Goal: Task Accomplishment & Management: Manage account settings

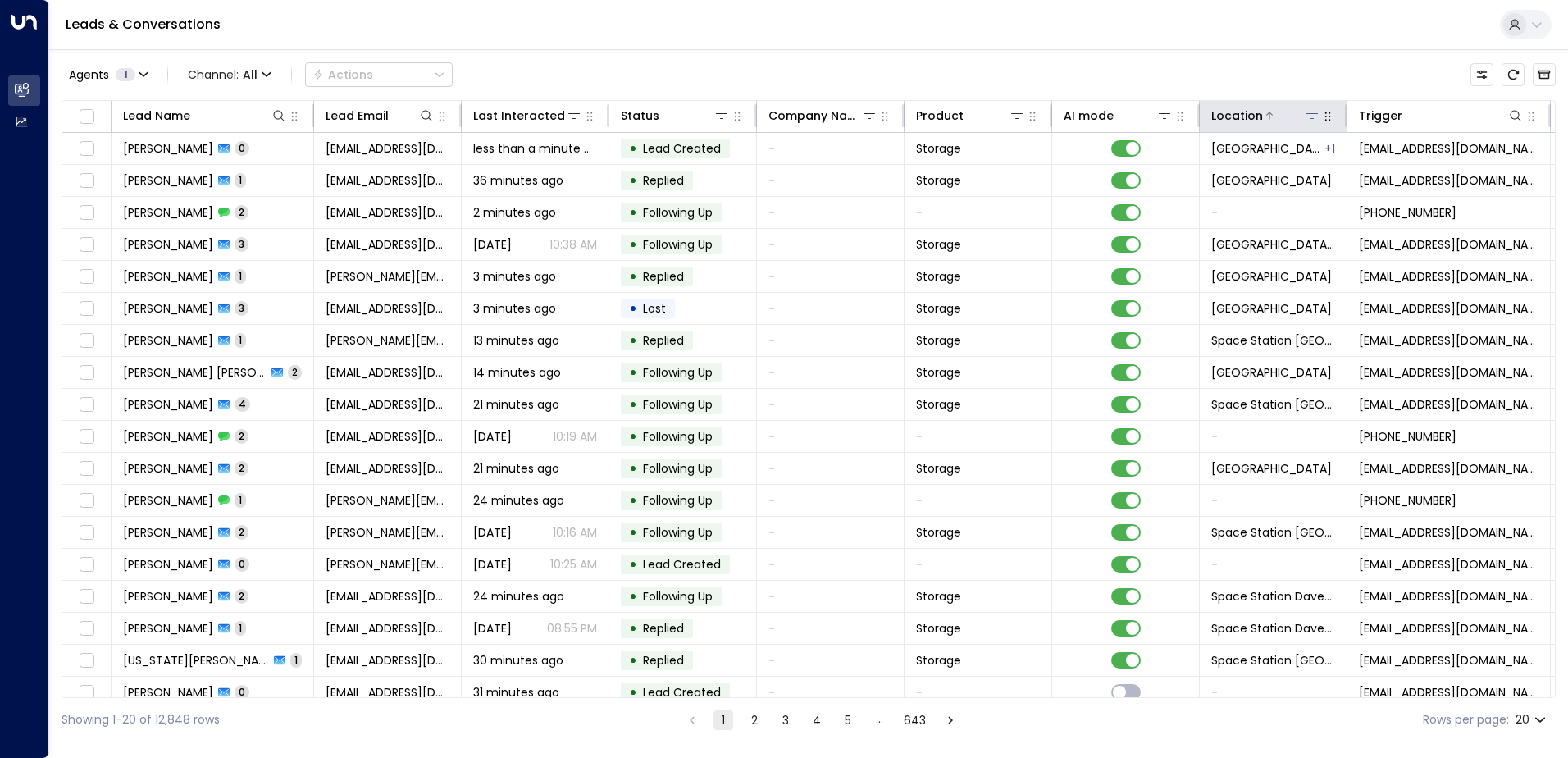
click at [1312, 115] on icon at bounding box center [1311, 115] width 13 height 13
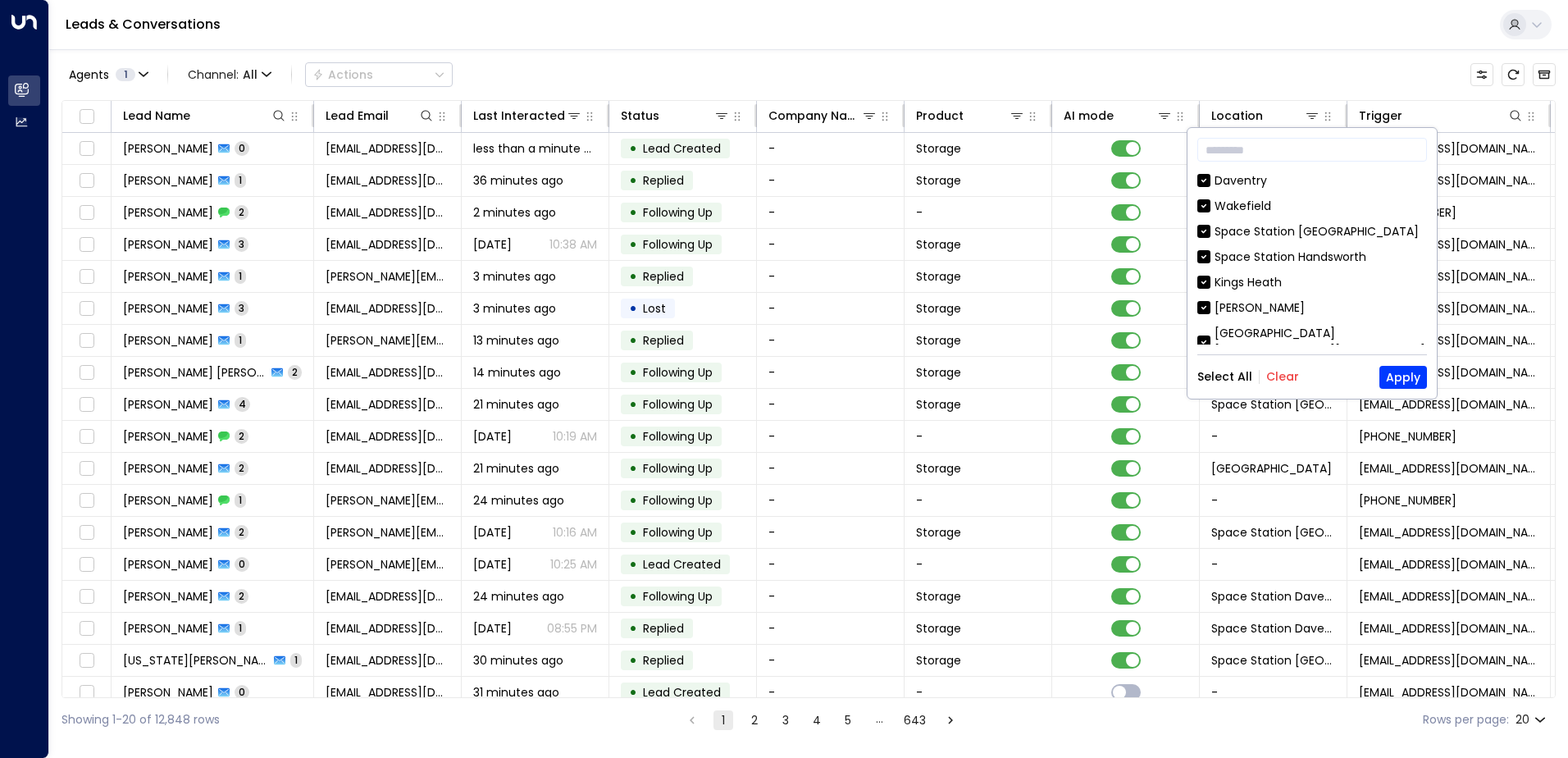
click at [1276, 376] on button "Clear" at bounding box center [1283, 377] width 33 height 13
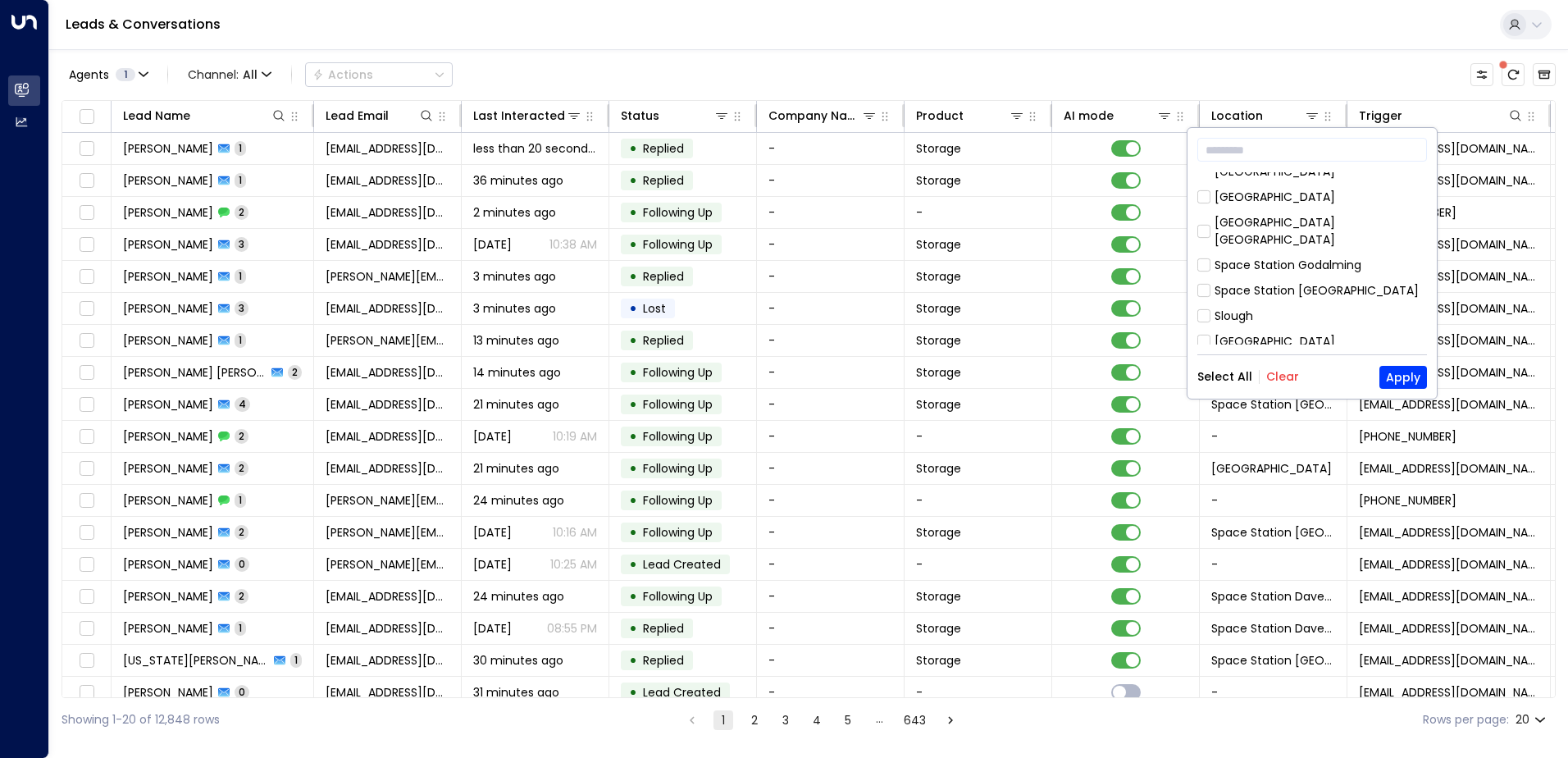
scroll to position [913, 0]
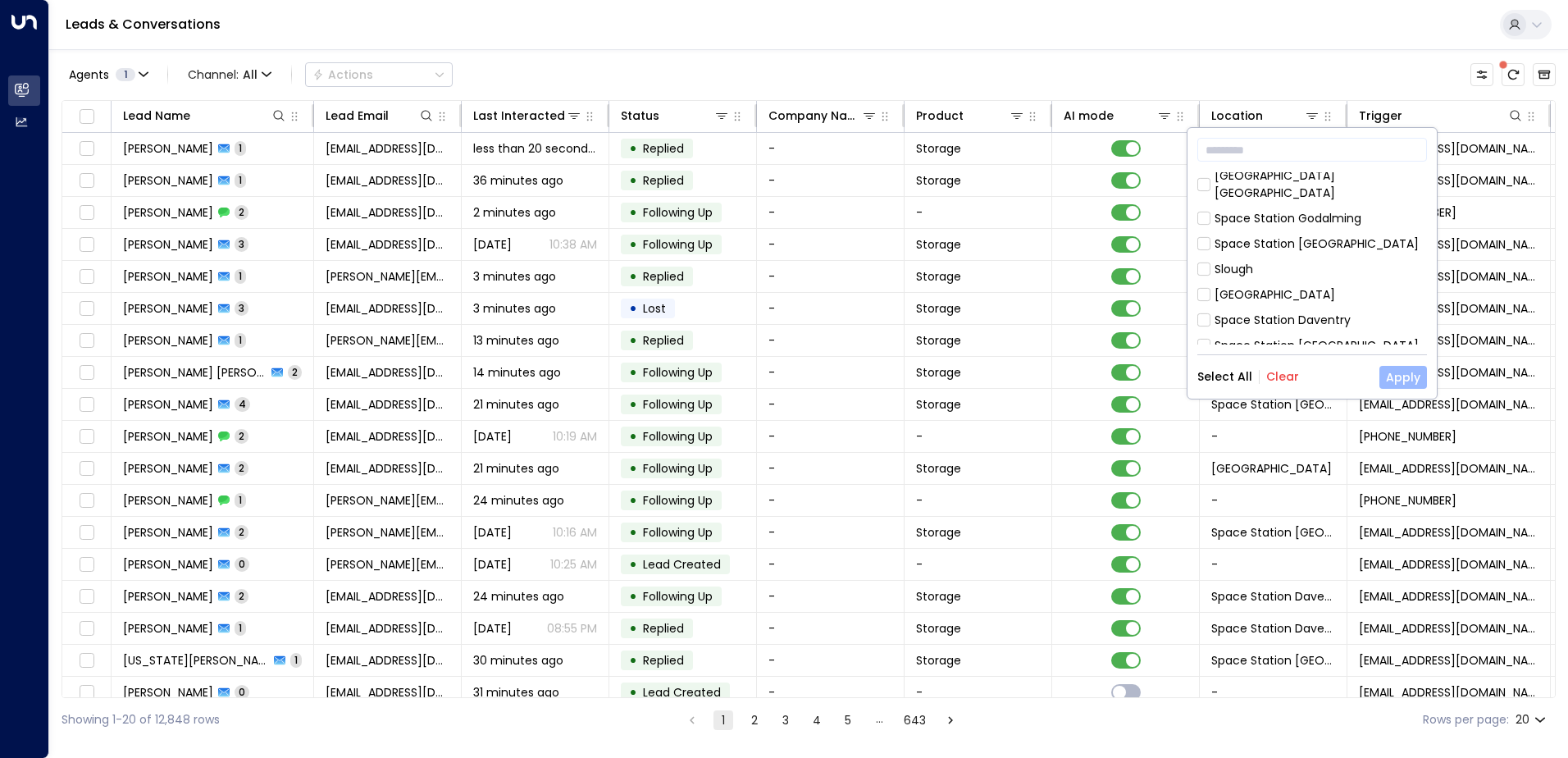
click at [1401, 380] on button "Apply" at bounding box center [1403, 377] width 48 height 23
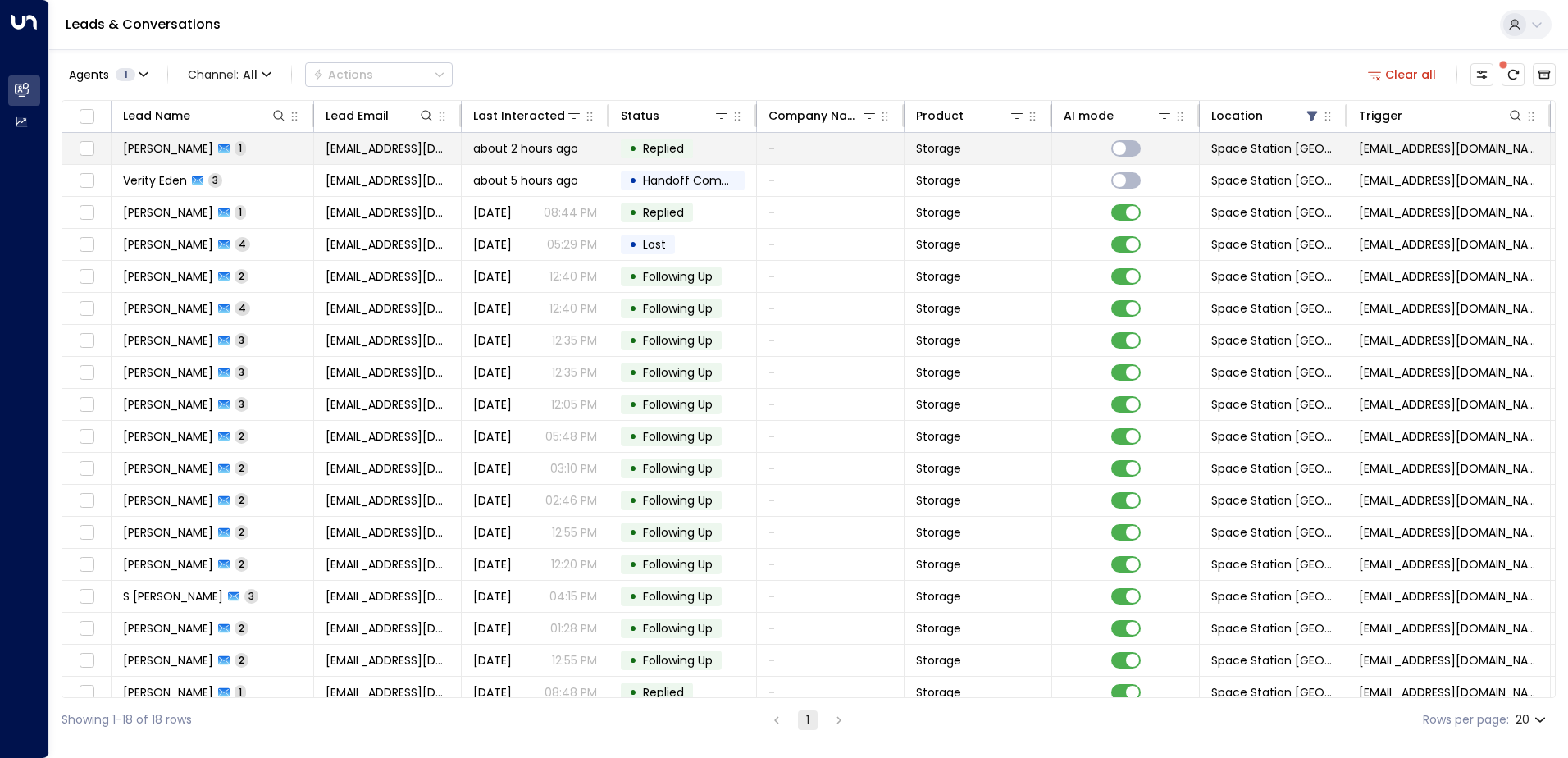
click at [563, 144] on span "about 2 hours ago" at bounding box center [525, 148] width 105 height 16
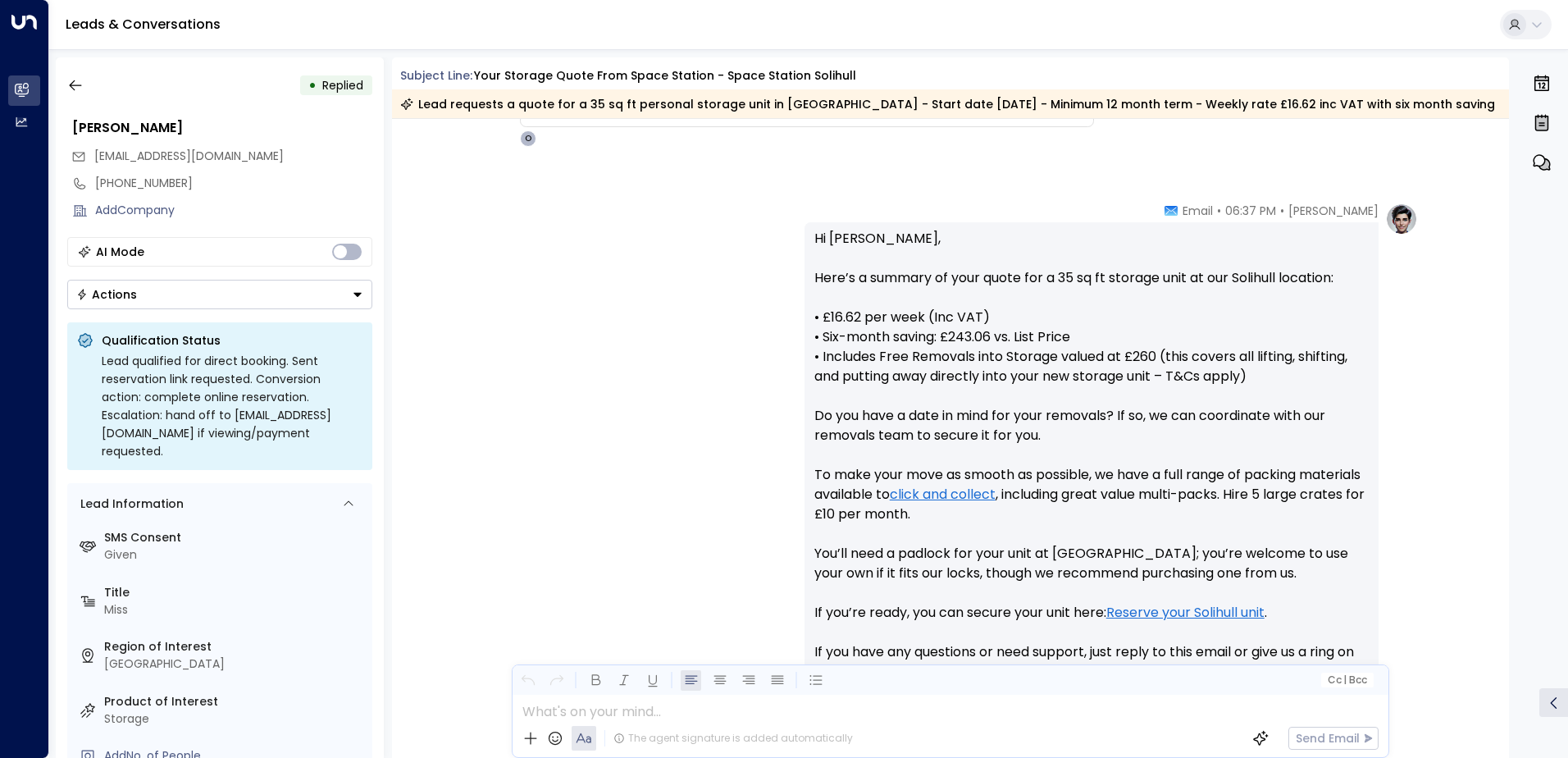
scroll to position [209, 0]
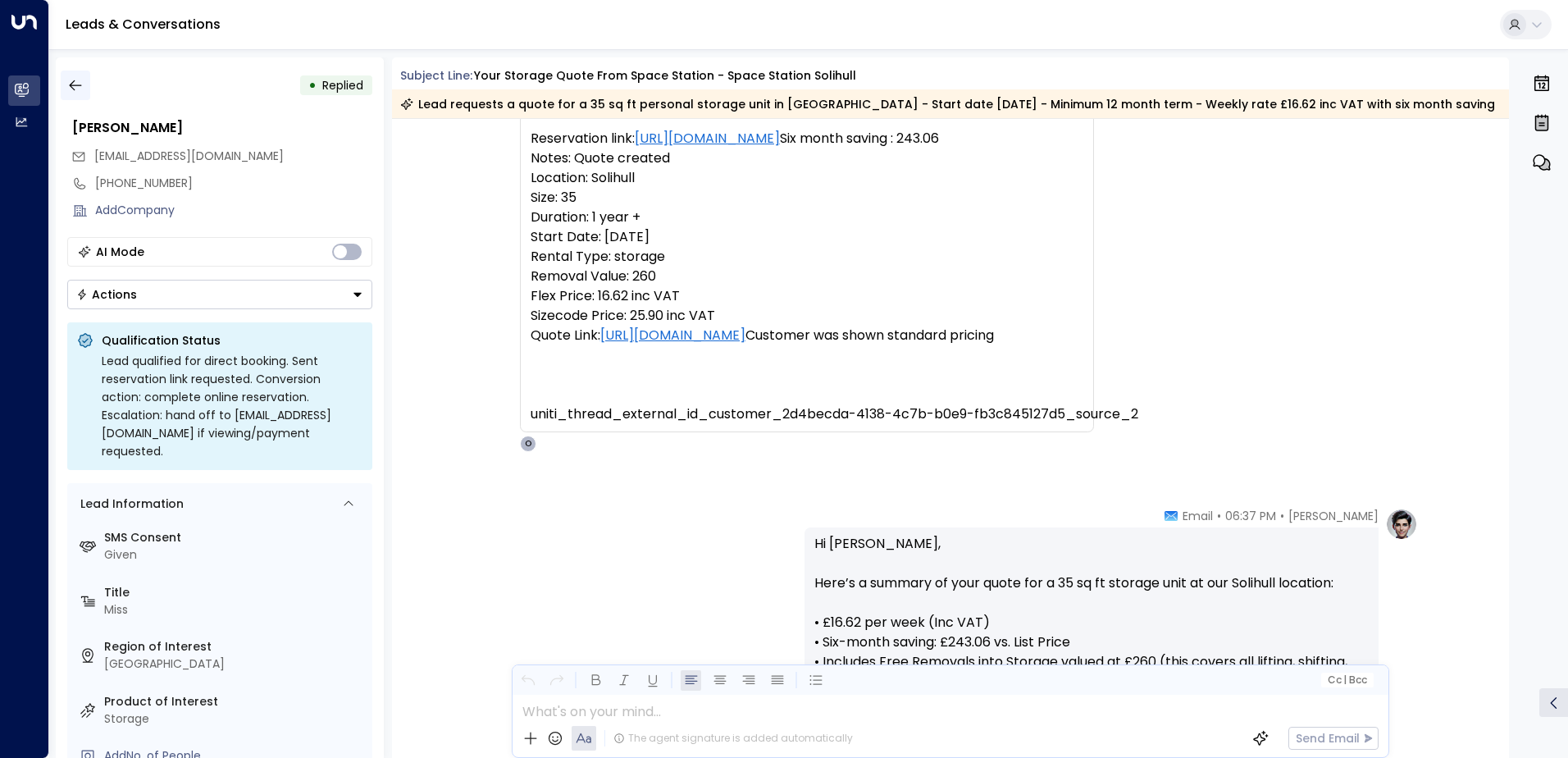
click at [75, 81] on icon "button" at bounding box center [75, 85] width 16 height 16
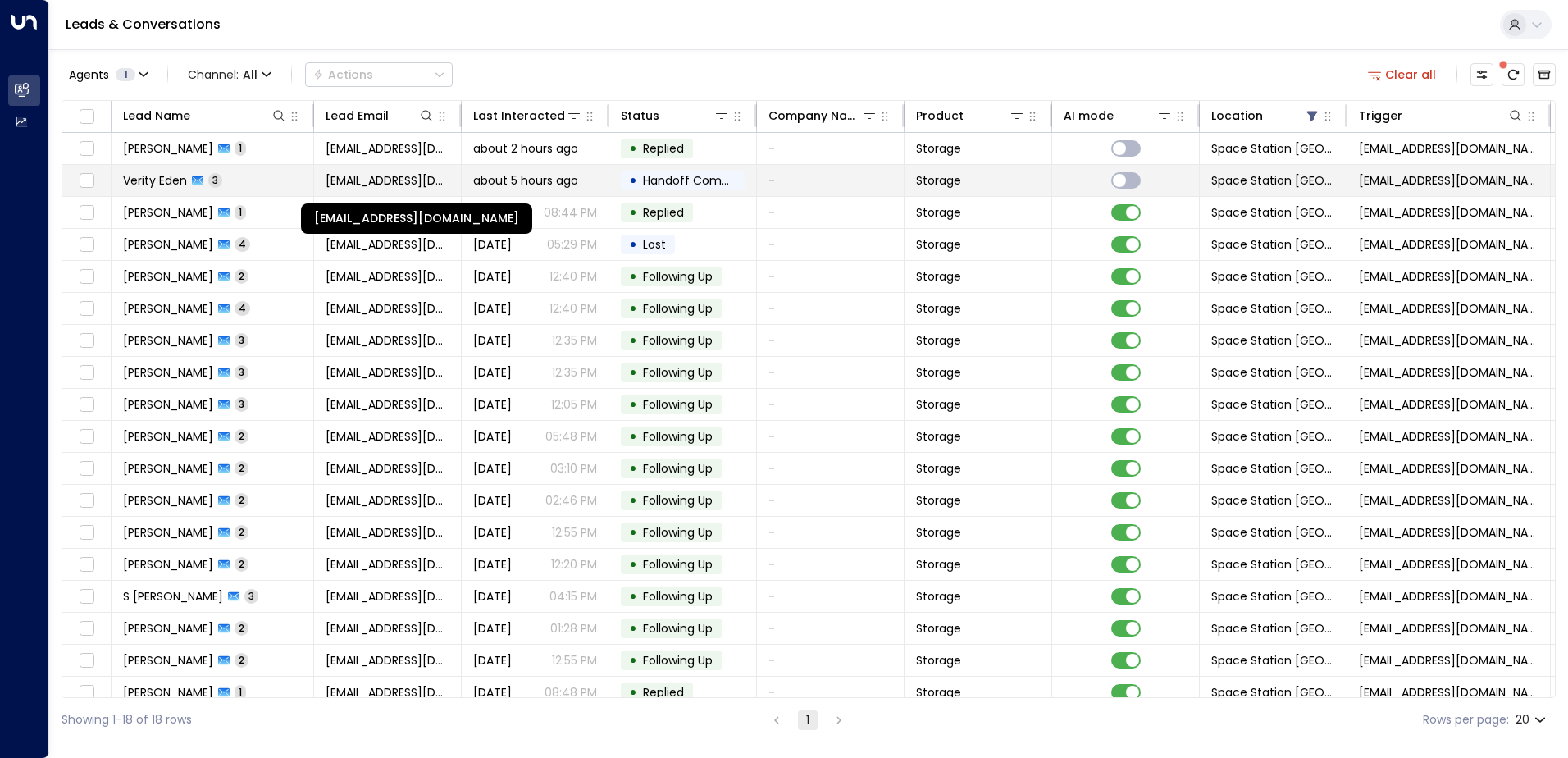
click at [416, 178] on span "[EMAIL_ADDRESS][DOMAIN_NAME]" at bounding box center [387, 181] width 124 height 16
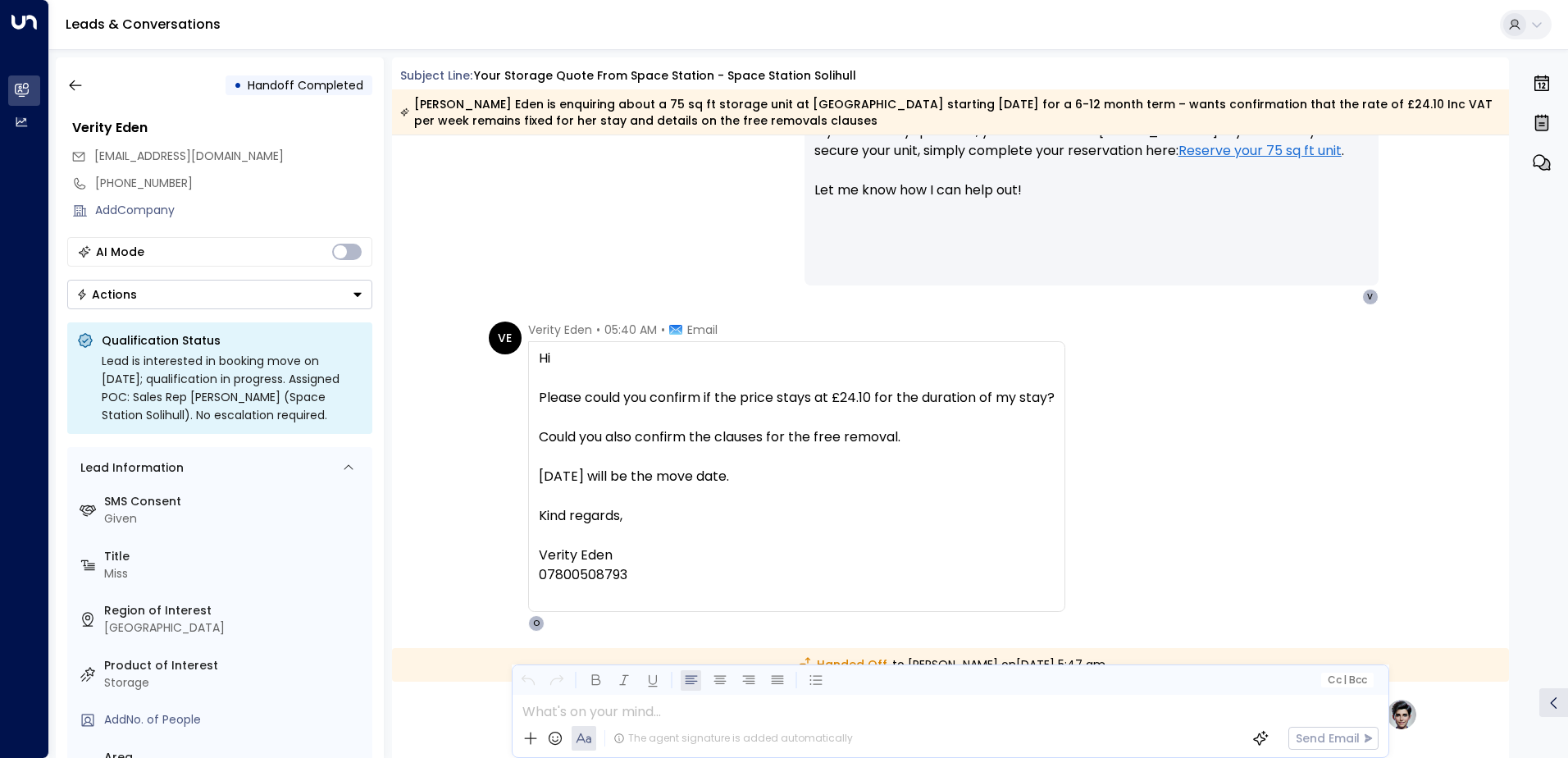
scroll to position [1231, 0]
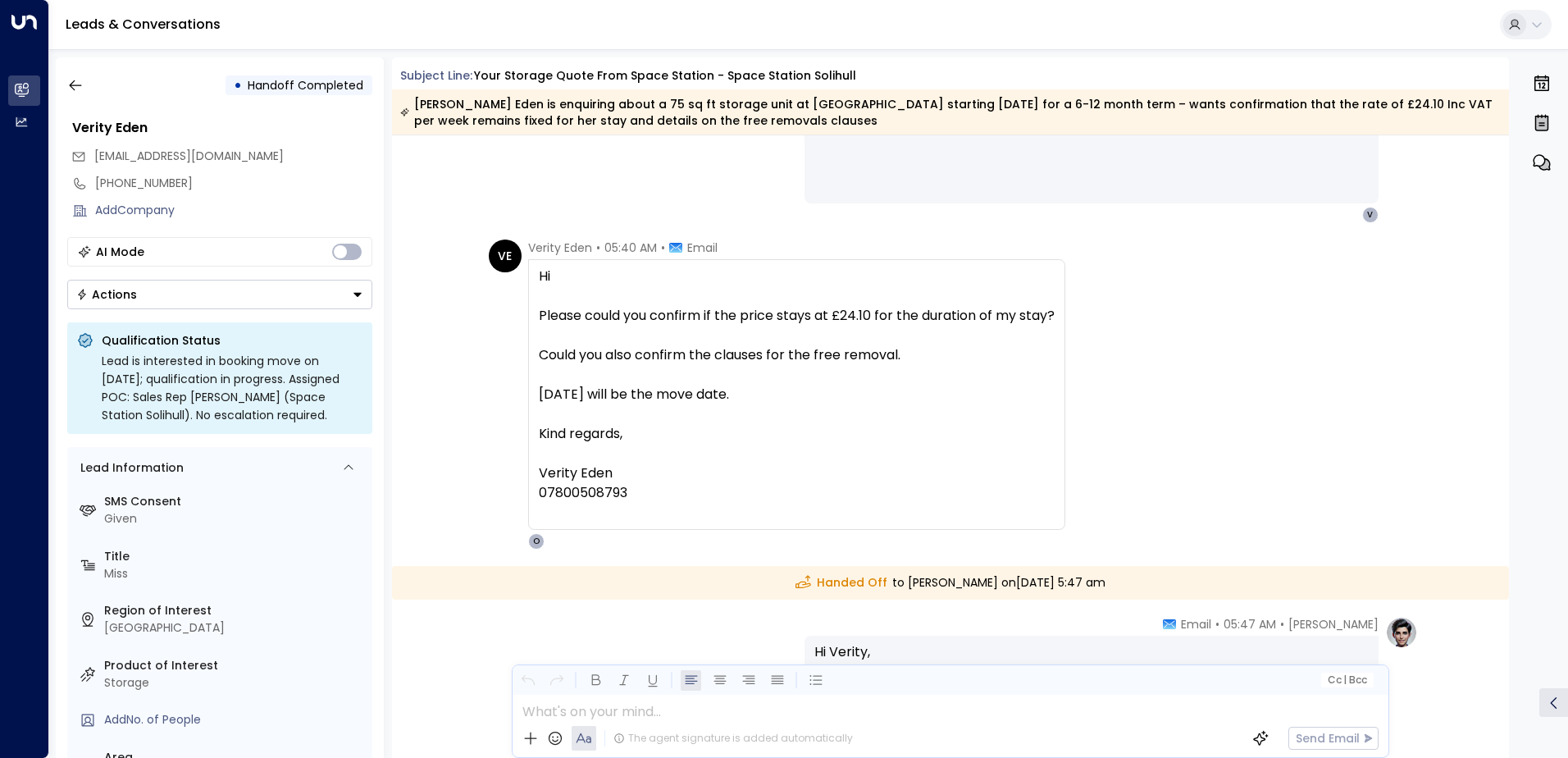
drag, startPoint x: 641, startPoint y: 492, endPoint x: 518, endPoint y: 277, distance: 247.7
click at [518, 277] on div "VE Verity Eden • 05:40 AM • Email Hi Please could you confirm if the price stay…" at bounding box center [778, 394] width 577 height 311
drag, startPoint x: 518, startPoint y: 277, endPoint x: 632, endPoint y: 406, distance: 172.2
click at [619, 391] on div "[DATE] will be the move date." at bounding box center [796, 394] width 516 height 20
click at [650, 496] on div "07800508793" at bounding box center [796, 493] width 516 height 20
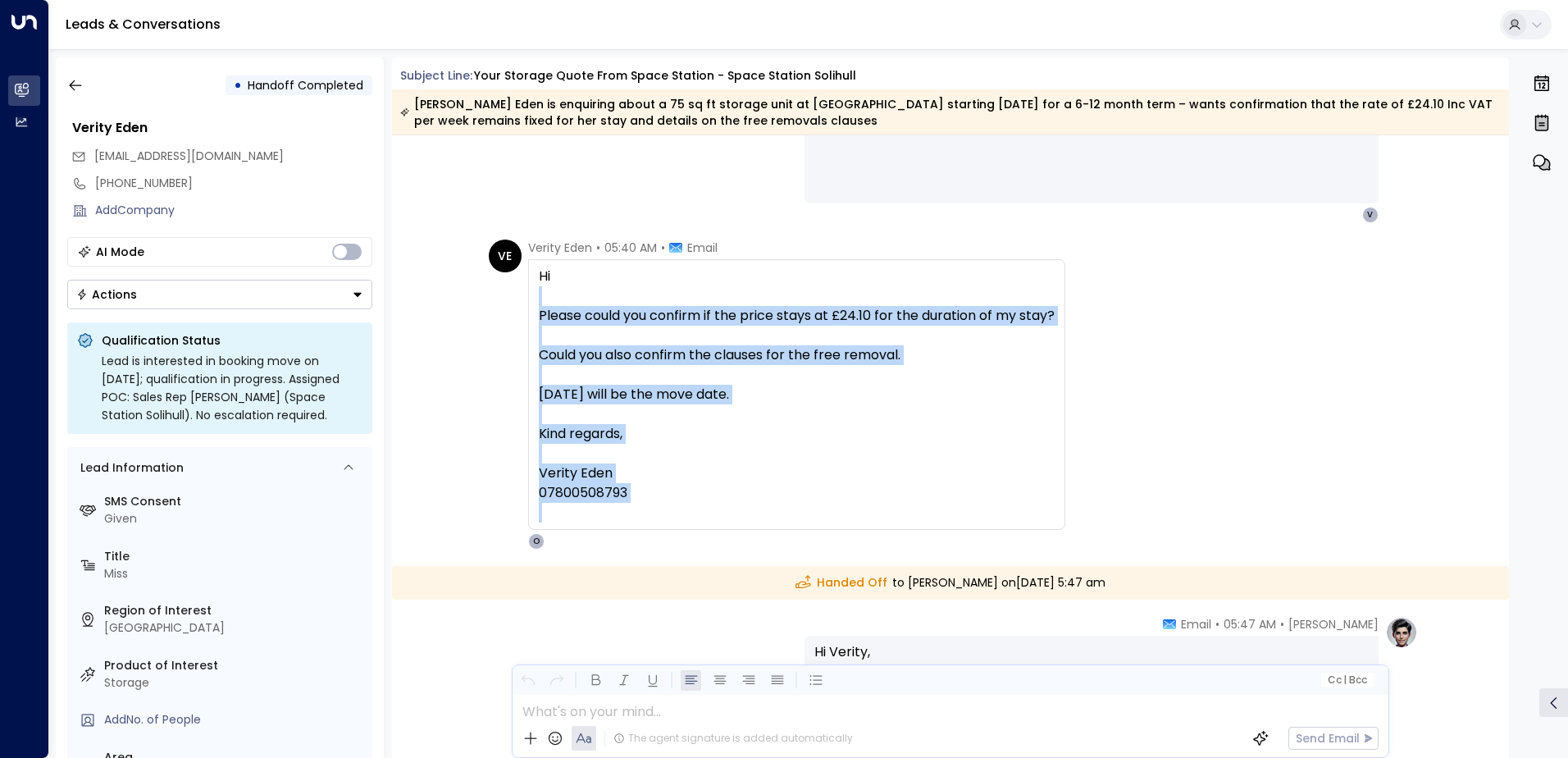
drag, startPoint x: 650, startPoint y: 494, endPoint x: 504, endPoint y: 299, distance: 243.6
click at [504, 299] on div "VE Verity Eden • 05:40 AM • Email Hi Please could you confirm if the price stay…" at bounding box center [778, 394] width 577 height 311
drag, startPoint x: 504, startPoint y: 299, endPoint x: 623, endPoint y: 318, distance: 120.5
click at [75, 83] on icon "button" at bounding box center [75, 85] width 16 height 16
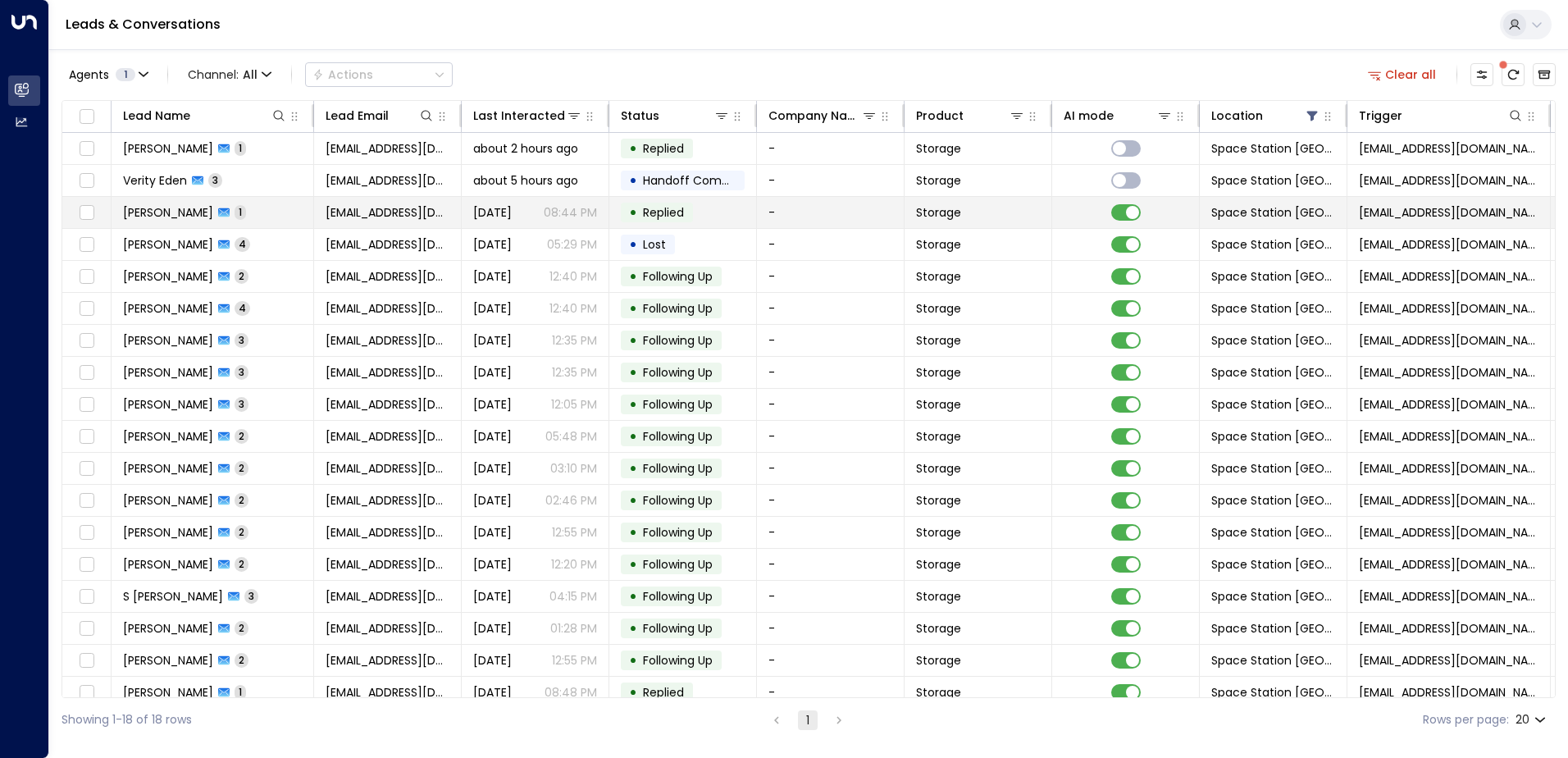
click at [729, 211] on td "• Replied" at bounding box center [683, 212] width 148 height 31
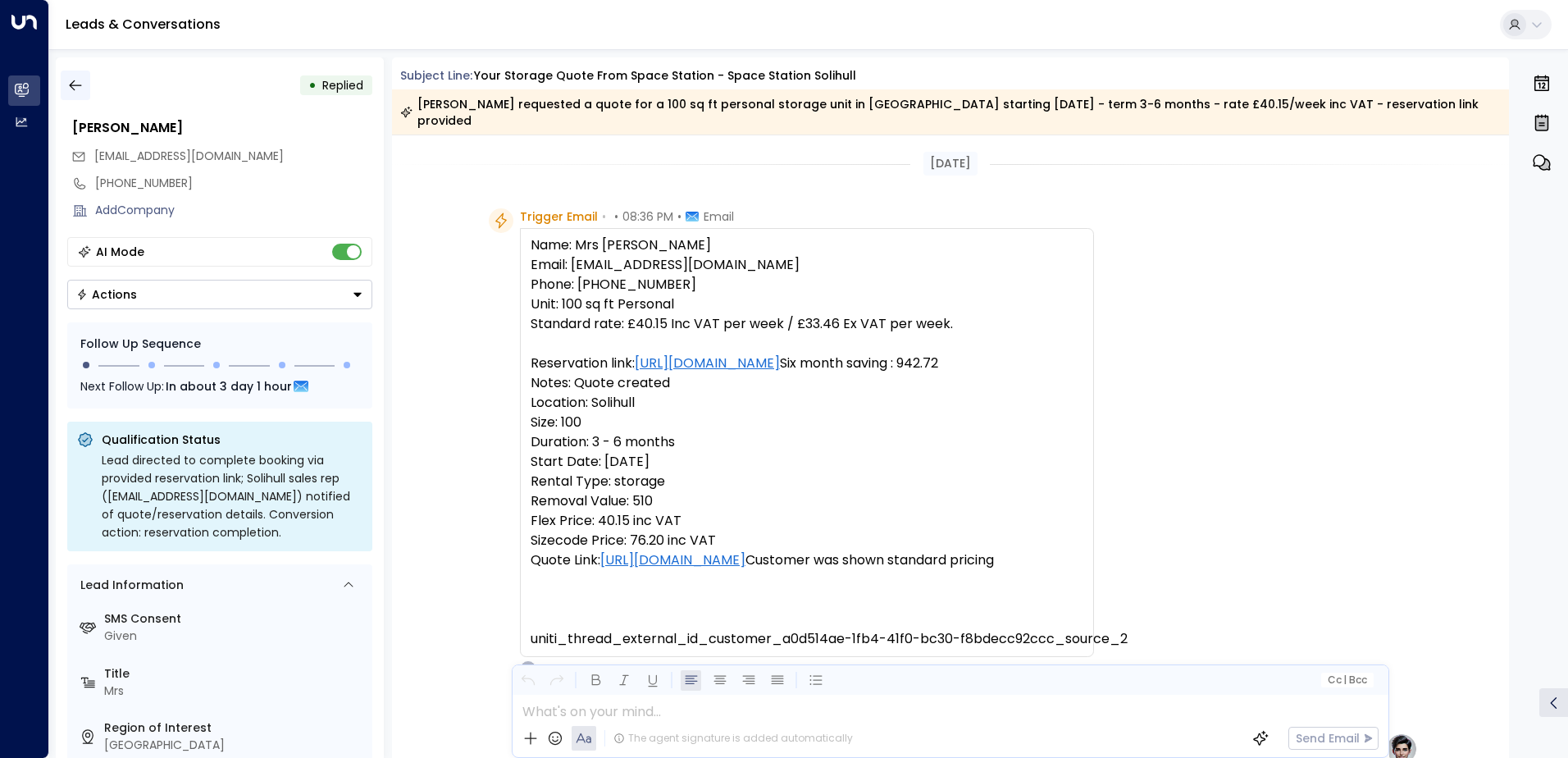
click at [71, 84] on icon "button" at bounding box center [75, 86] width 12 height 11
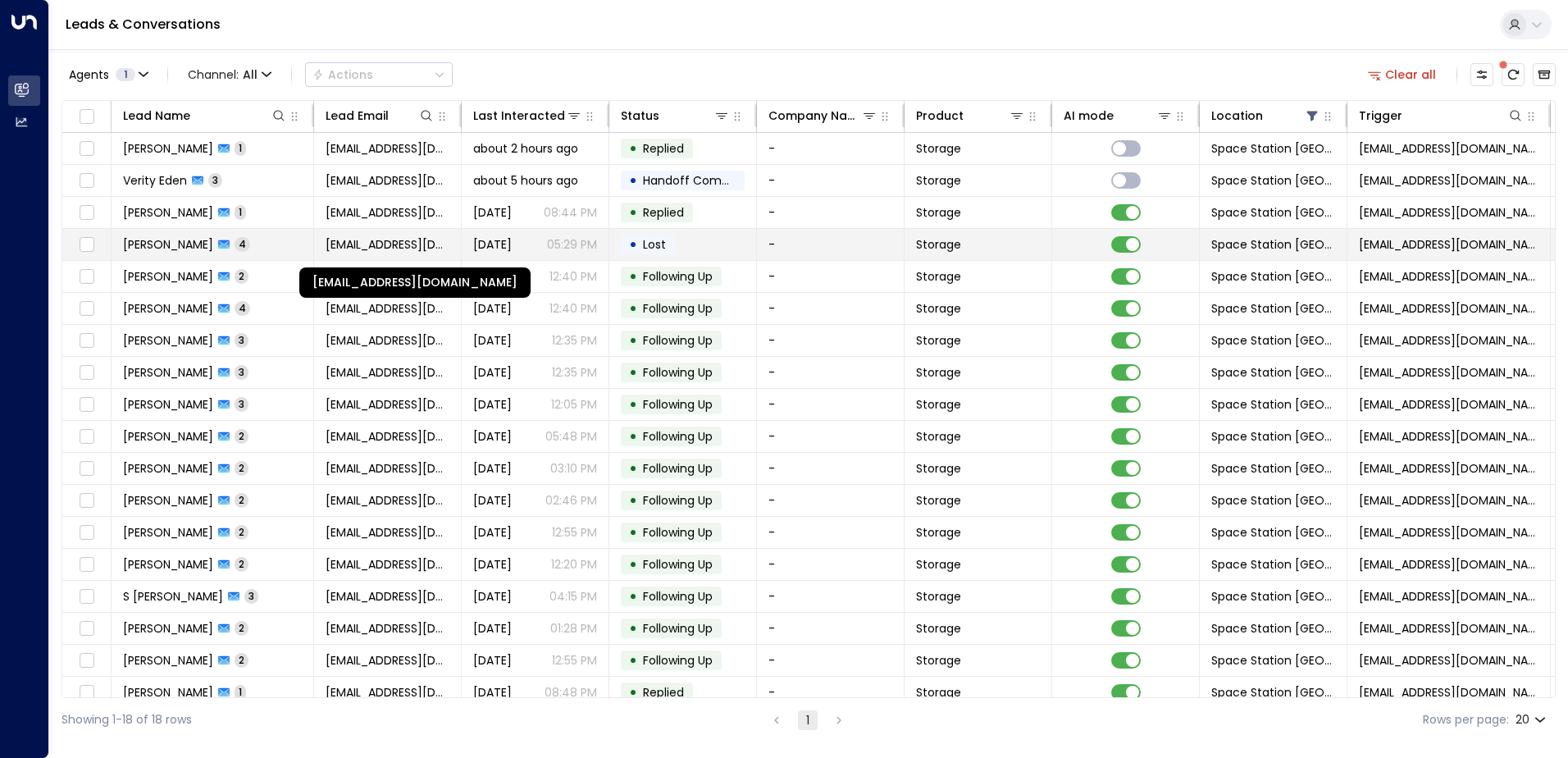
click at [416, 241] on span "[EMAIL_ADDRESS][DOMAIN_NAME]" at bounding box center [387, 245] width 124 height 16
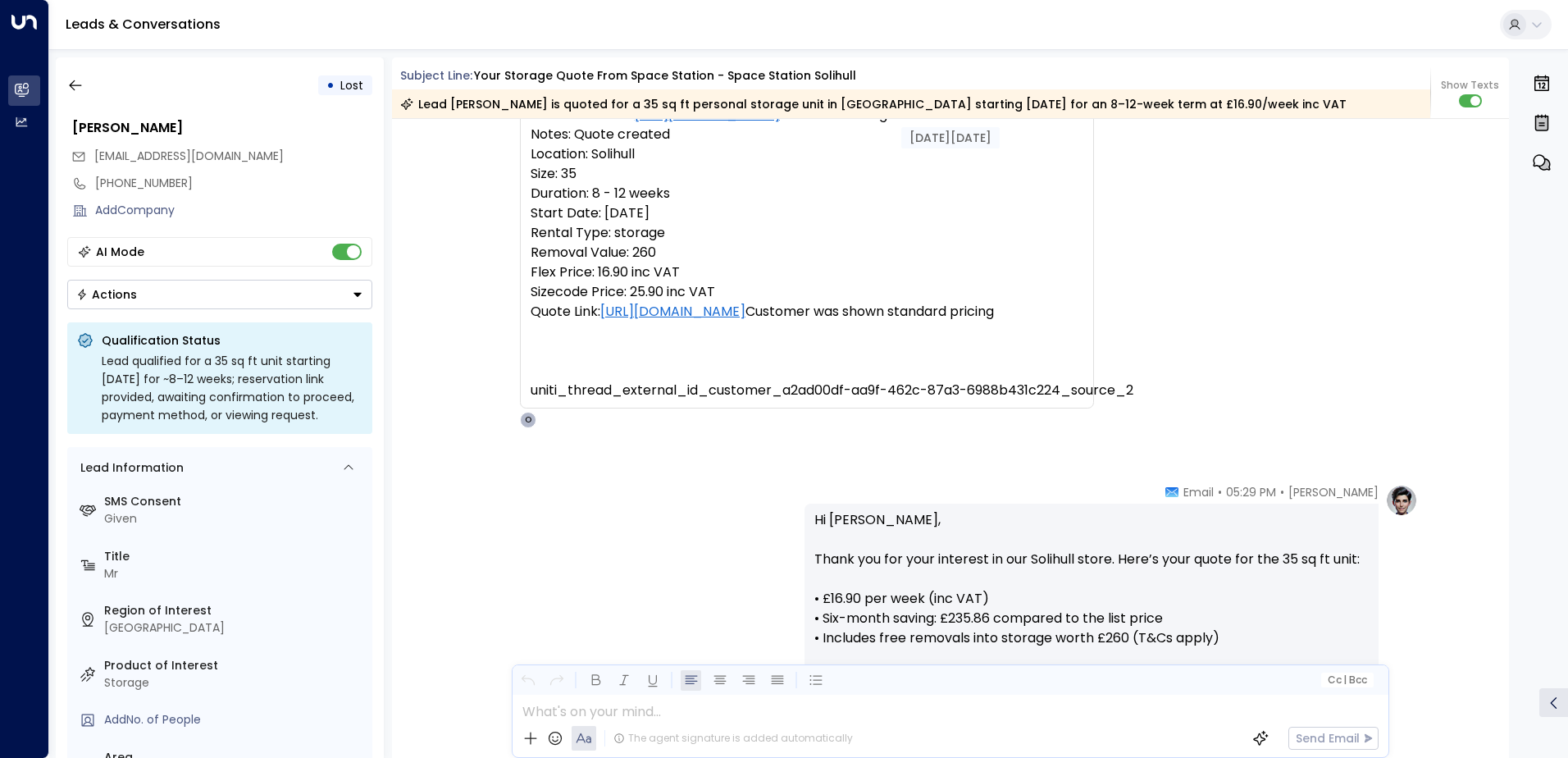
scroll to position [157, 0]
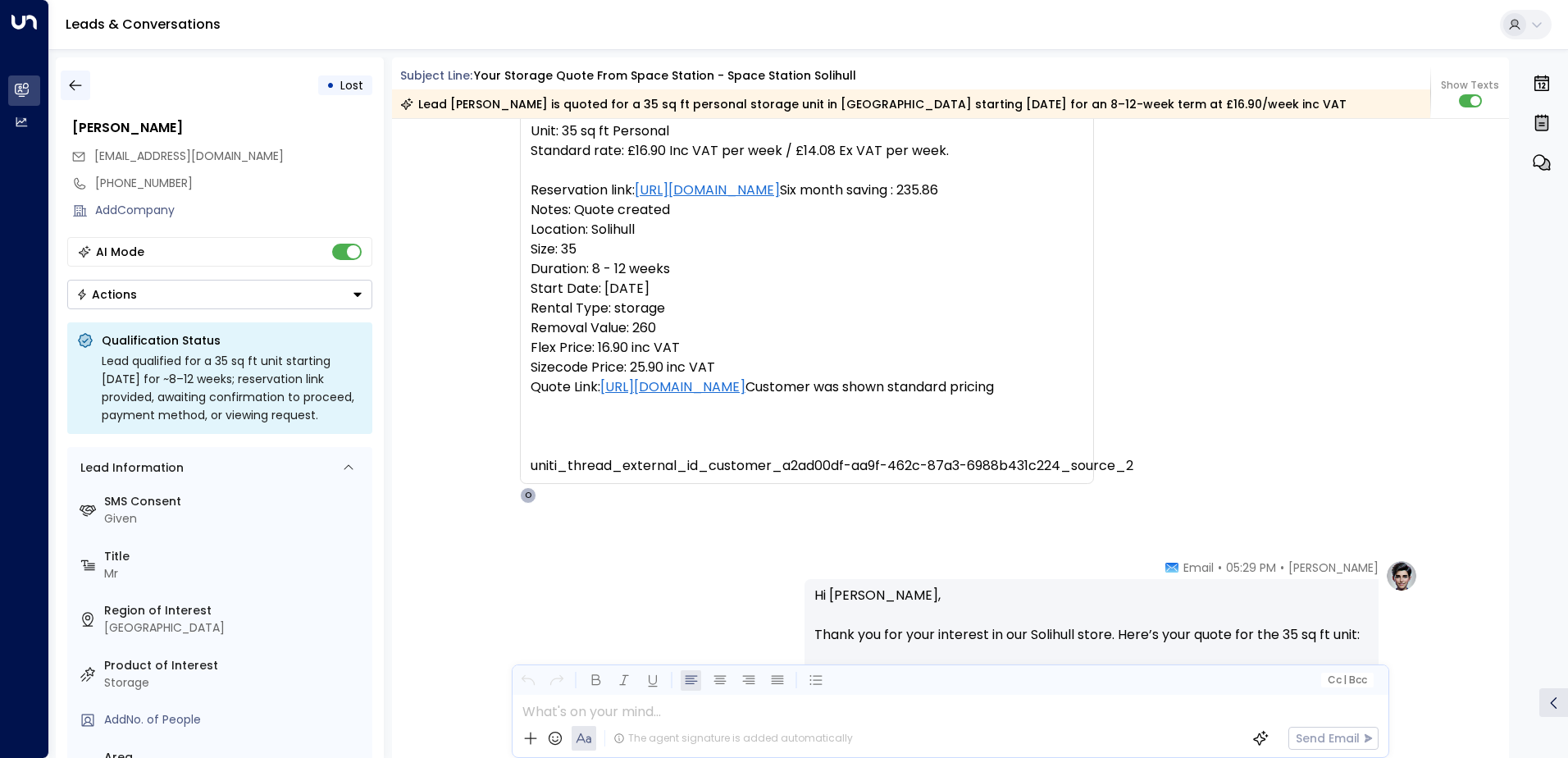
click at [80, 88] on icon "button" at bounding box center [75, 85] width 16 height 16
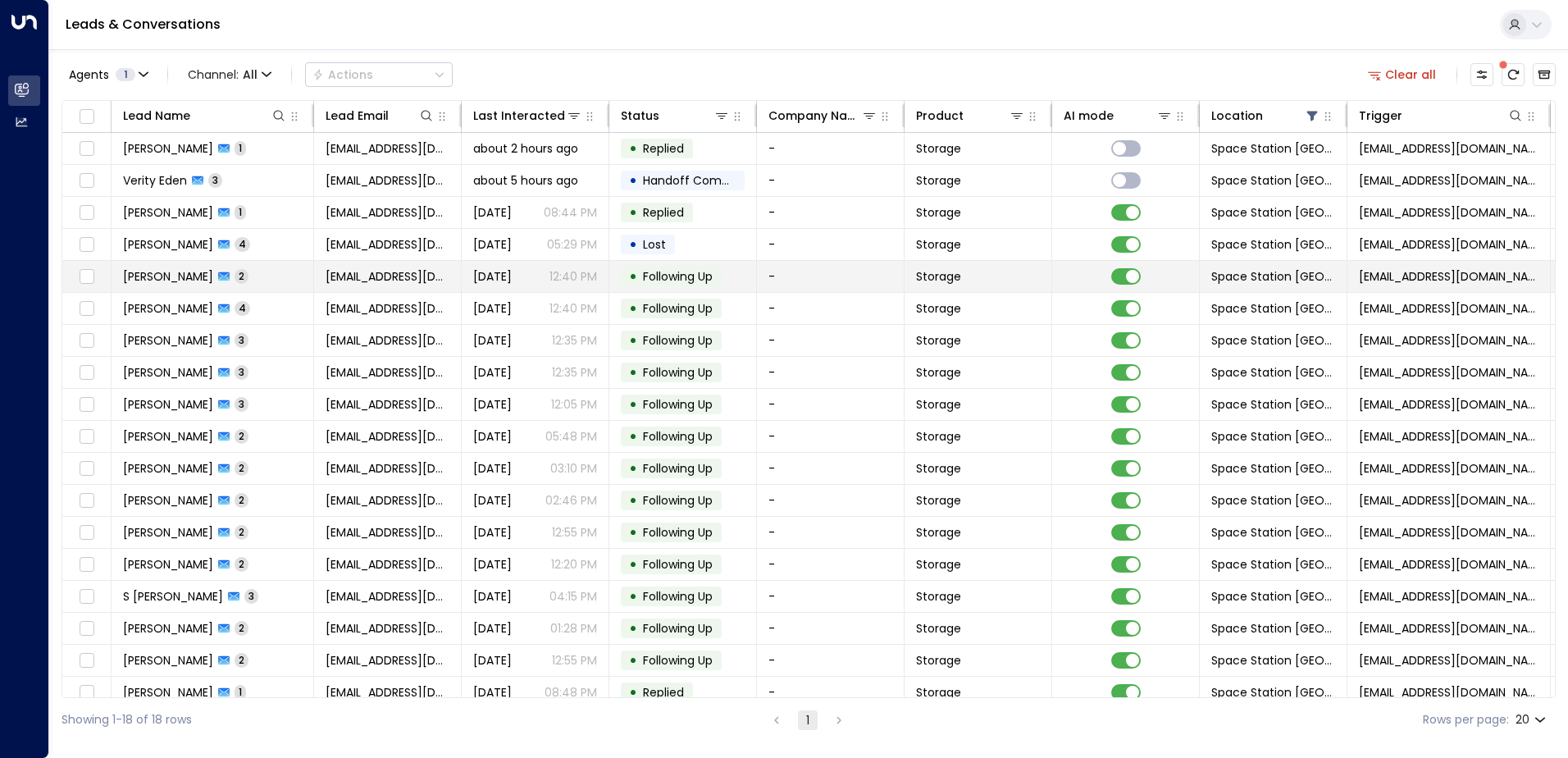
click at [265, 276] on td "[PERSON_NAME] 2" at bounding box center [213, 276] width 203 height 31
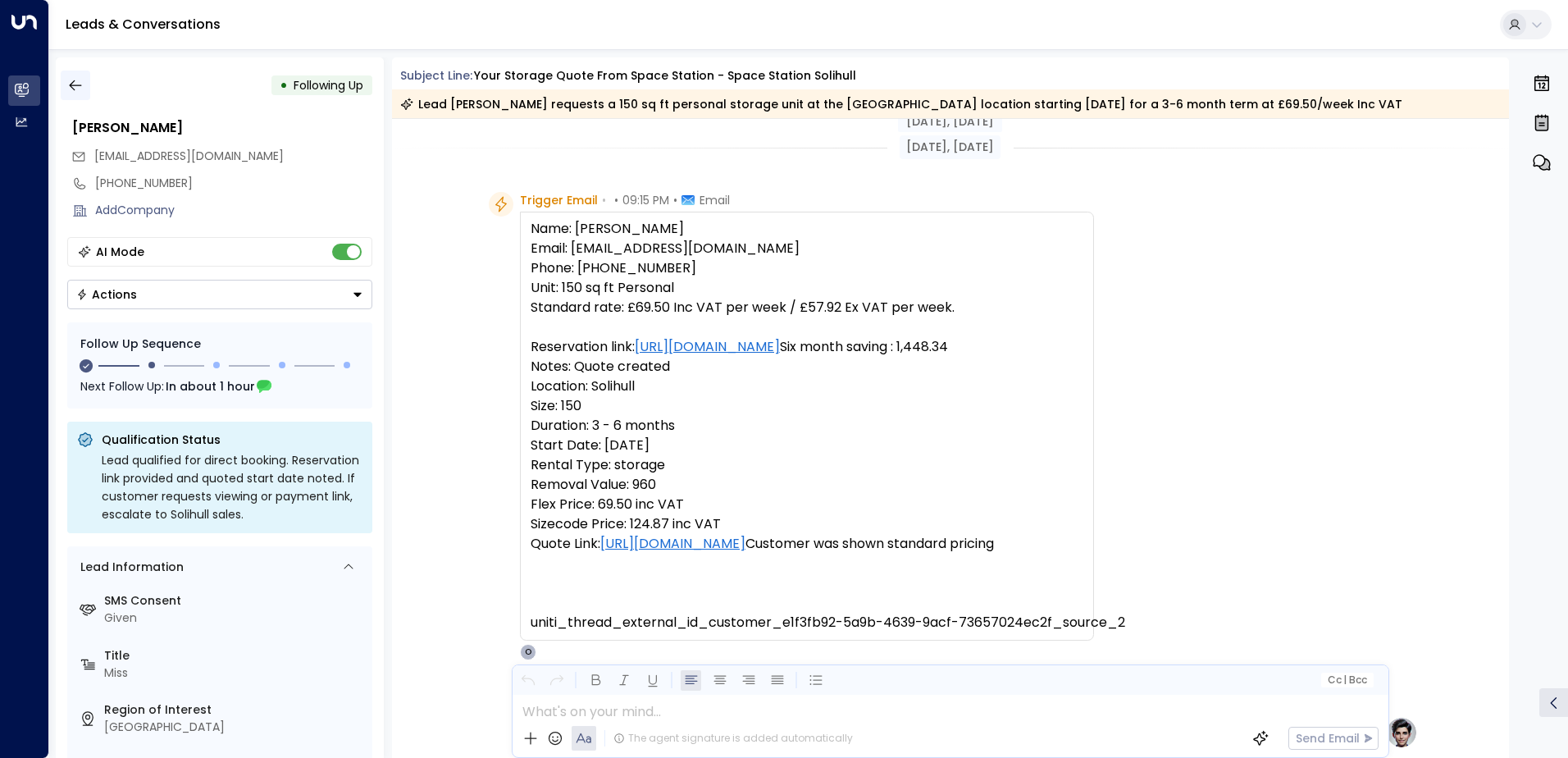
click at [71, 90] on icon "button" at bounding box center [75, 85] width 16 height 16
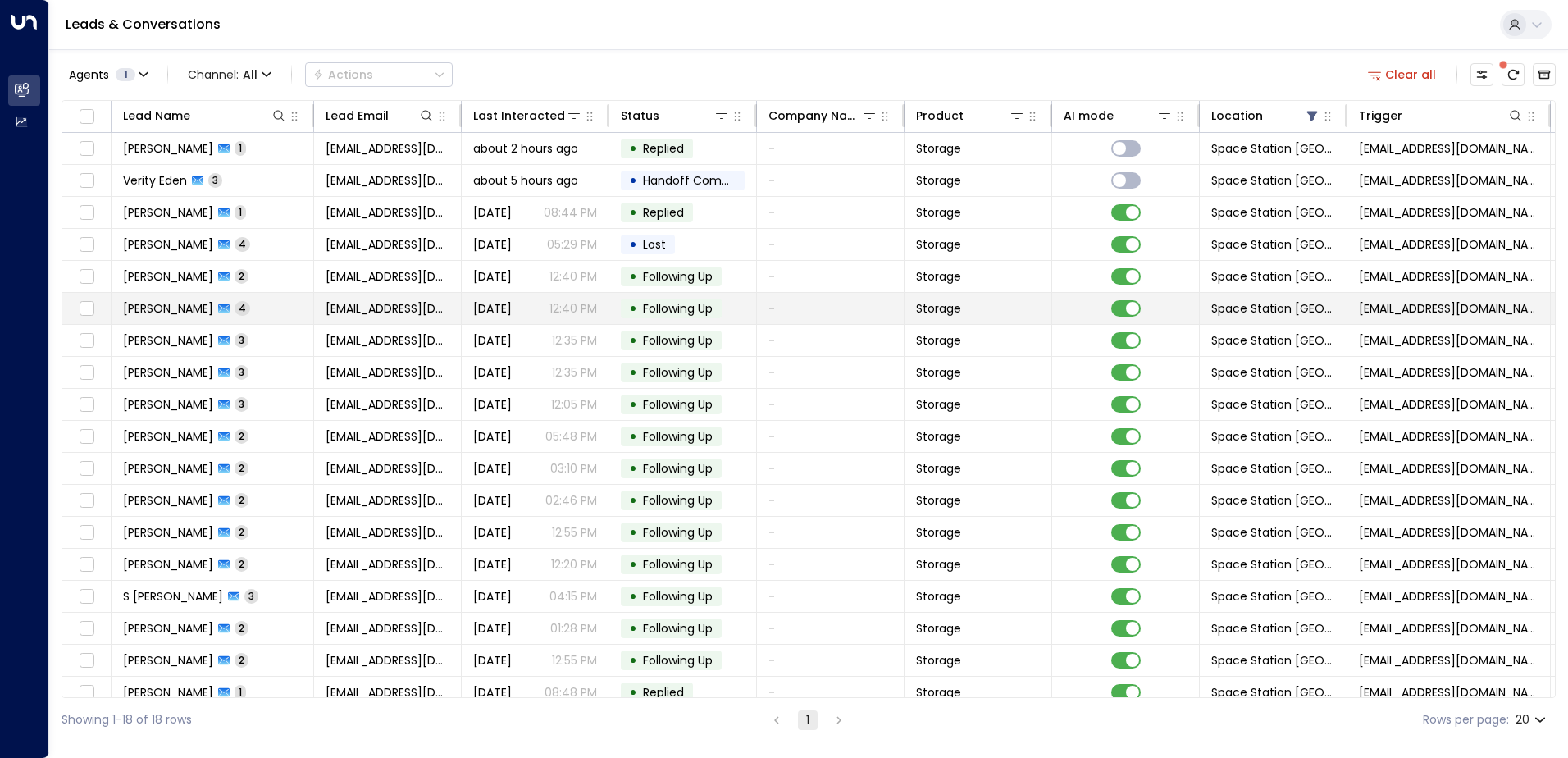
click at [267, 302] on td "[PERSON_NAME] 4" at bounding box center [213, 308] width 203 height 31
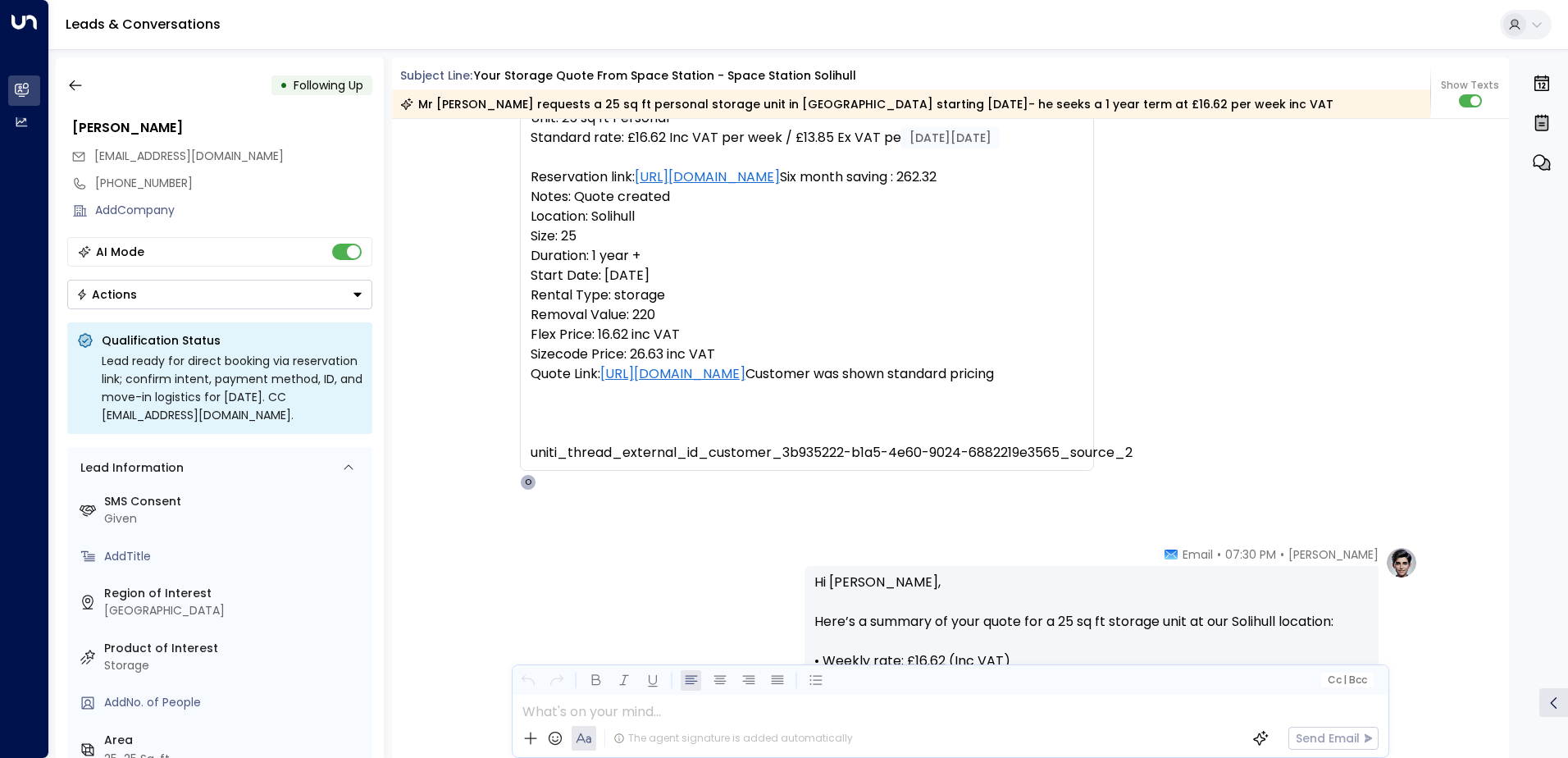
scroll to position [6, 0]
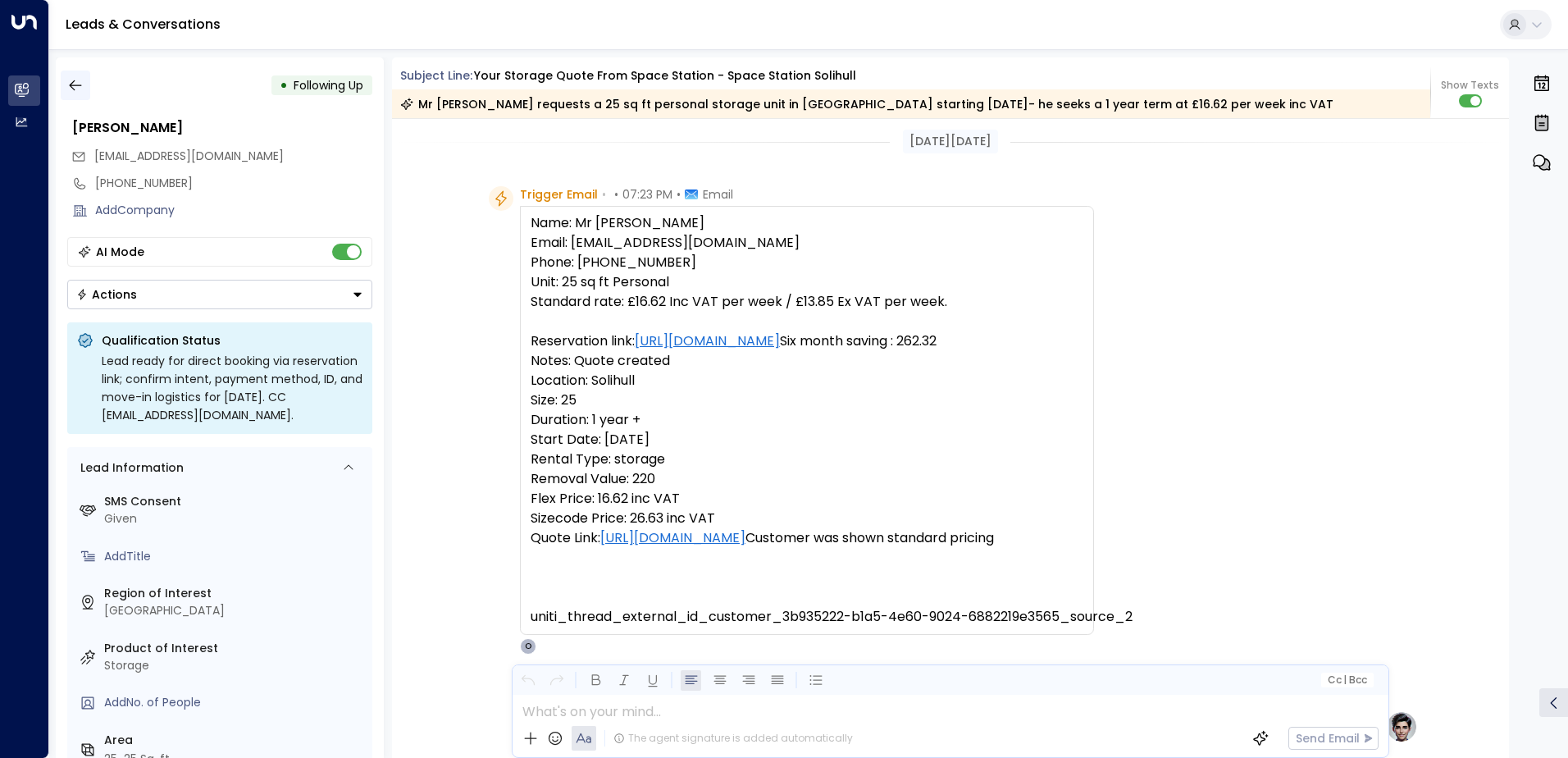
click at [78, 93] on icon "button" at bounding box center [75, 85] width 16 height 16
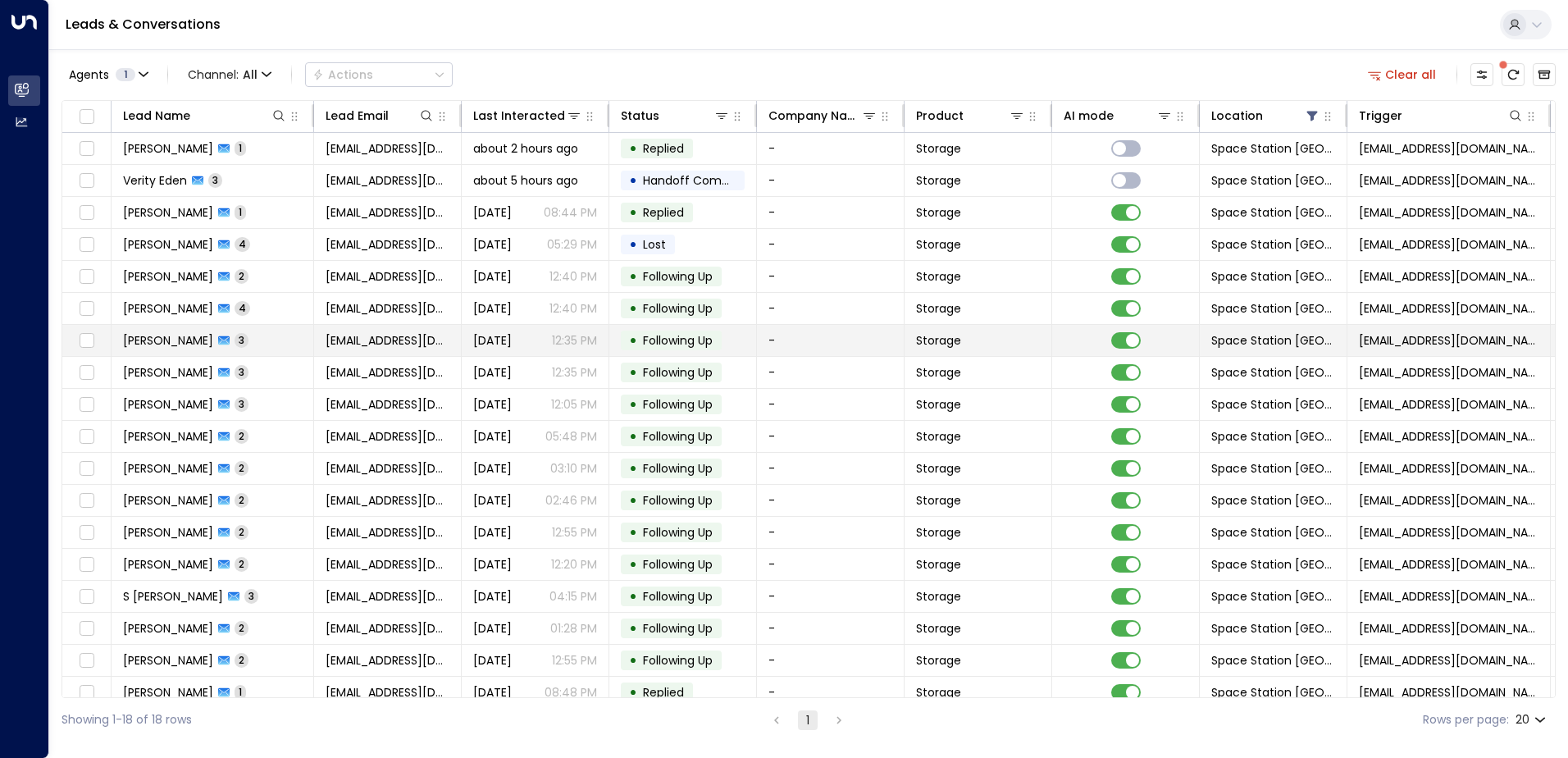
click at [289, 334] on td "[PERSON_NAME] 3" at bounding box center [213, 340] width 203 height 31
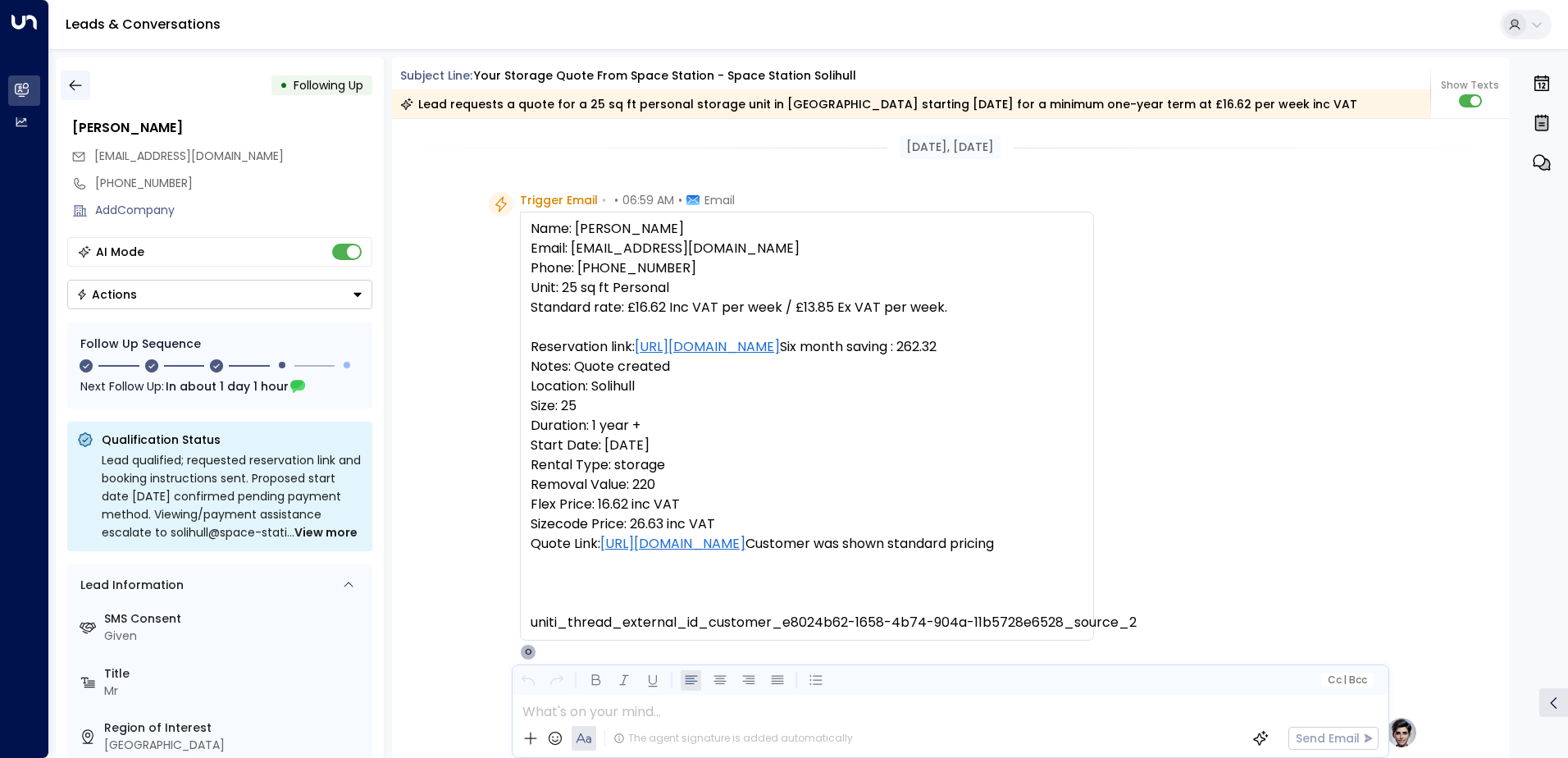
click at [76, 81] on icon "button" at bounding box center [75, 85] width 16 height 16
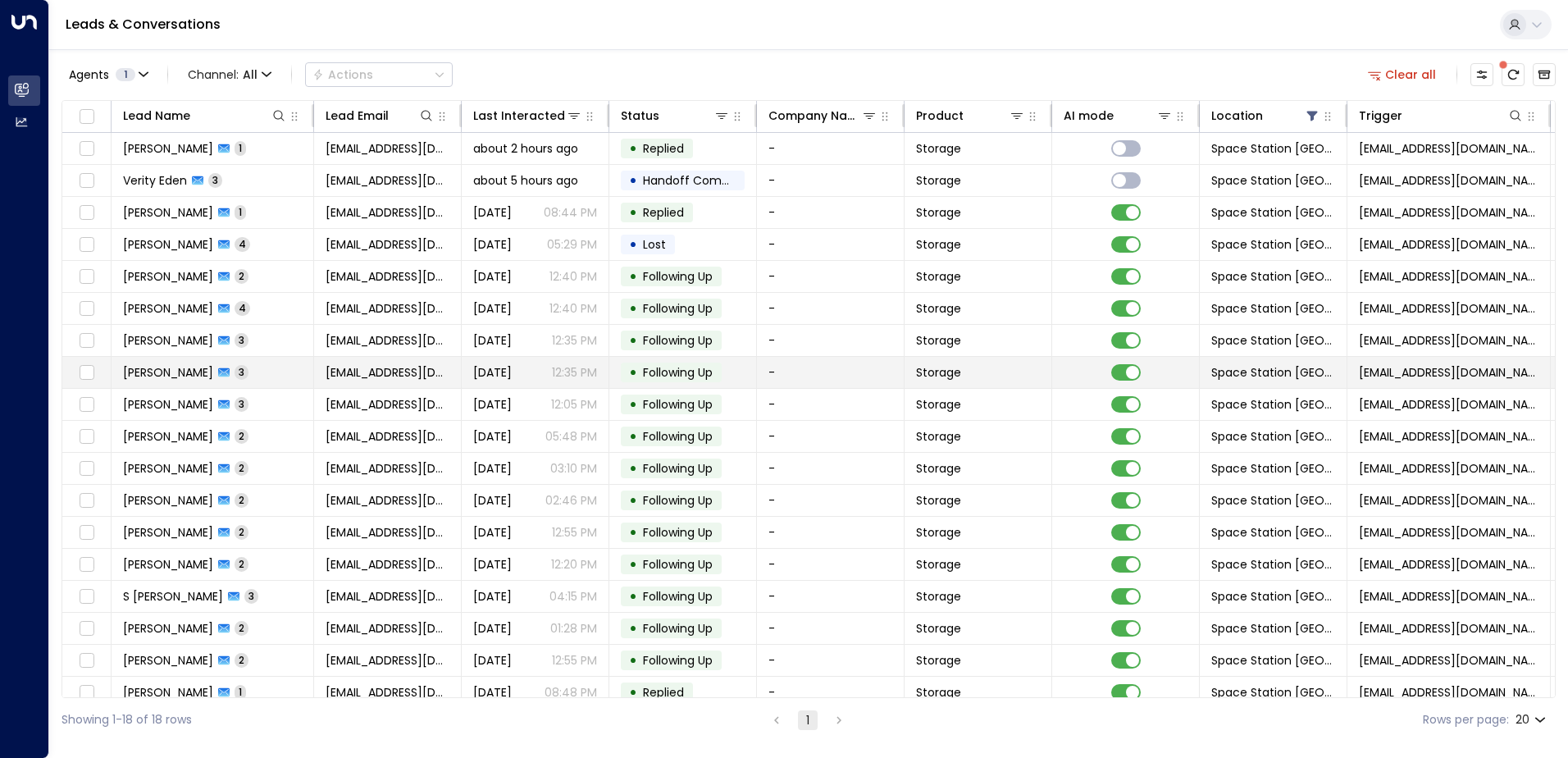
click at [274, 375] on td "[PERSON_NAME] 3" at bounding box center [213, 372] width 203 height 31
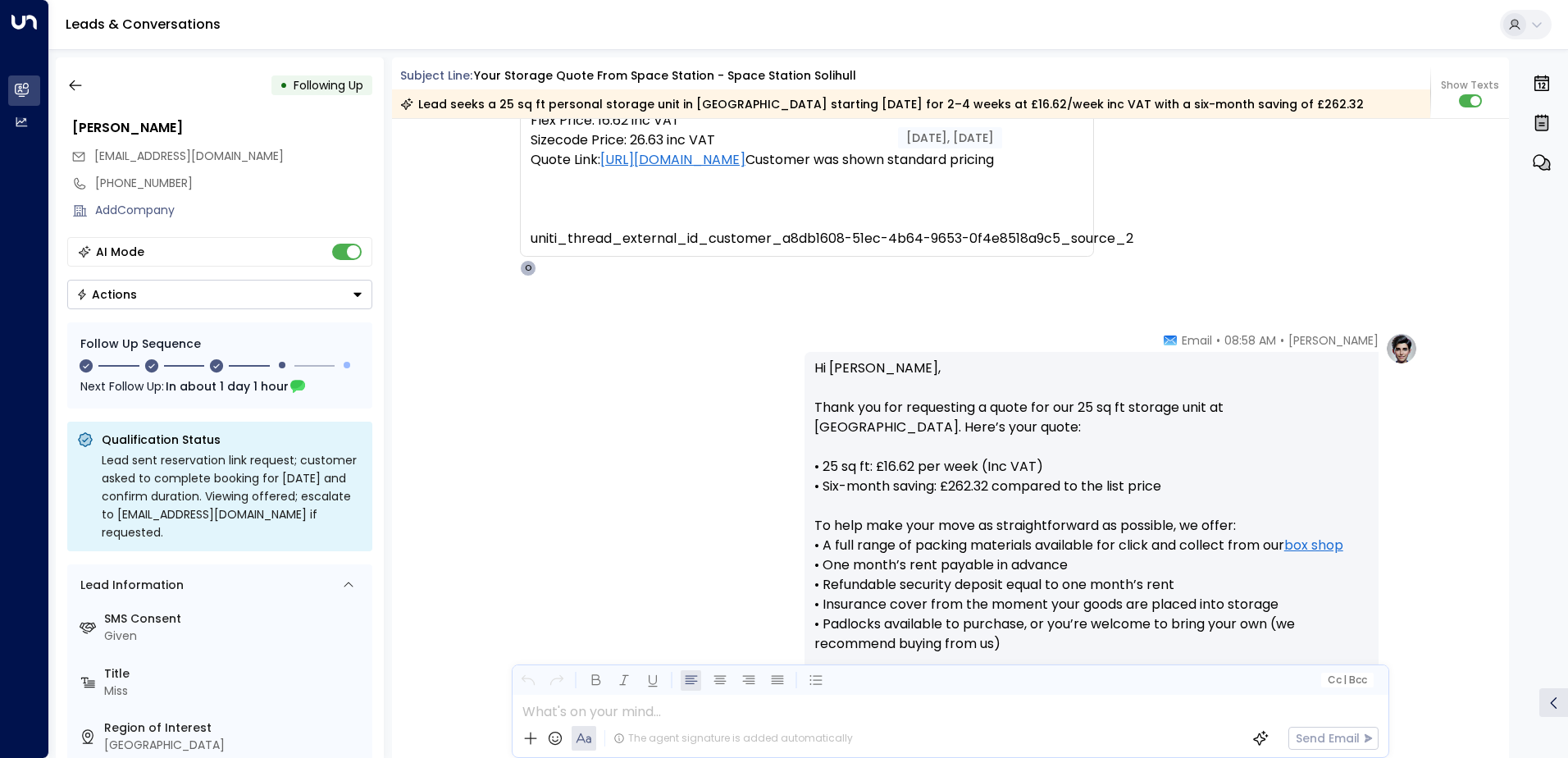
scroll to position [138, 0]
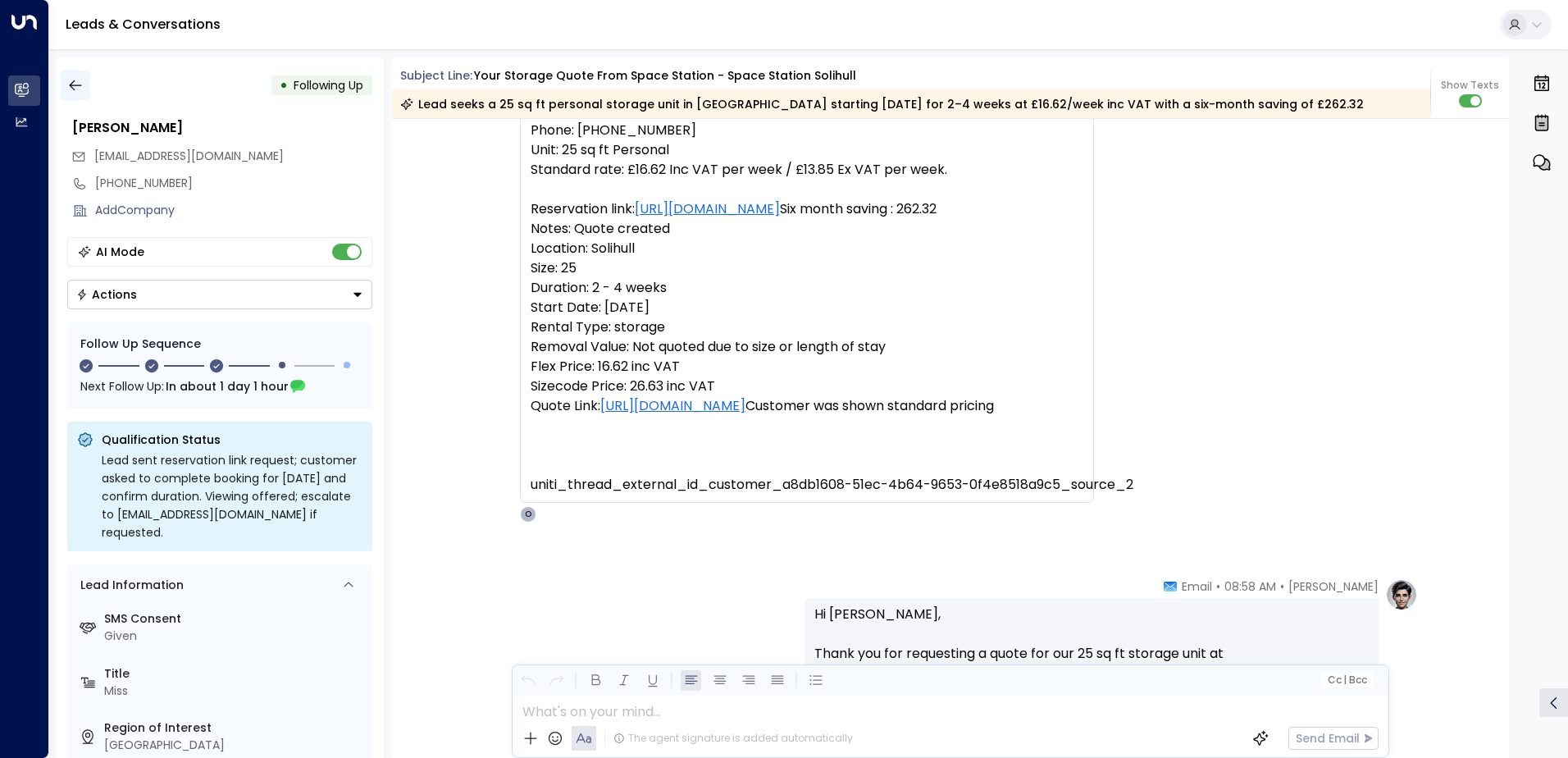
click at [71, 81] on icon "button" at bounding box center [75, 85] width 16 height 16
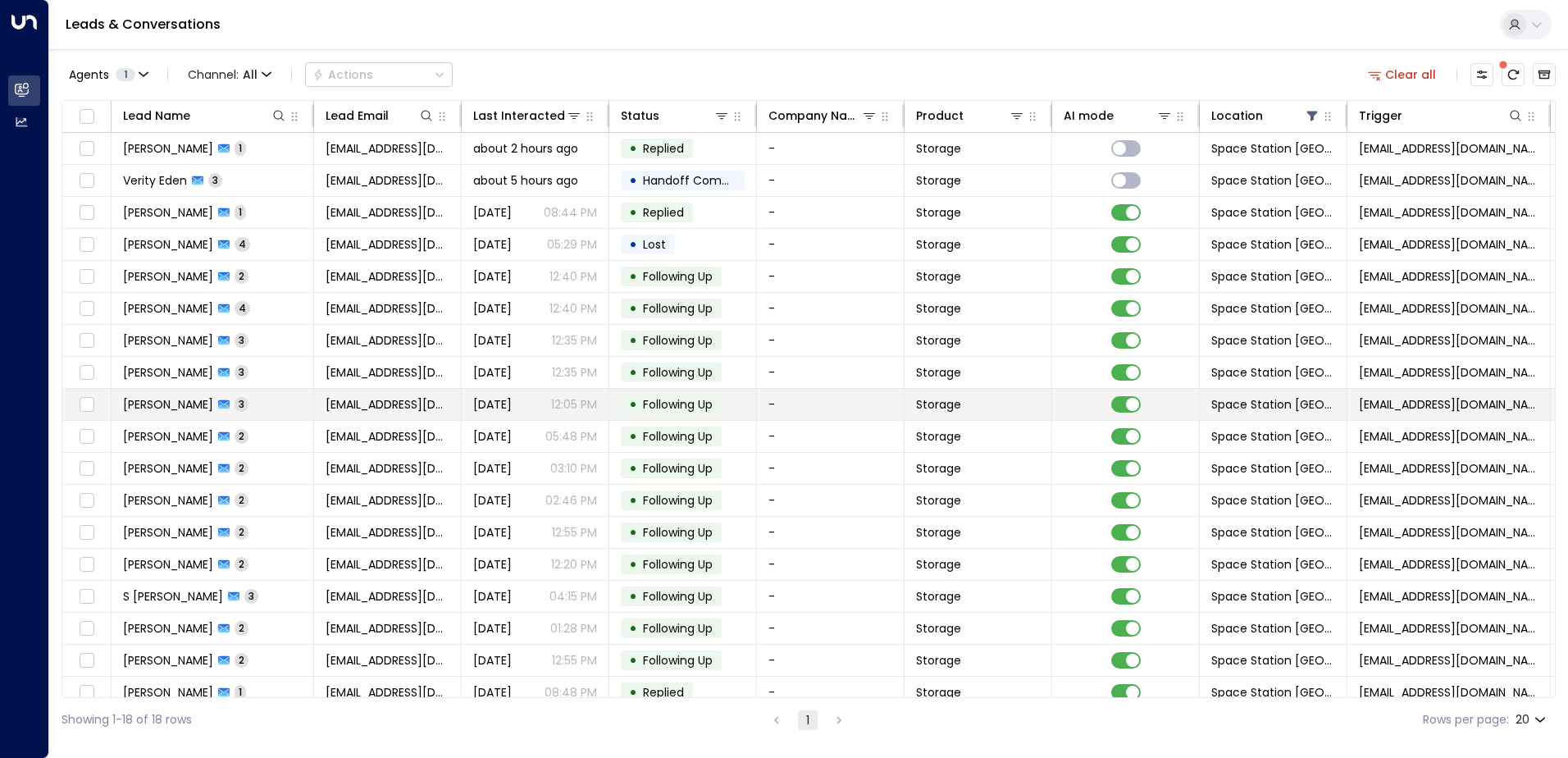
click at [276, 402] on td "[PERSON_NAME] 3" at bounding box center [213, 403] width 203 height 31
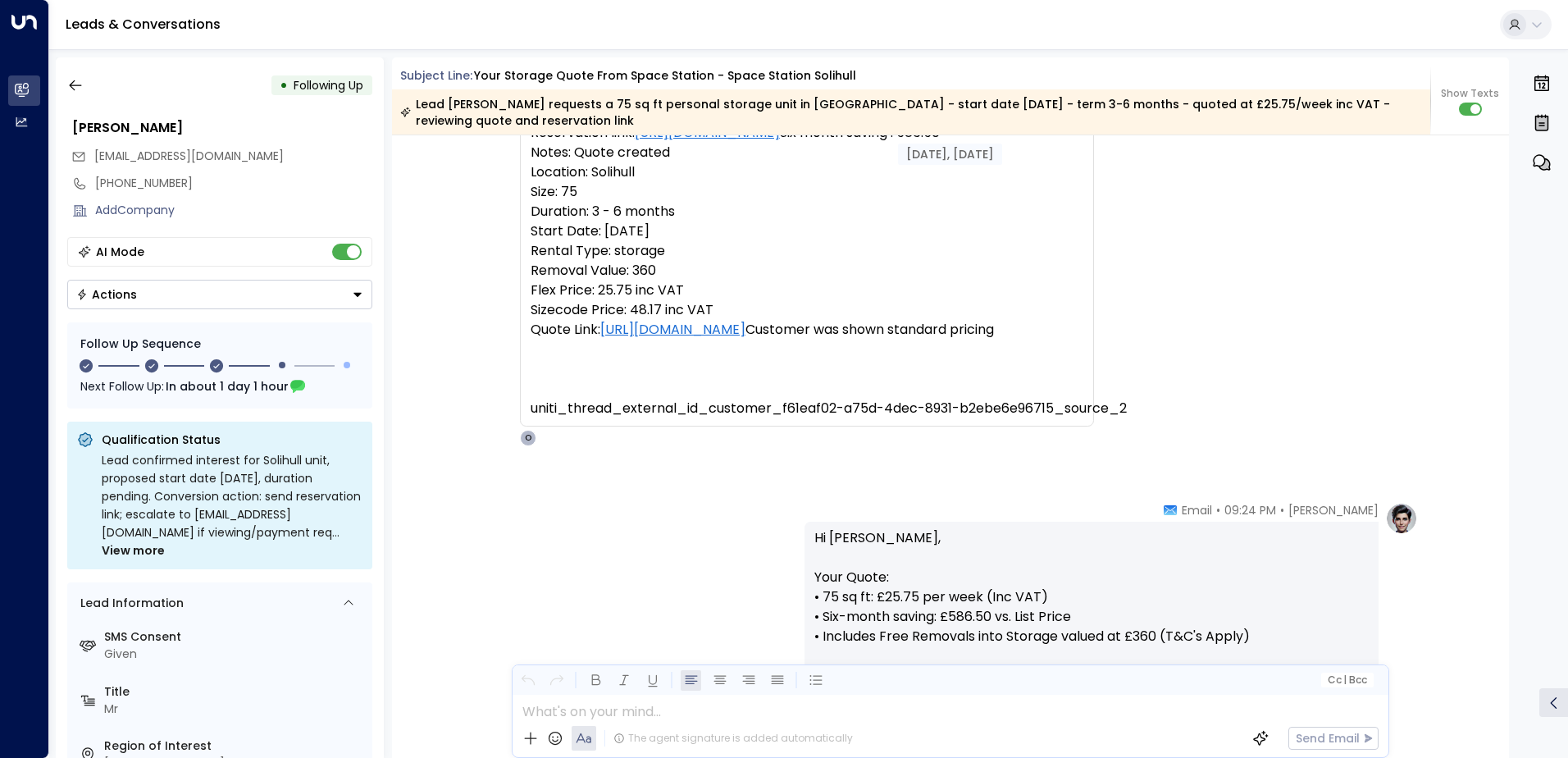
scroll to position [98, 0]
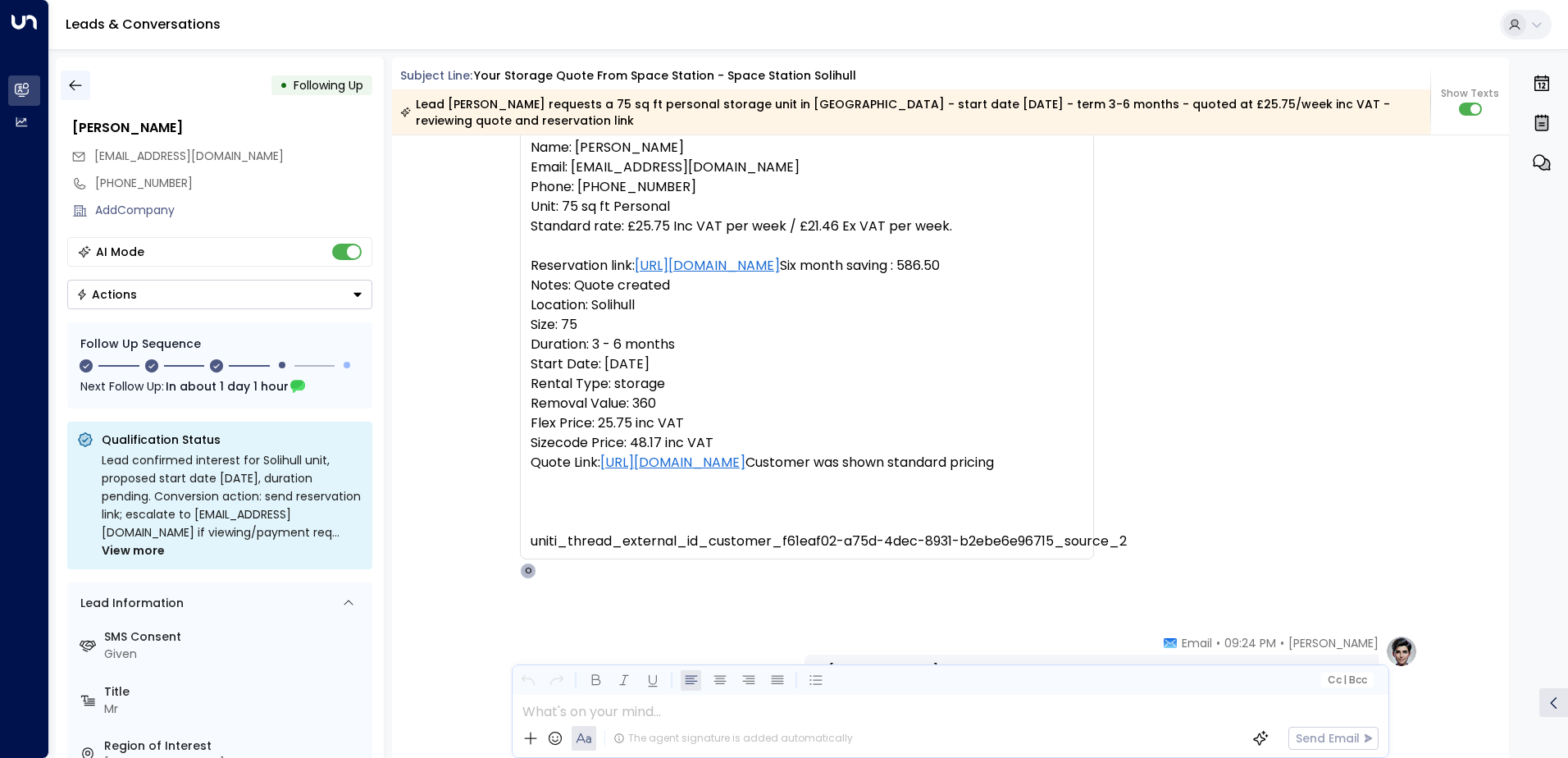
click at [78, 81] on icon "button" at bounding box center [75, 85] width 16 height 16
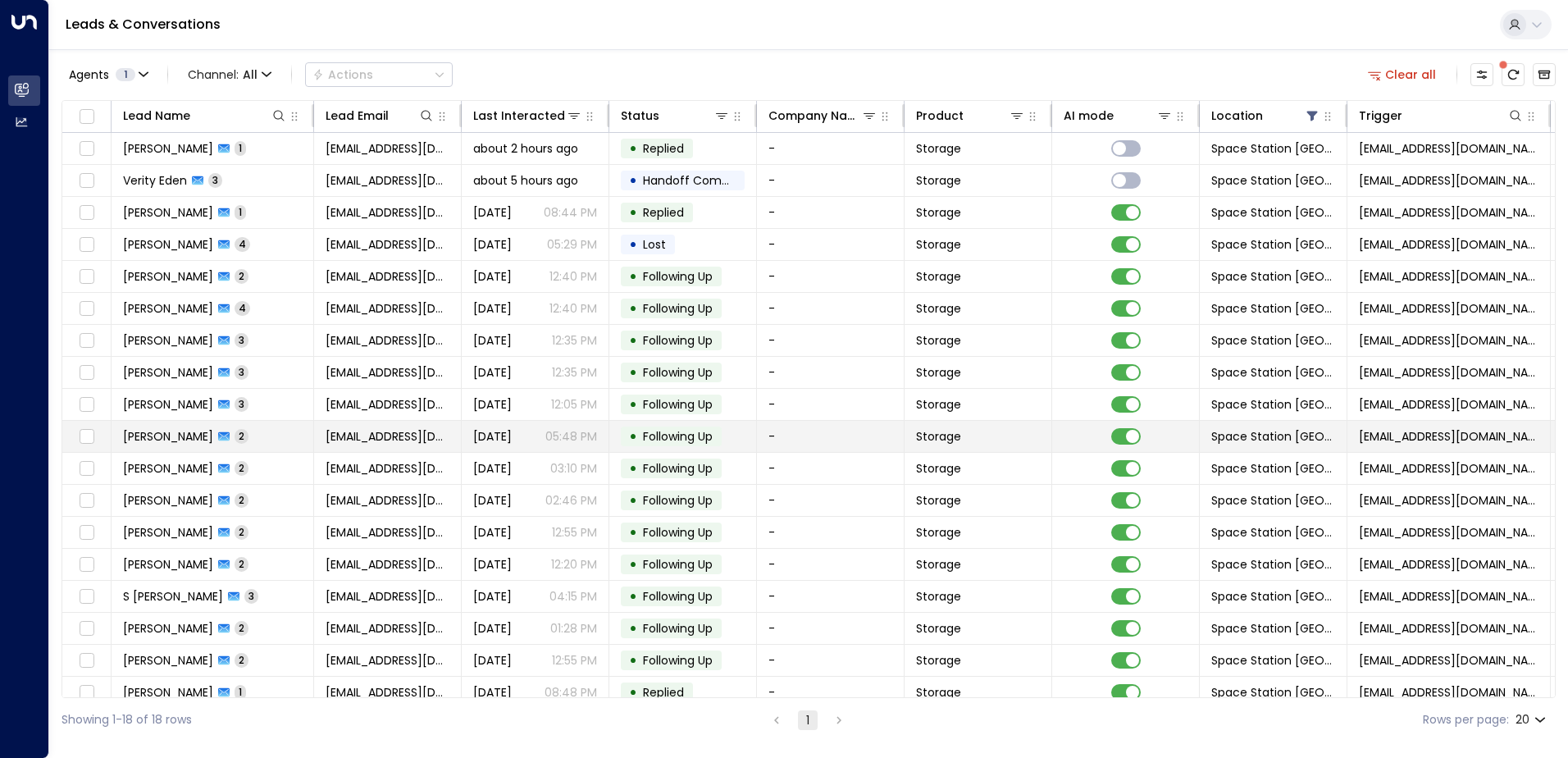
click at [282, 436] on td "[PERSON_NAME] 2" at bounding box center [213, 435] width 203 height 31
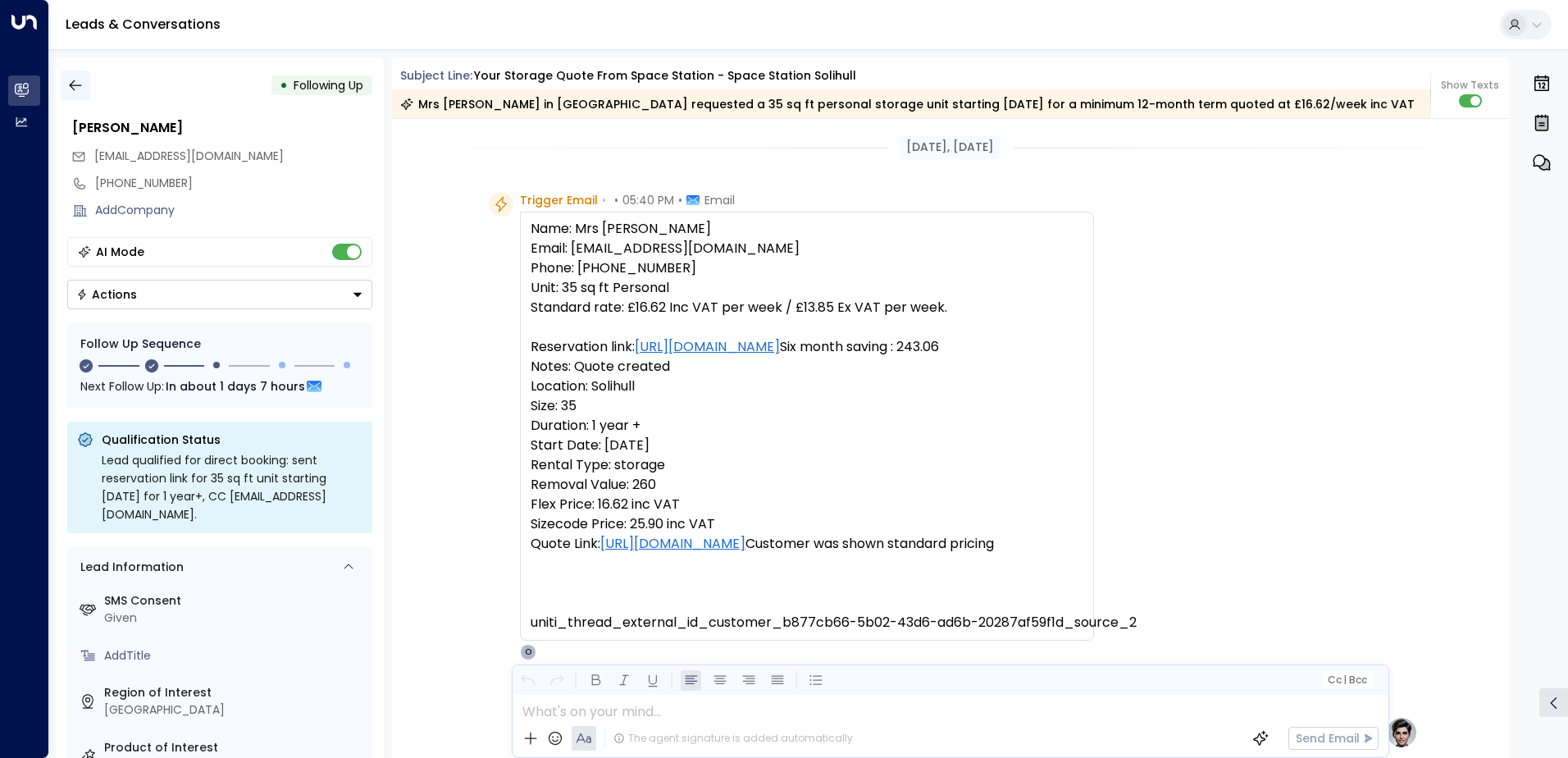
click at [74, 81] on icon "button" at bounding box center [75, 86] width 12 height 11
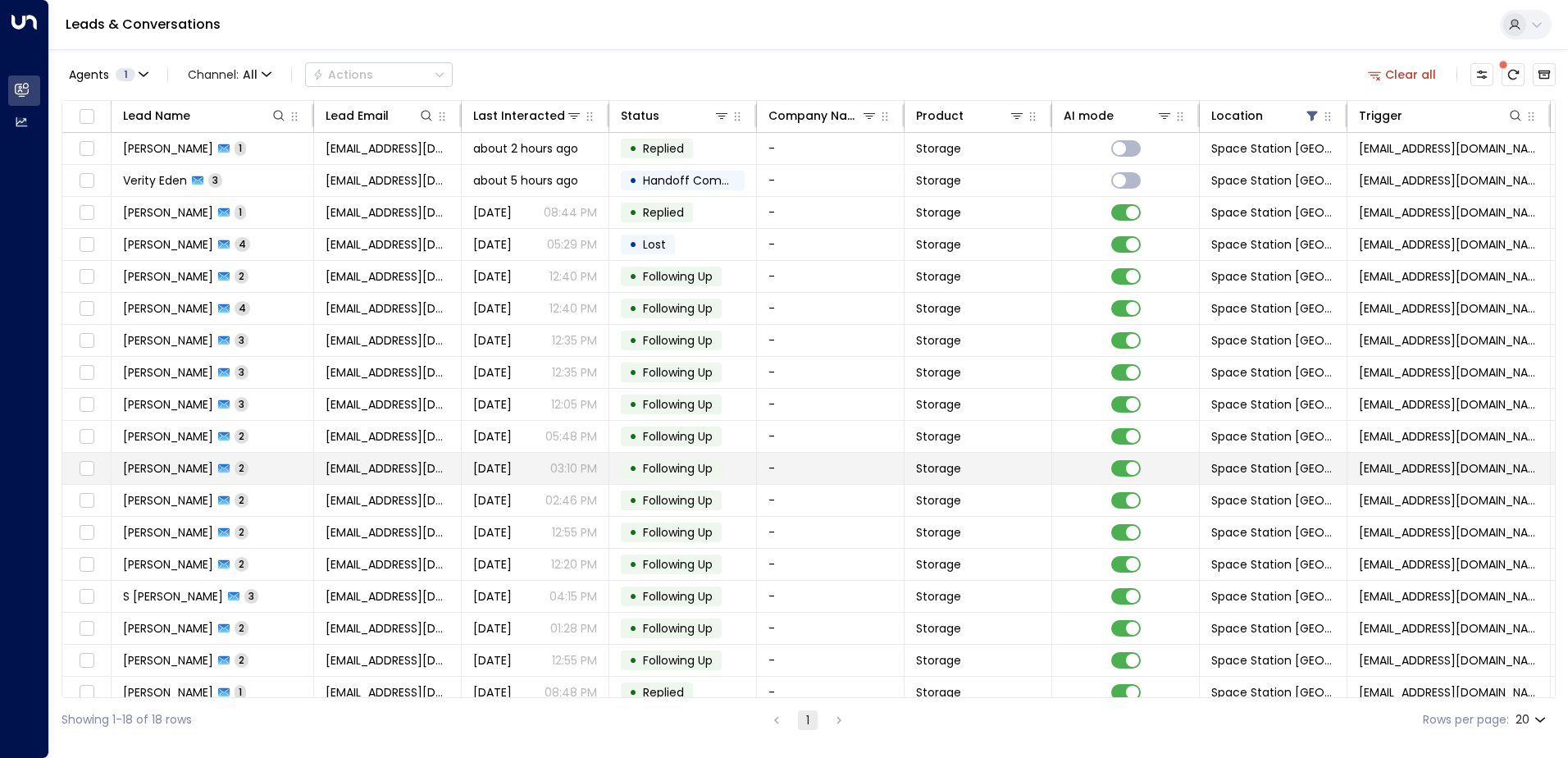
click at [280, 458] on td "[PERSON_NAME] 2" at bounding box center [213, 468] width 203 height 31
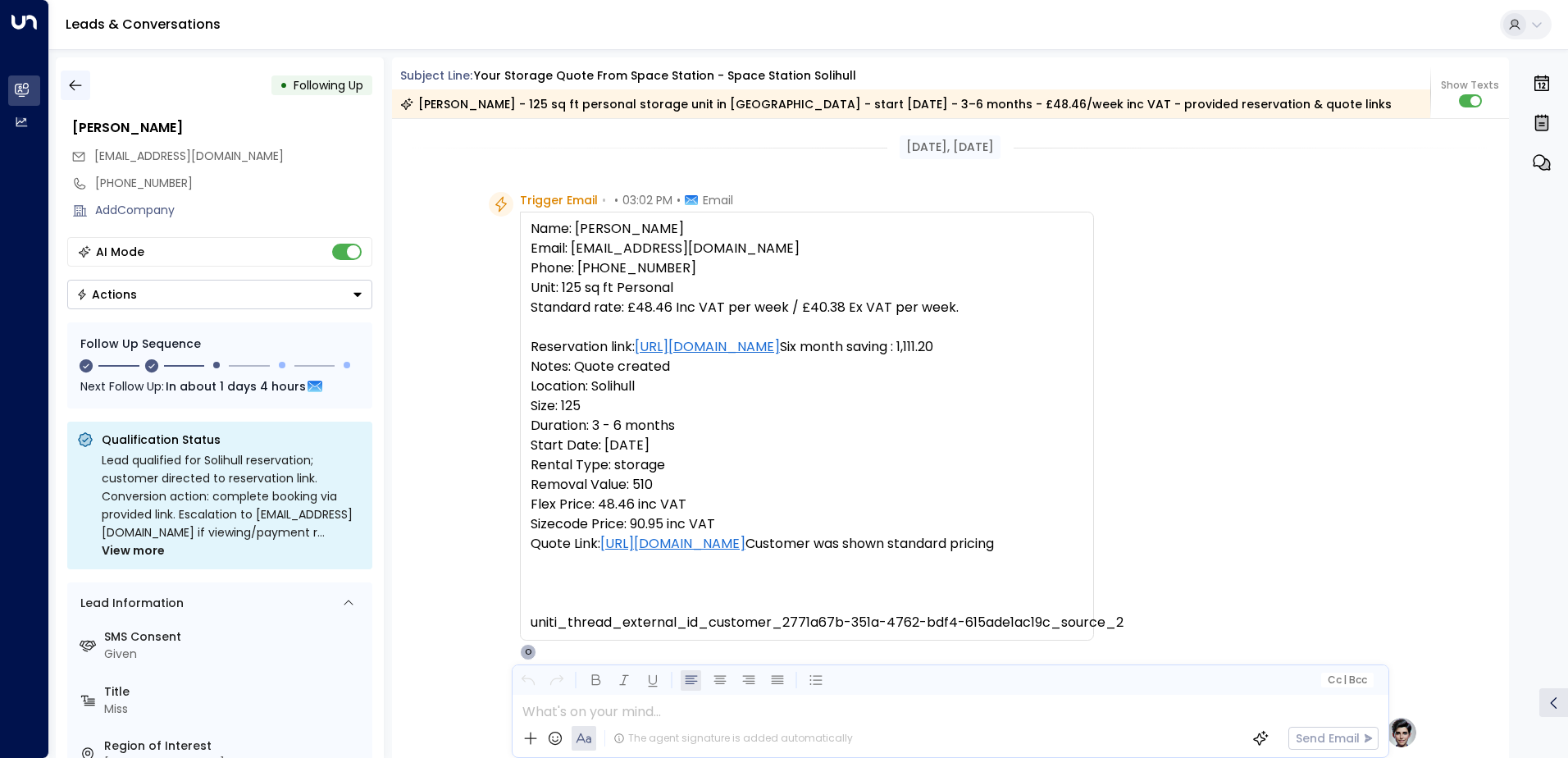
click at [76, 91] on icon "button" at bounding box center [75, 85] width 16 height 16
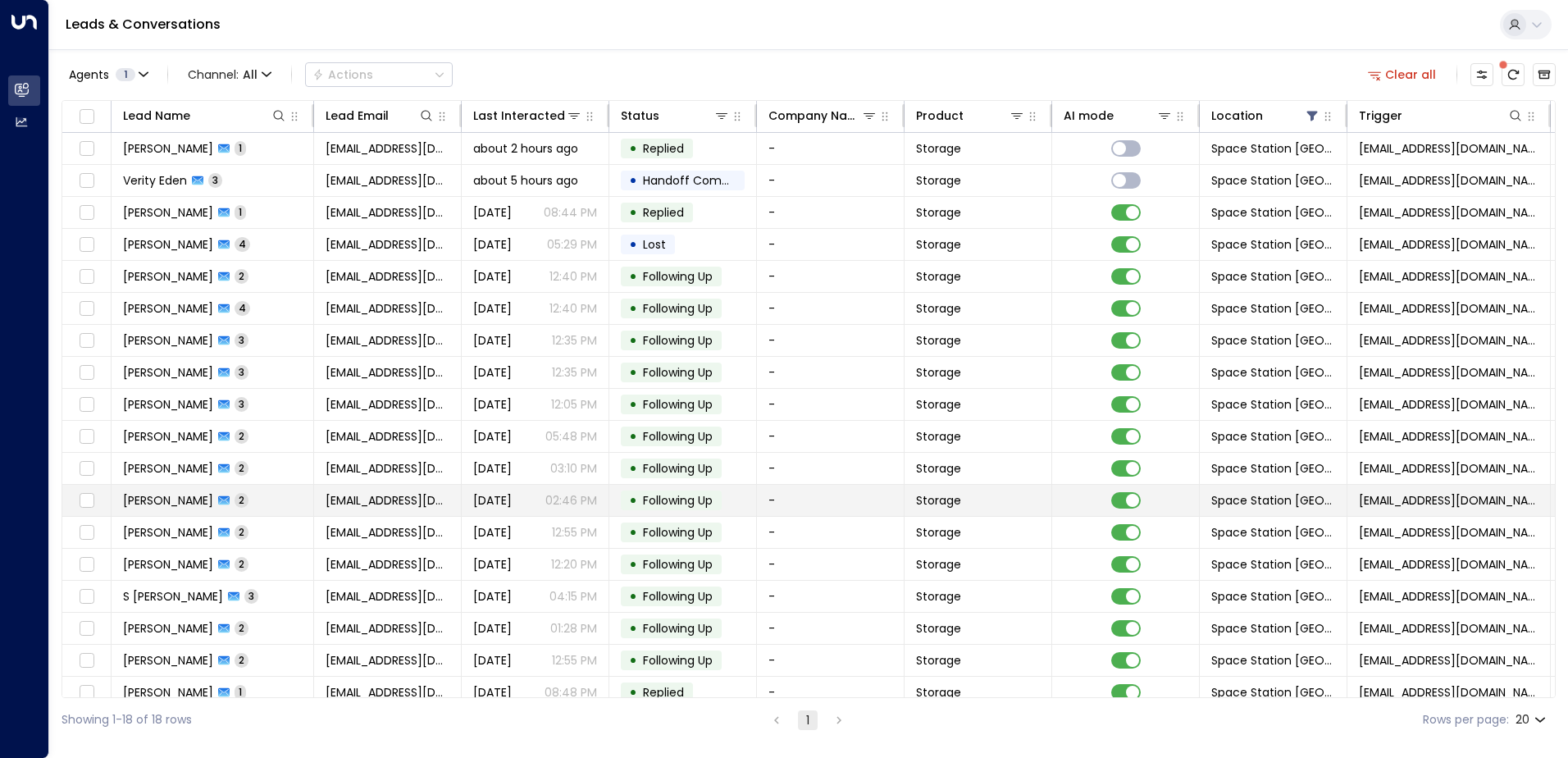
click at [276, 496] on td "[PERSON_NAME] 2" at bounding box center [213, 500] width 203 height 31
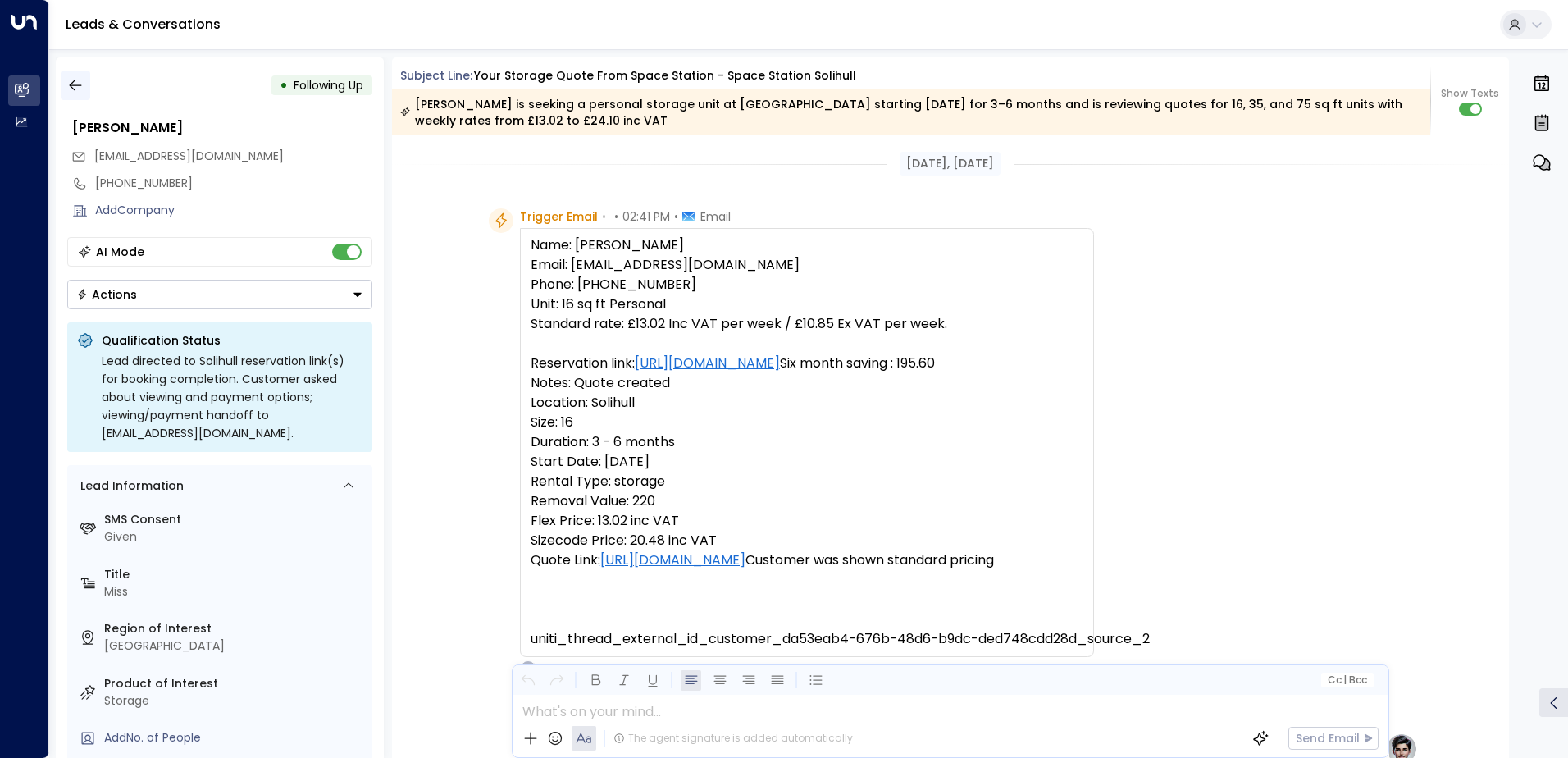
click at [75, 81] on icon "button" at bounding box center [75, 85] width 16 height 16
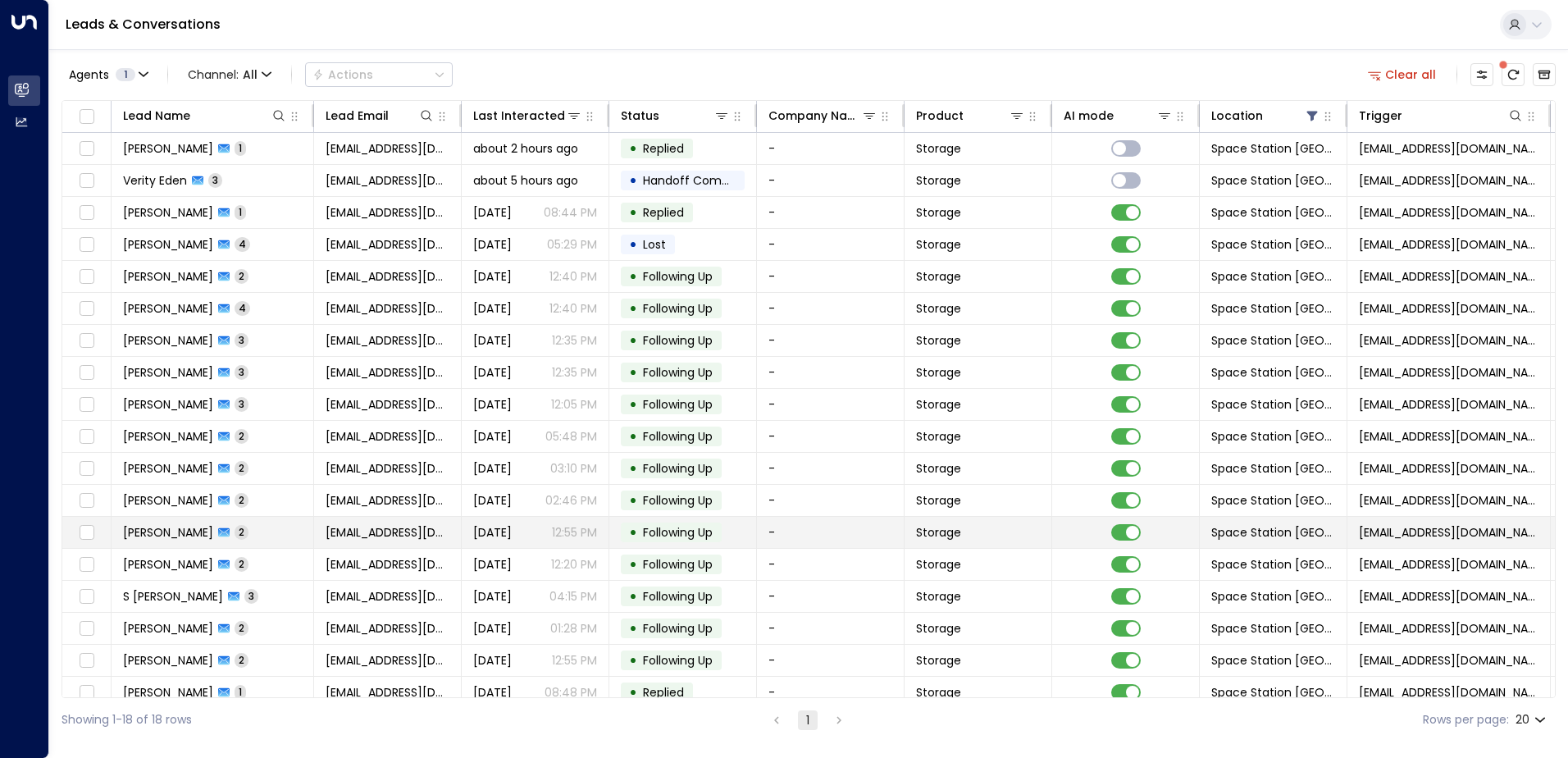
click at [299, 530] on td "[PERSON_NAME] 2" at bounding box center [213, 532] width 203 height 31
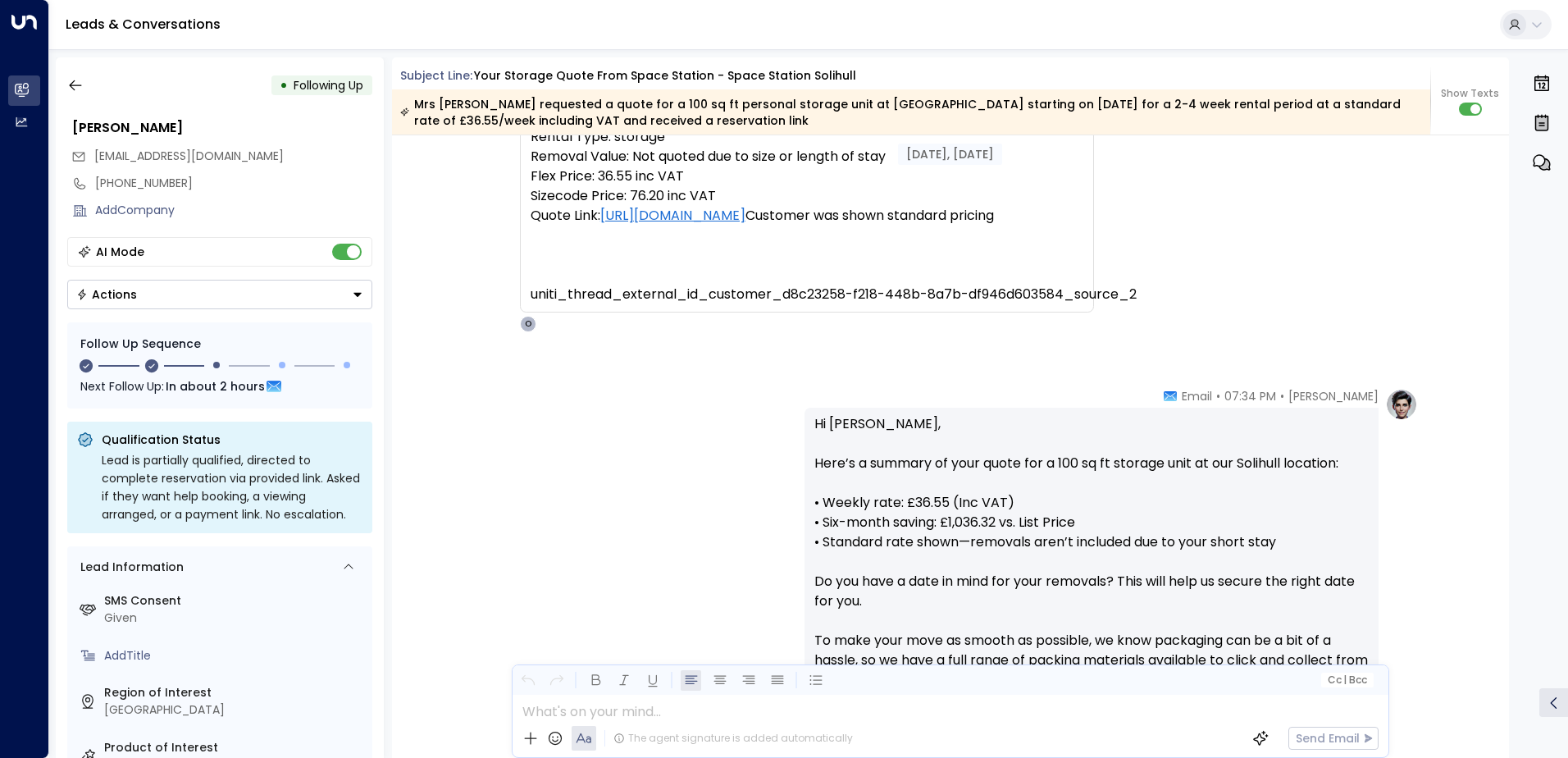
scroll to position [255, 0]
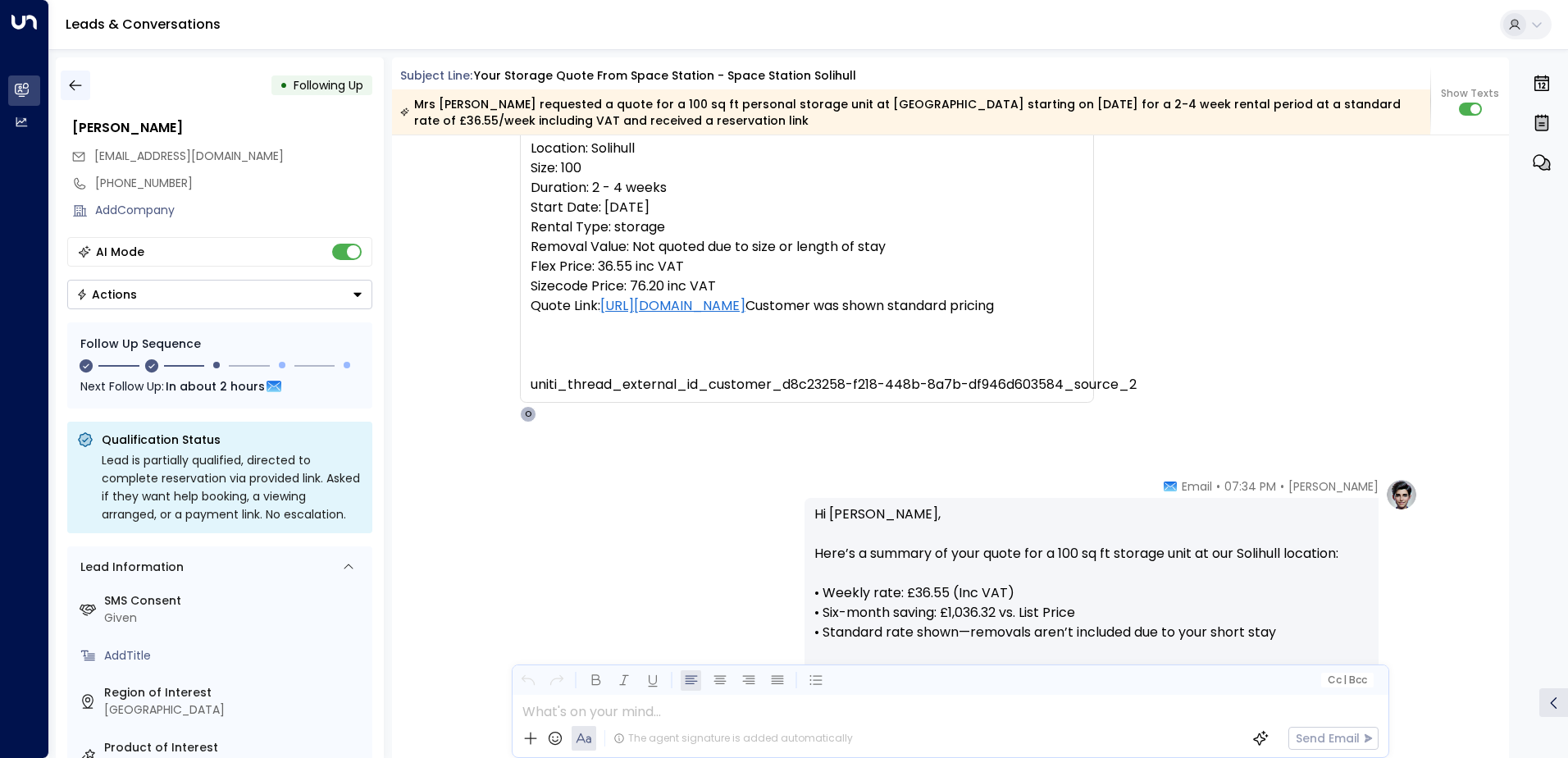
click at [76, 84] on icon "button" at bounding box center [75, 85] width 16 height 16
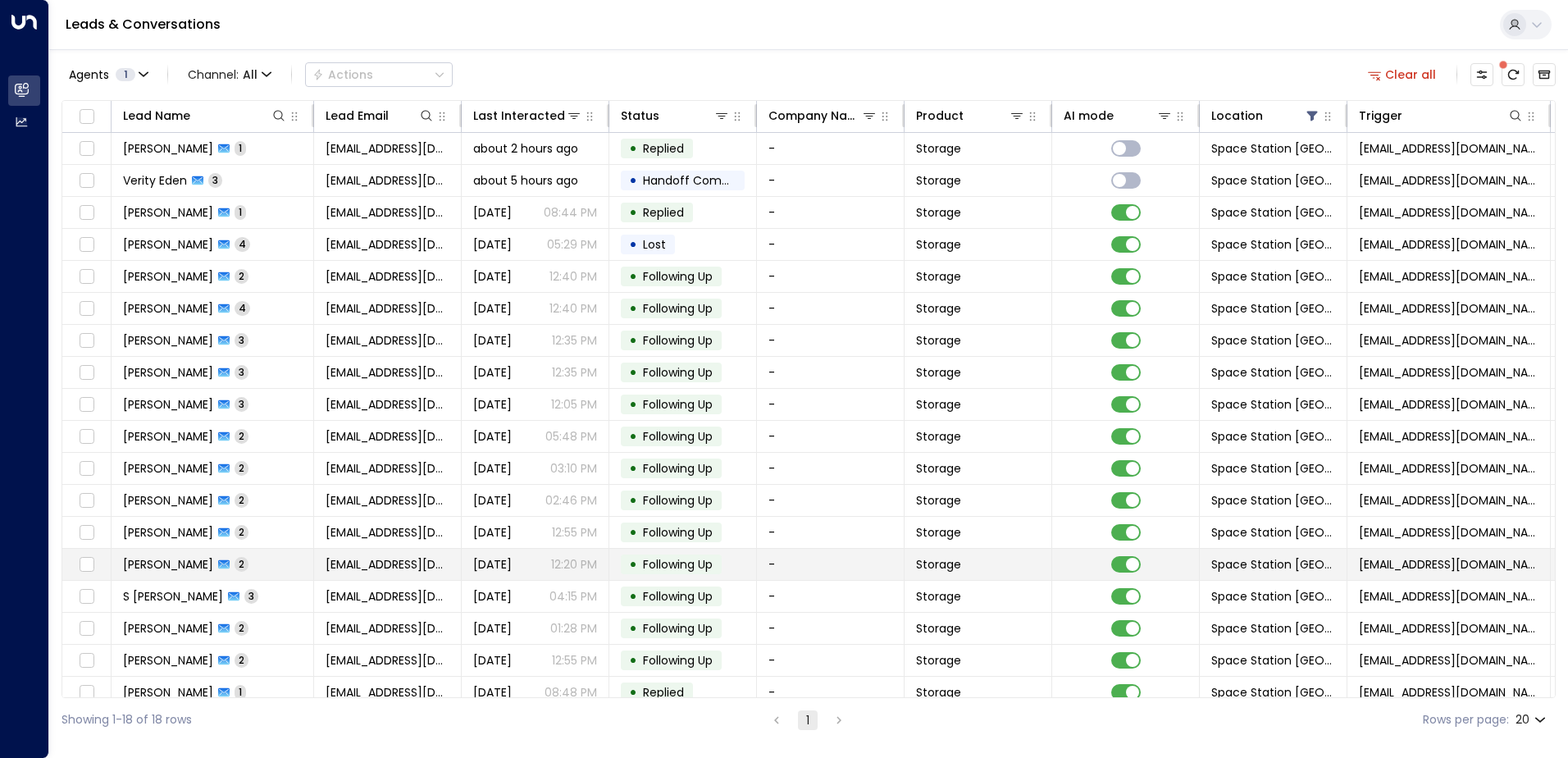
click at [286, 562] on td "[PERSON_NAME] 2" at bounding box center [213, 564] width 203 height 31
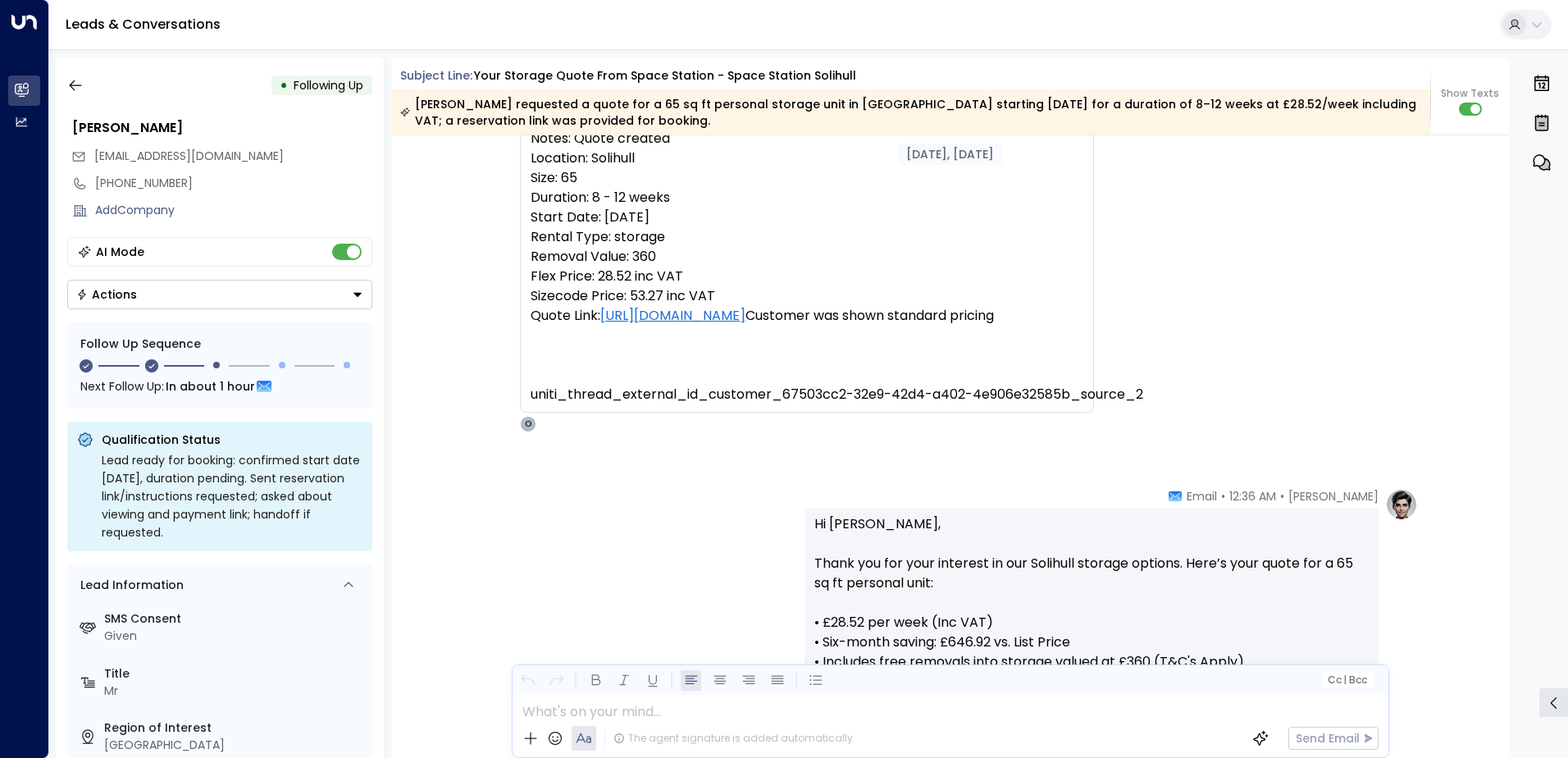
scroll to position [84, 0]
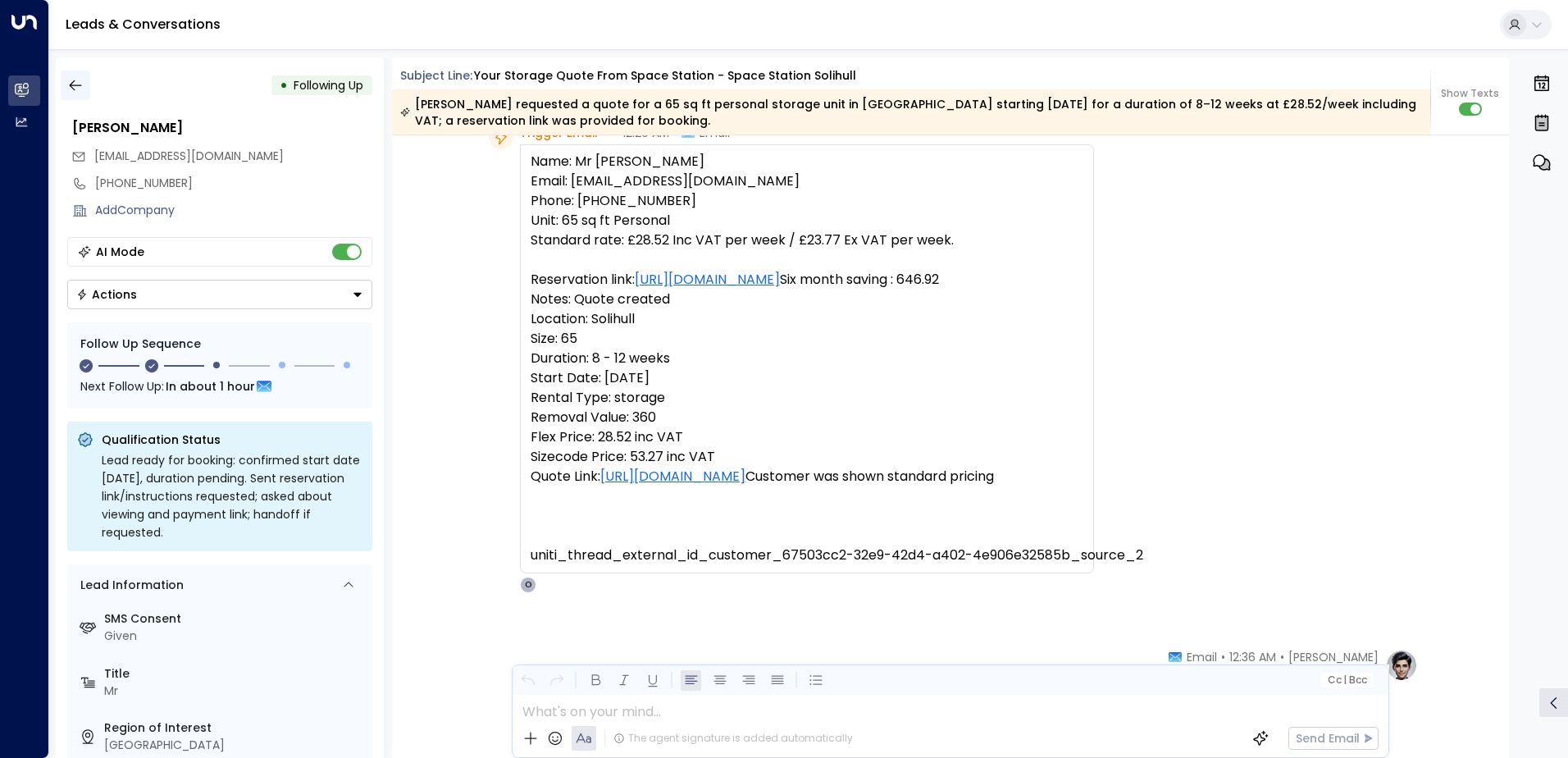
click at [78, 80] on icon "button" at bounding box center [75, 85] width 16 height 16
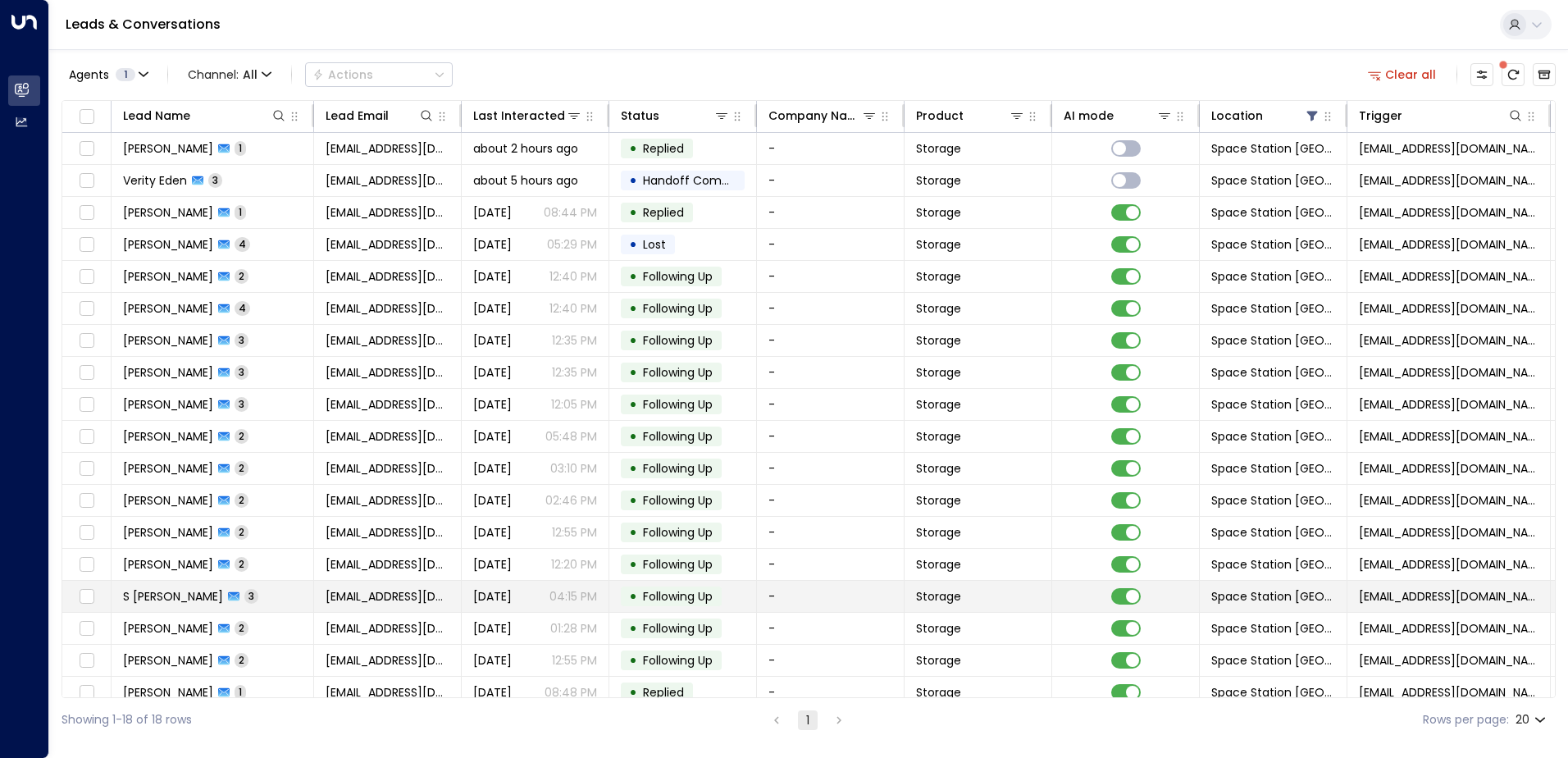
click at [300, 589] on td "S [PERSON_NAME] 3" at bounding box center [213, 596] width 203 height 31
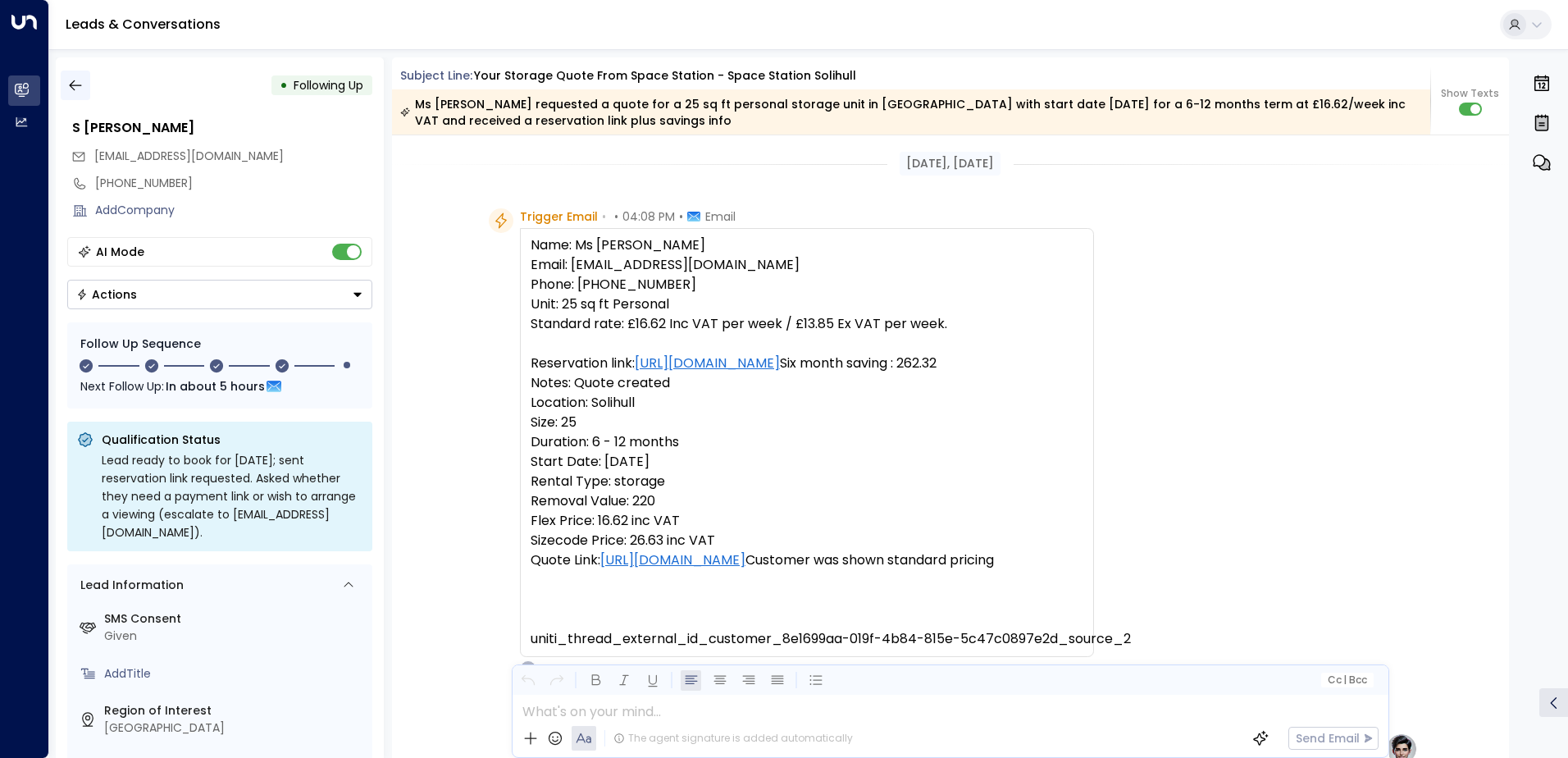
click at [73, 88] on icon "button" at bounding box center [75, 85] width 16 height 16
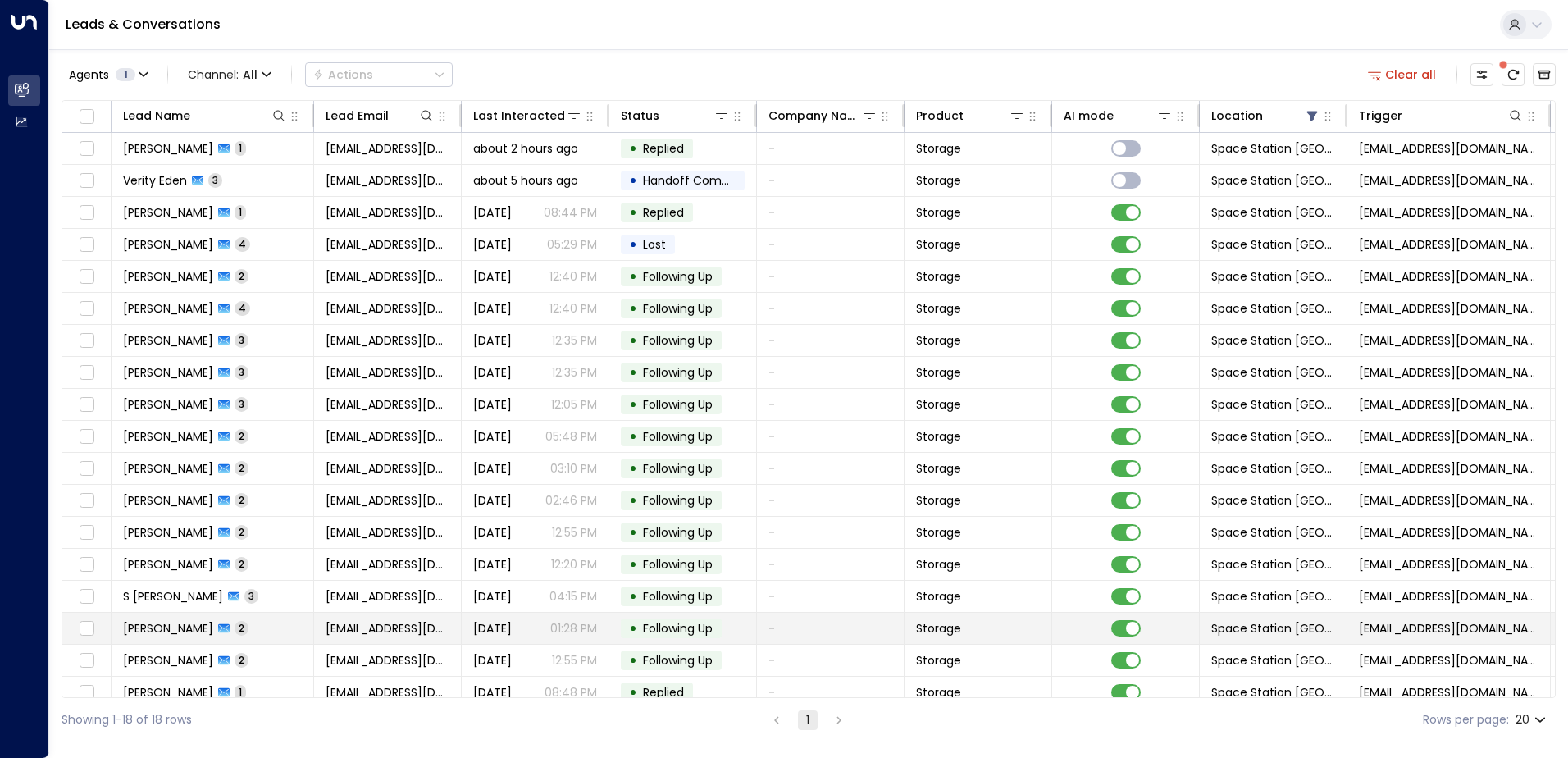
click at [273, 623] on td "[PERSON_NAME] 2" at bounding box center [213, 628] width 203 height 31
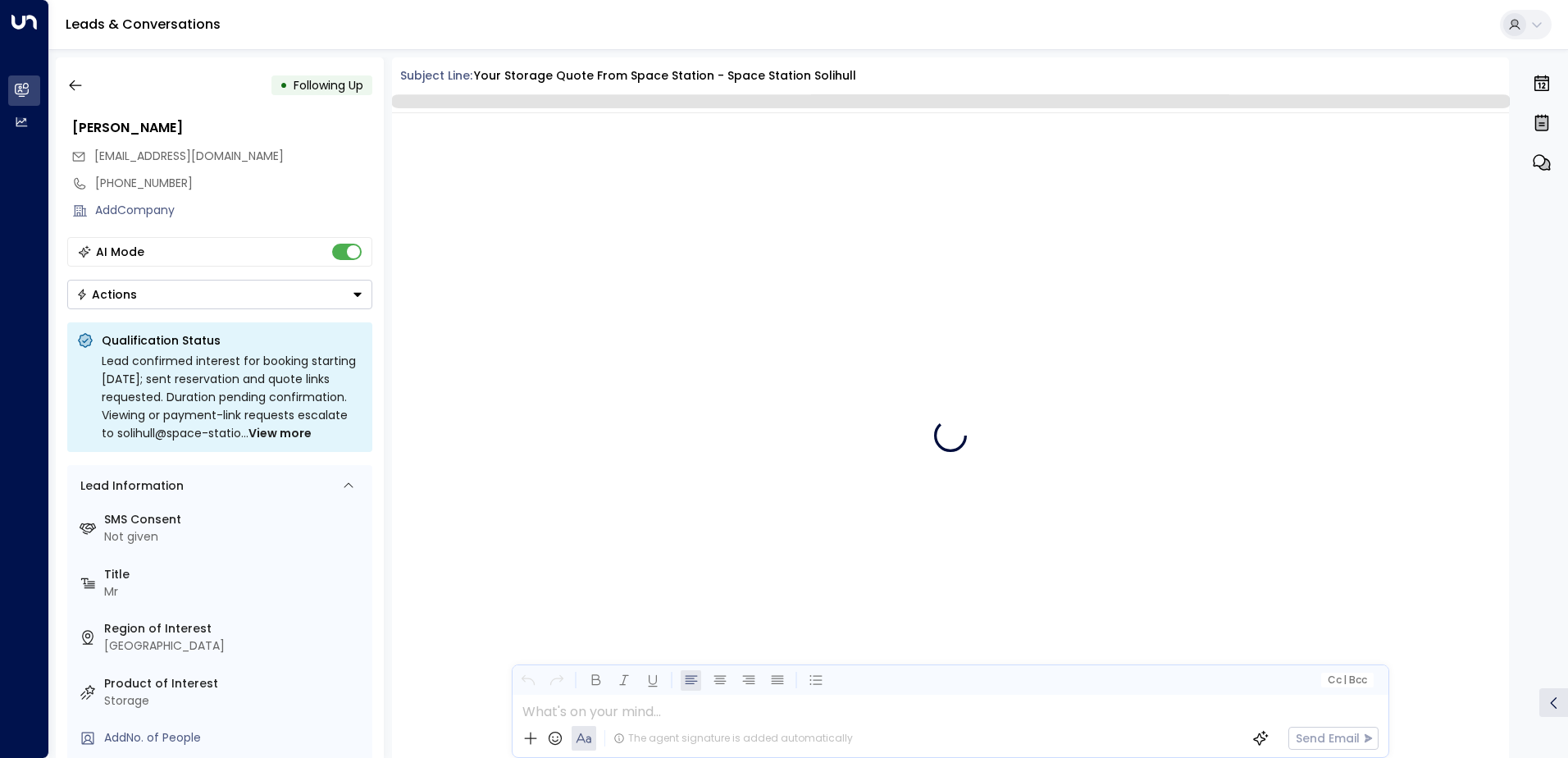
scroll to position [1635, 0]
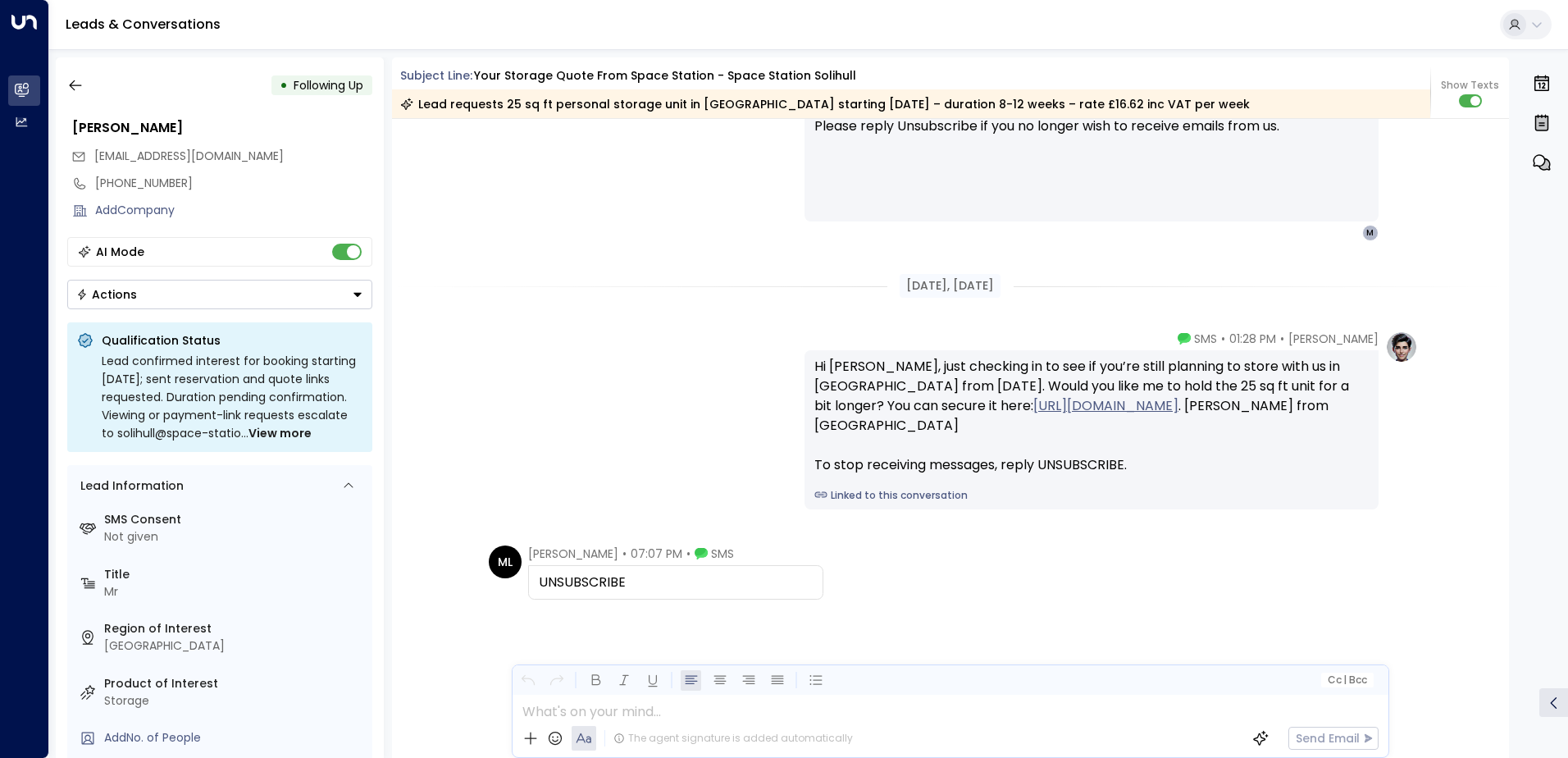
drag, startPoint x: 643, startPoint y: 580, endPoint x: 526, endPoint y: 577, distance: 117.0
click at [528, 577] on div "UNSUBSCRIBE" at bounding box center [676, 582] width 295 height 35
drag, startPoint x: 526, startPoint y: 577, endPoint x: 591, endPoint y: 576, distance: 65.0
copy div "UNSUBSCRIBE"
click at [79, 84] on icon "button" at bounding box center [75, 85] width 16 height 16
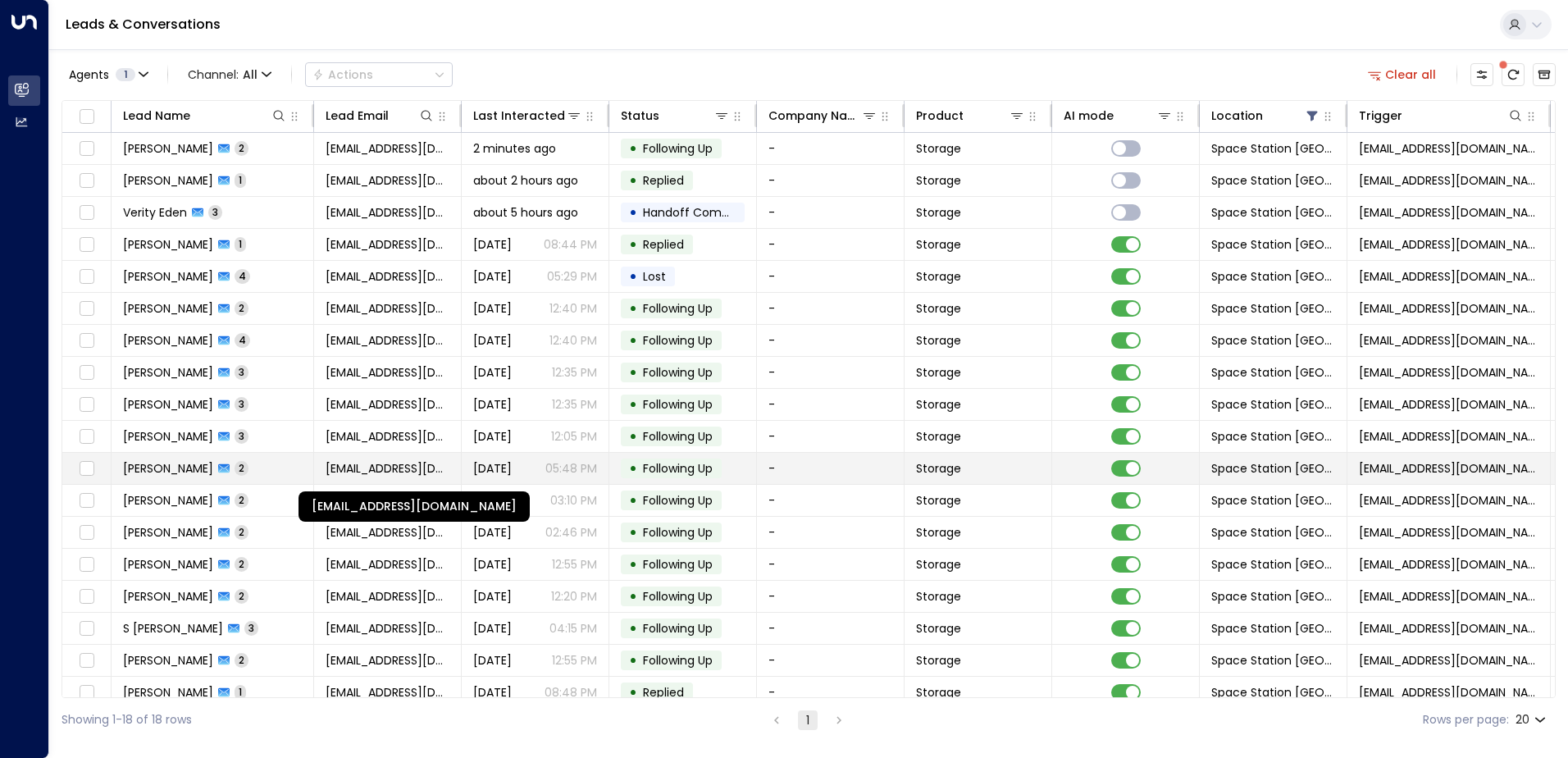
click at [430, 465] on span "[EMAIL_ADDRESS][DOMAIN_NAME]" at bounding box center [387, 468] width 124 height 16
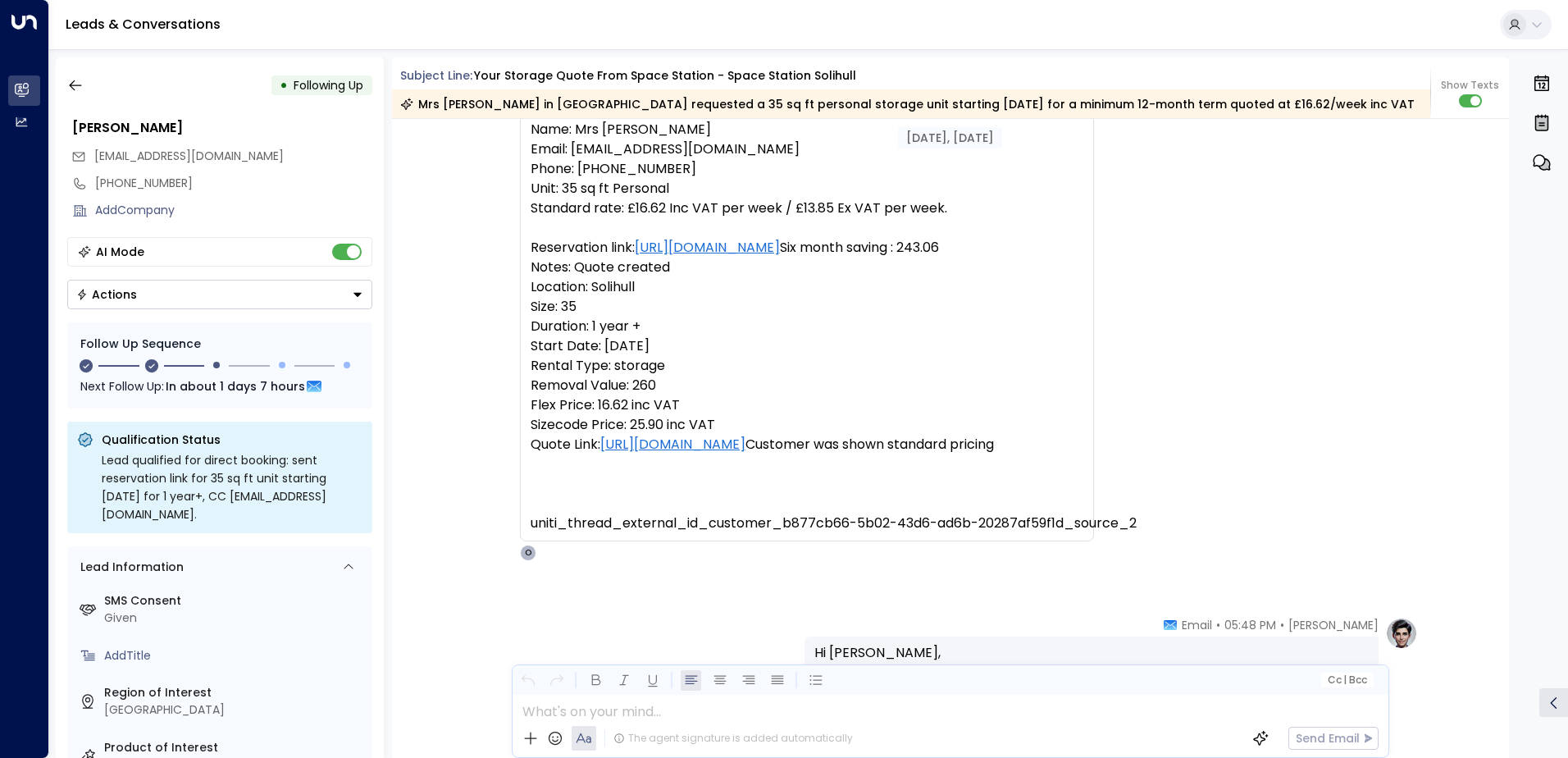
scroll to position [96, 0]
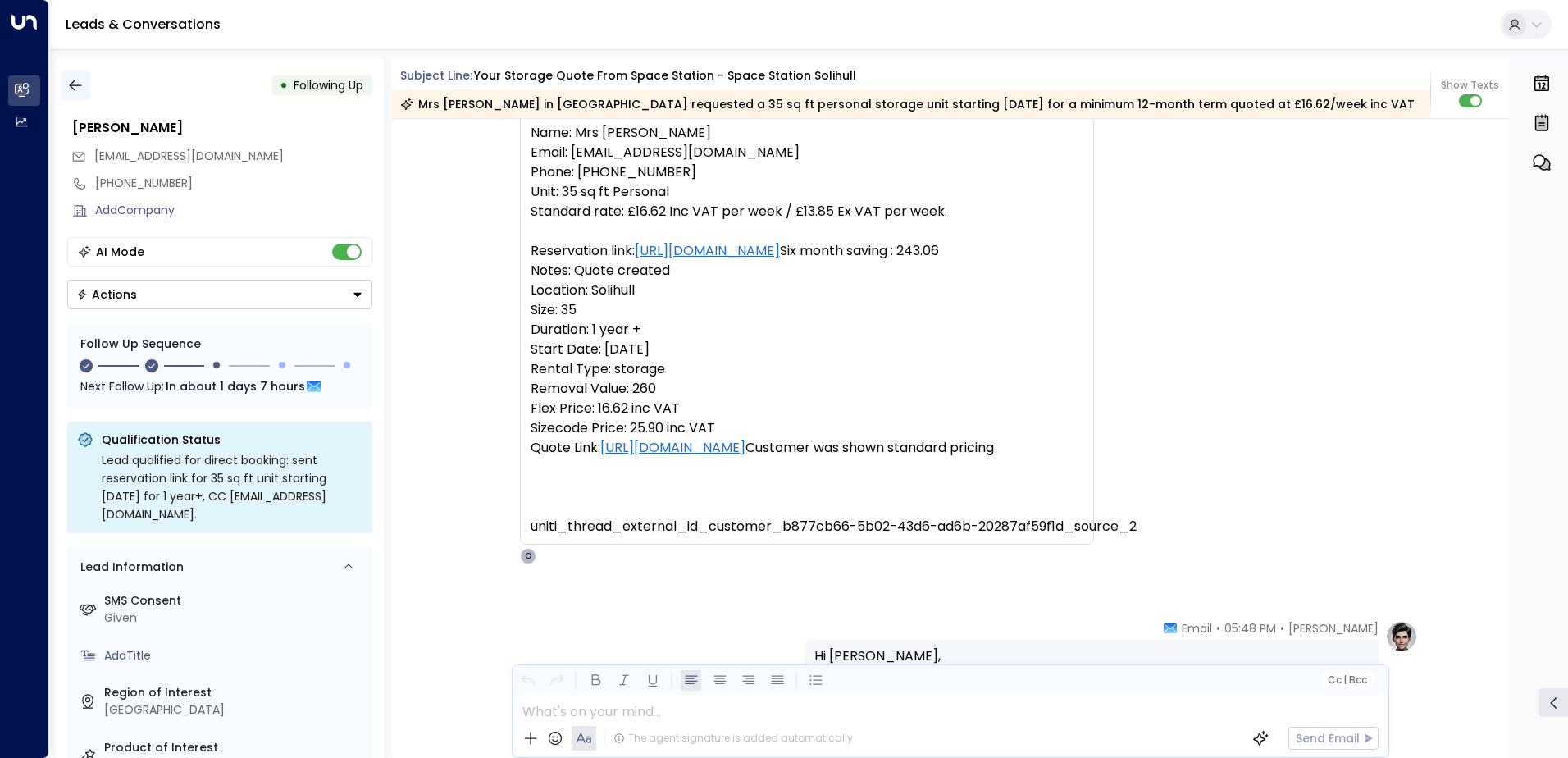
click at [81, 85] on icon "button" at bounding box center [75, 85] width 16 height 16
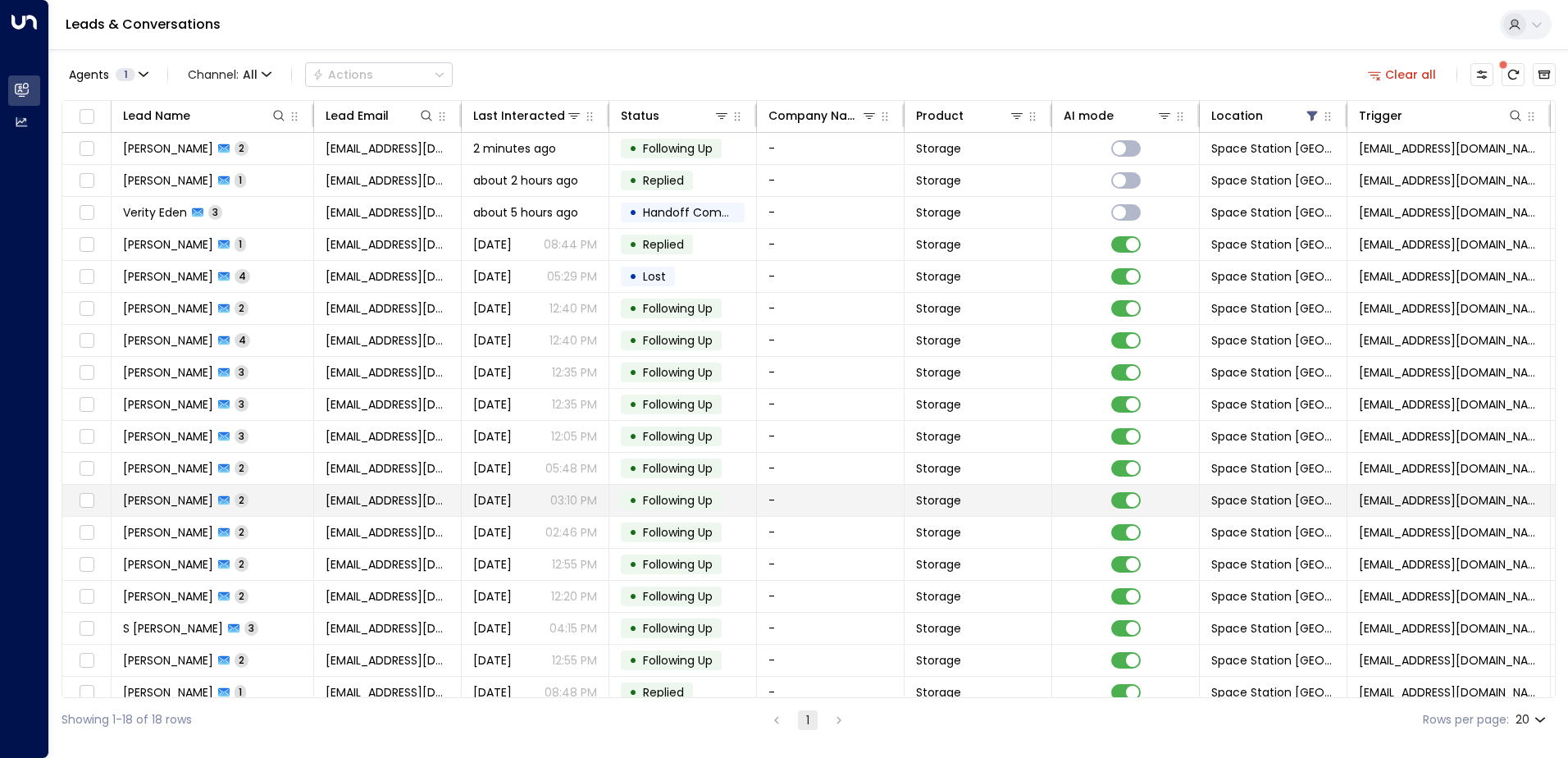
click at [261, 498] on td "[PERSON_NAME] 2" at bounding box center [213, 500] width 203 height 31
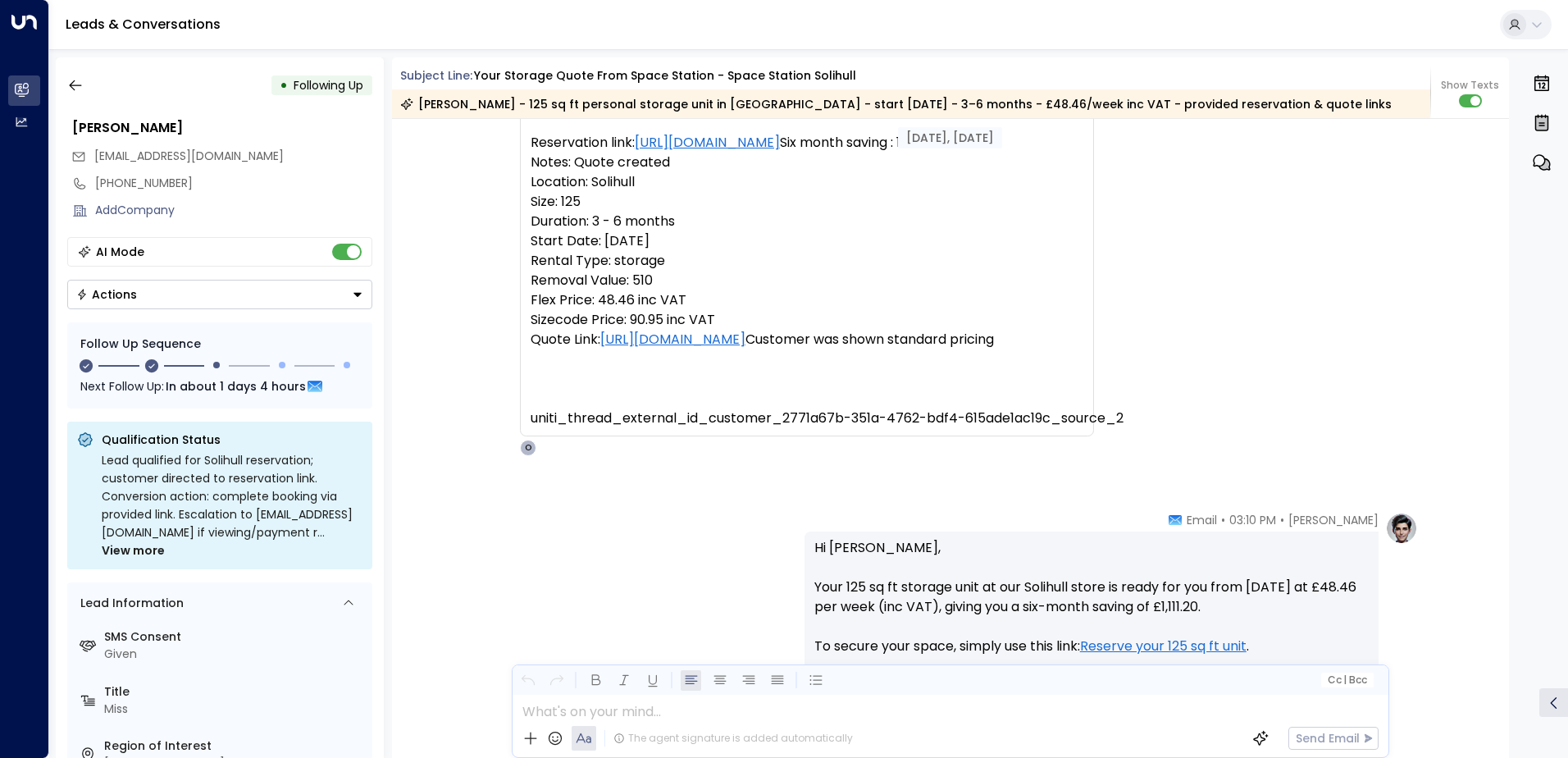
scroll to position [77, 0]
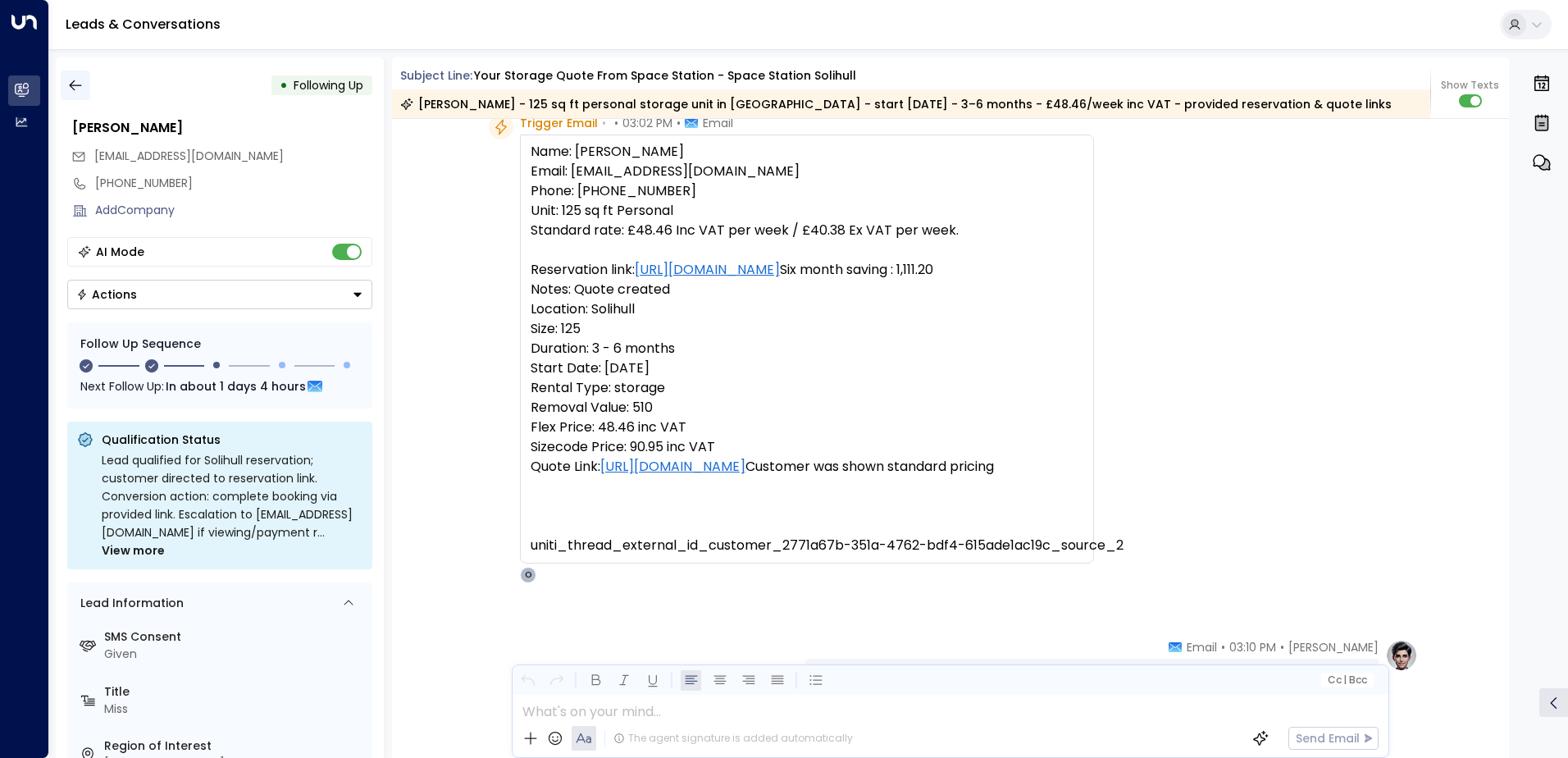
click at [84, 85] on button "button" at bounding box center [76, 86] width 30 height 30
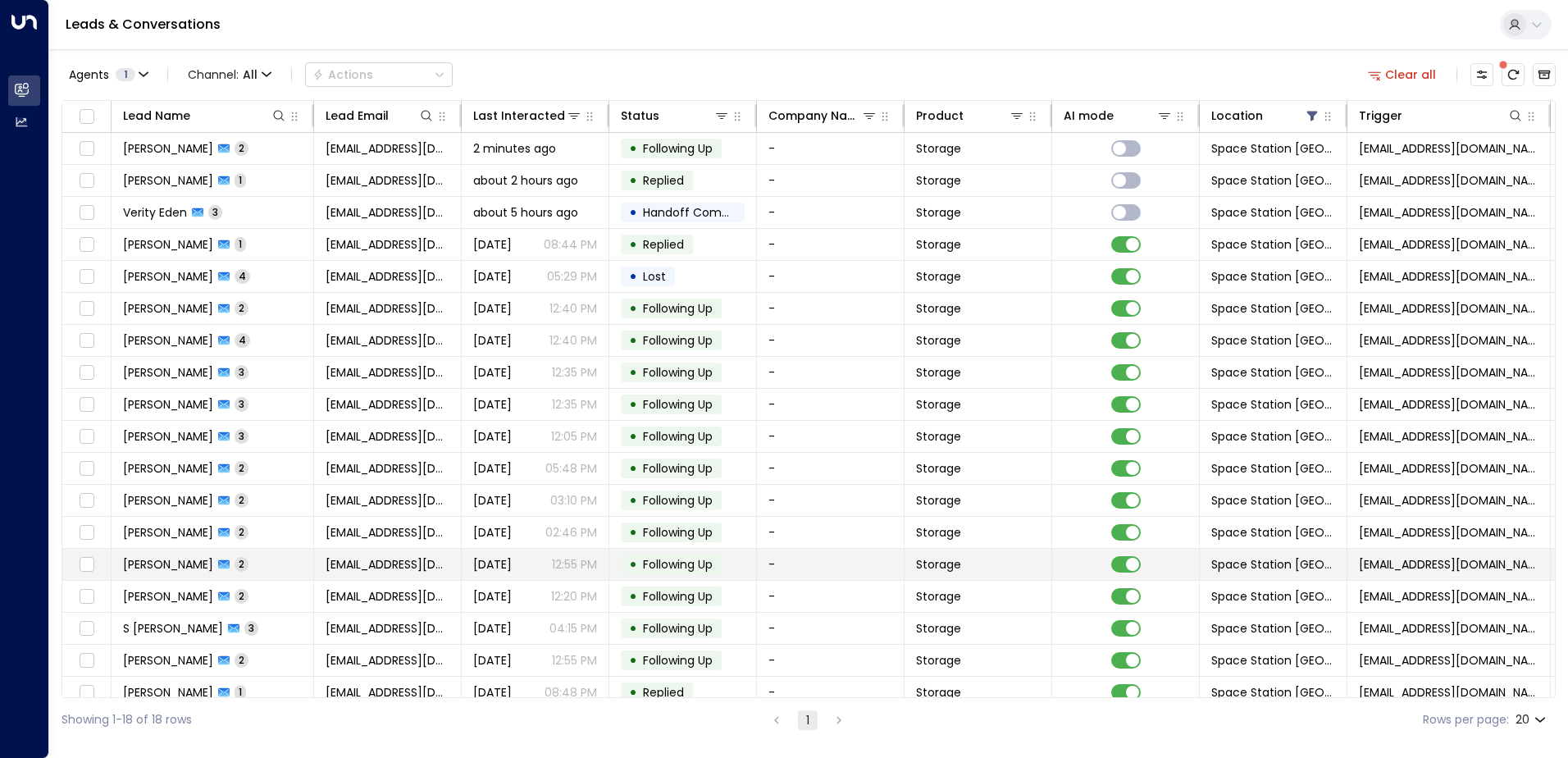
scroll to position [16, 0]
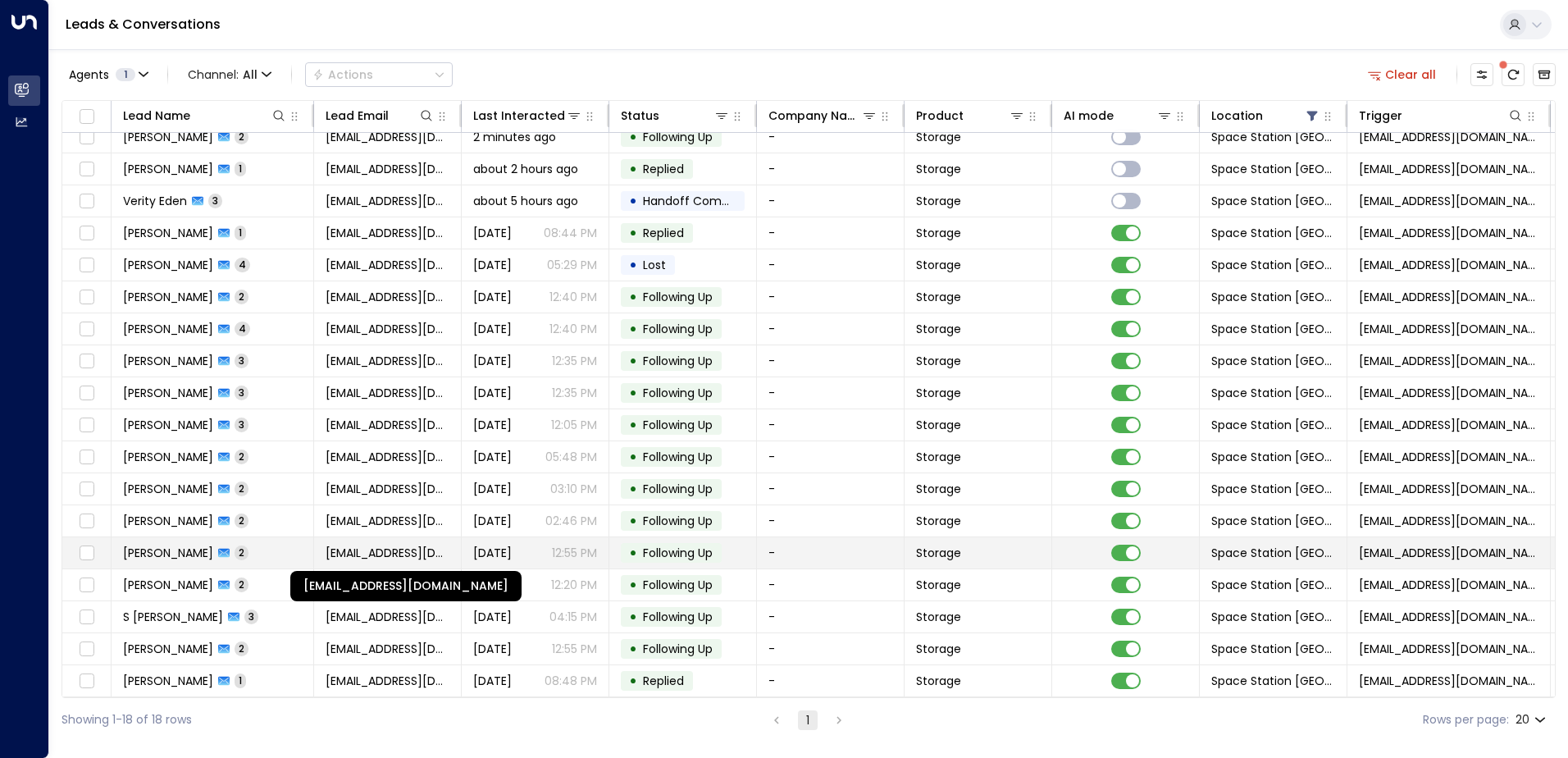
click at [411, 549] on span "[EMAIL_ADDRESS][DOMAIN_NAME]" at bounding box center [387, 553] width 124 height 16
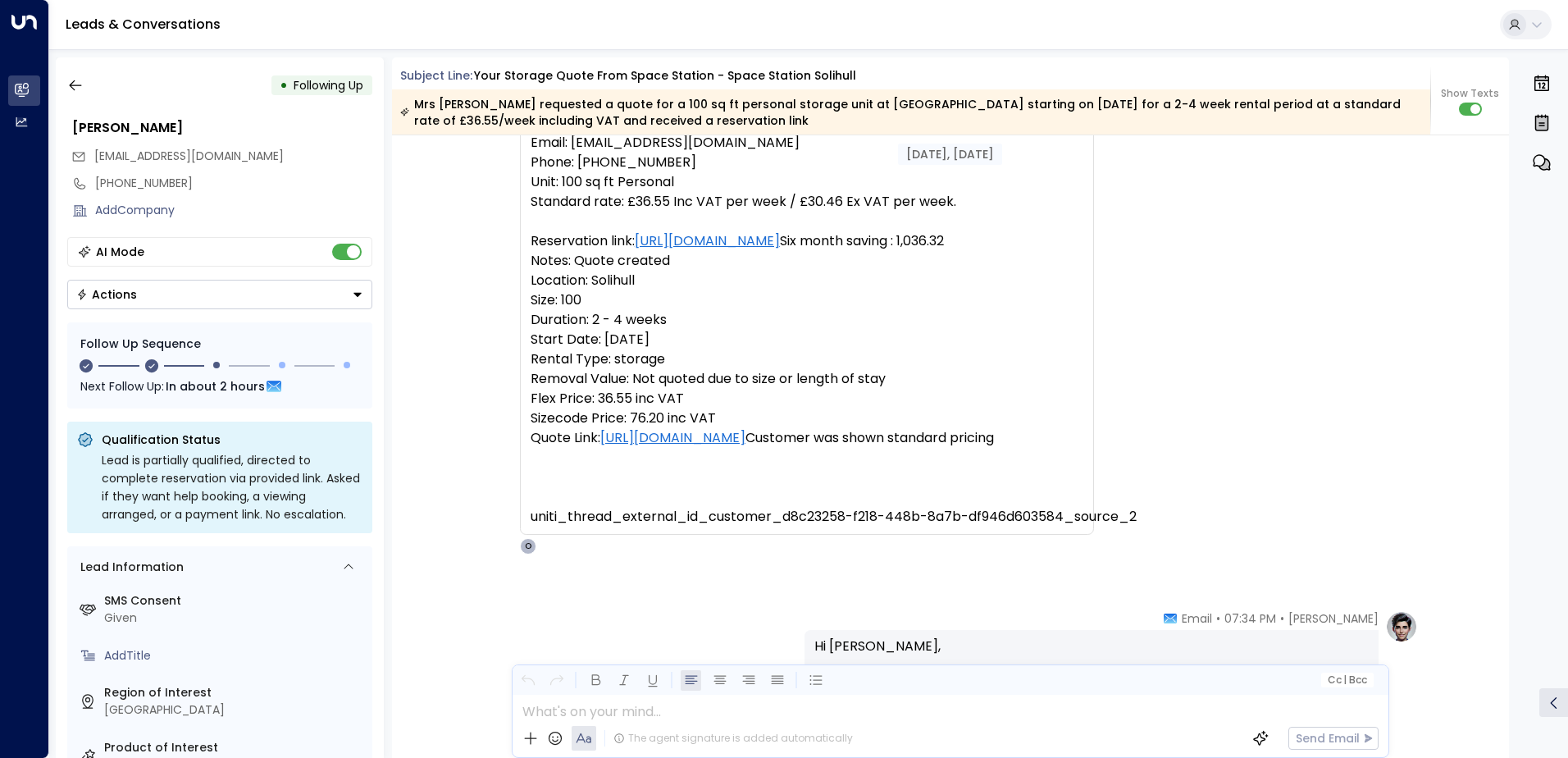
scroll to position [113, 0]
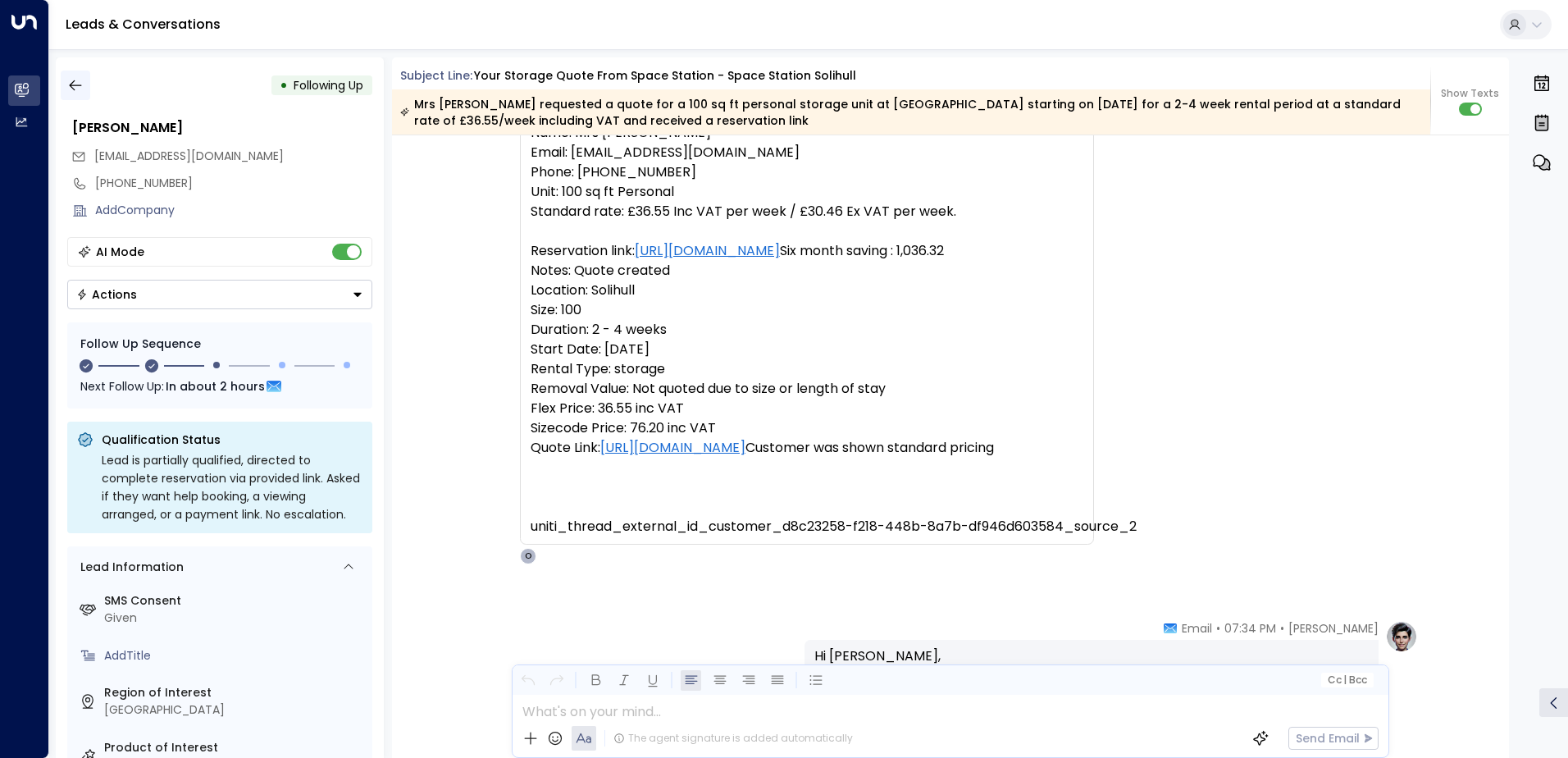
click at [81, 89] on icon "button" at bounding box center [75, 85] width 16 height 16
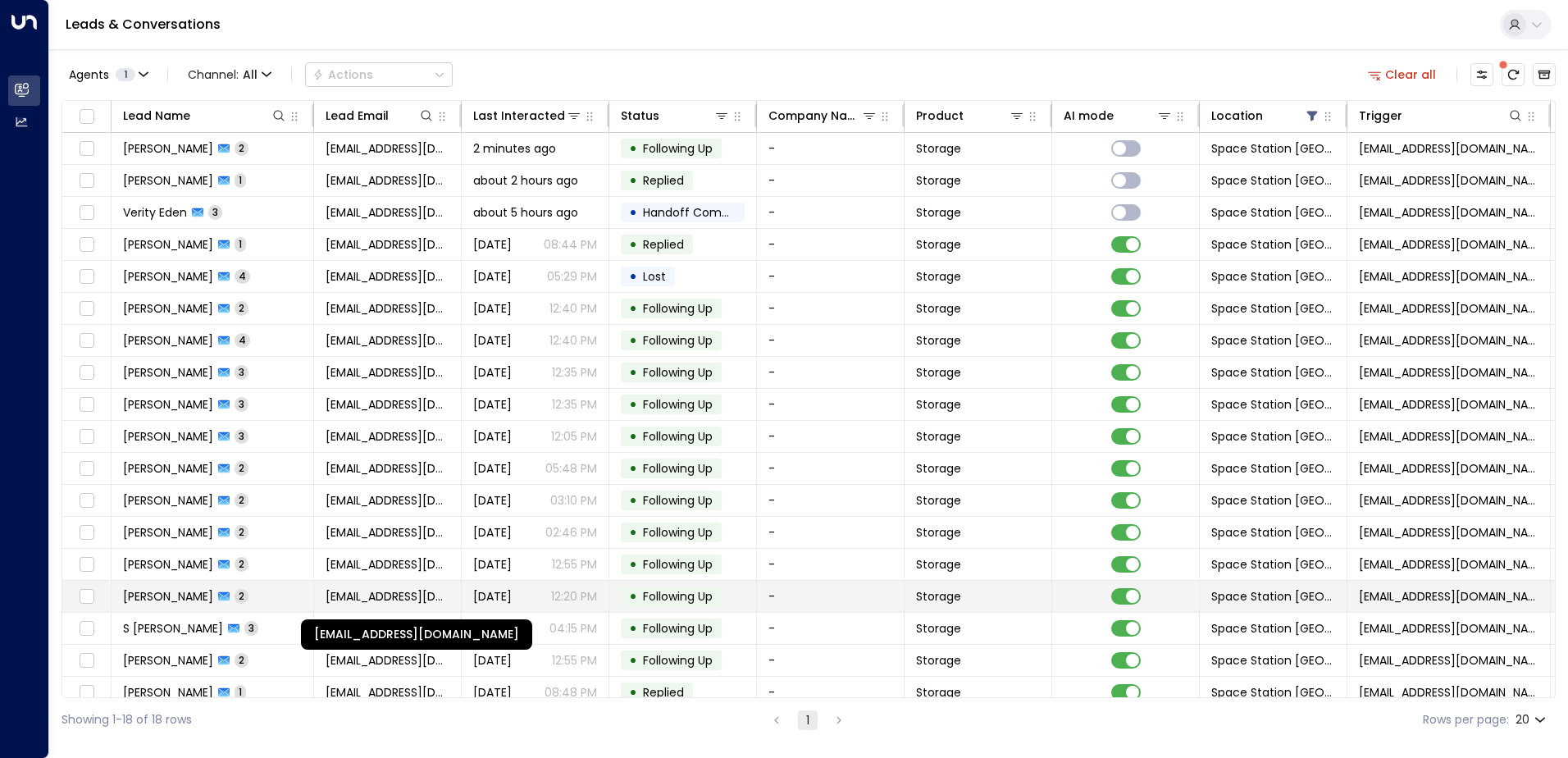
click at [416, 590] on span "[EMAIL_ADDRESS][DOMAIN_NAME]" at bounding box center [387, 596] width 124 height 16
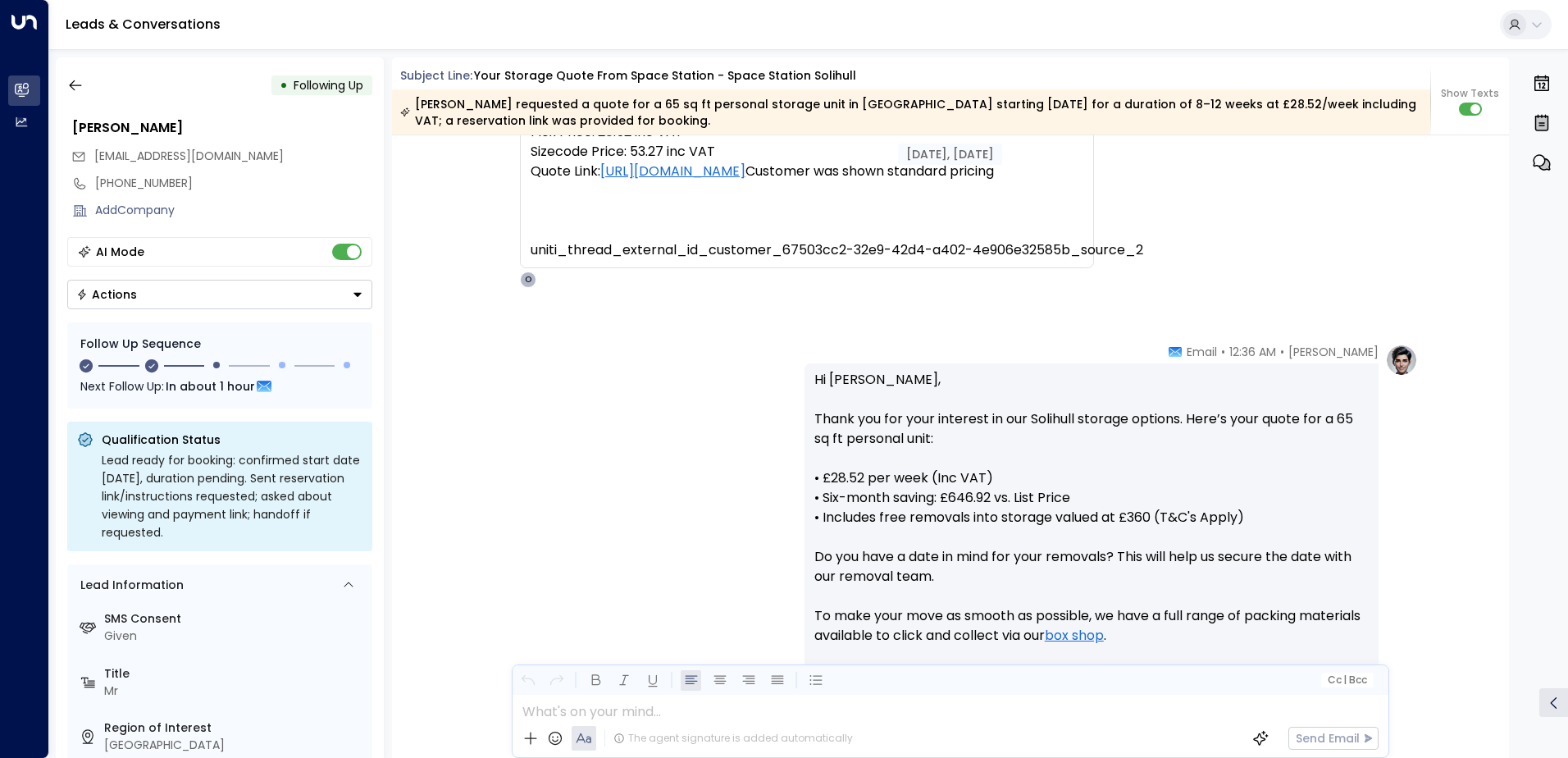
scroll to position [106, 0]
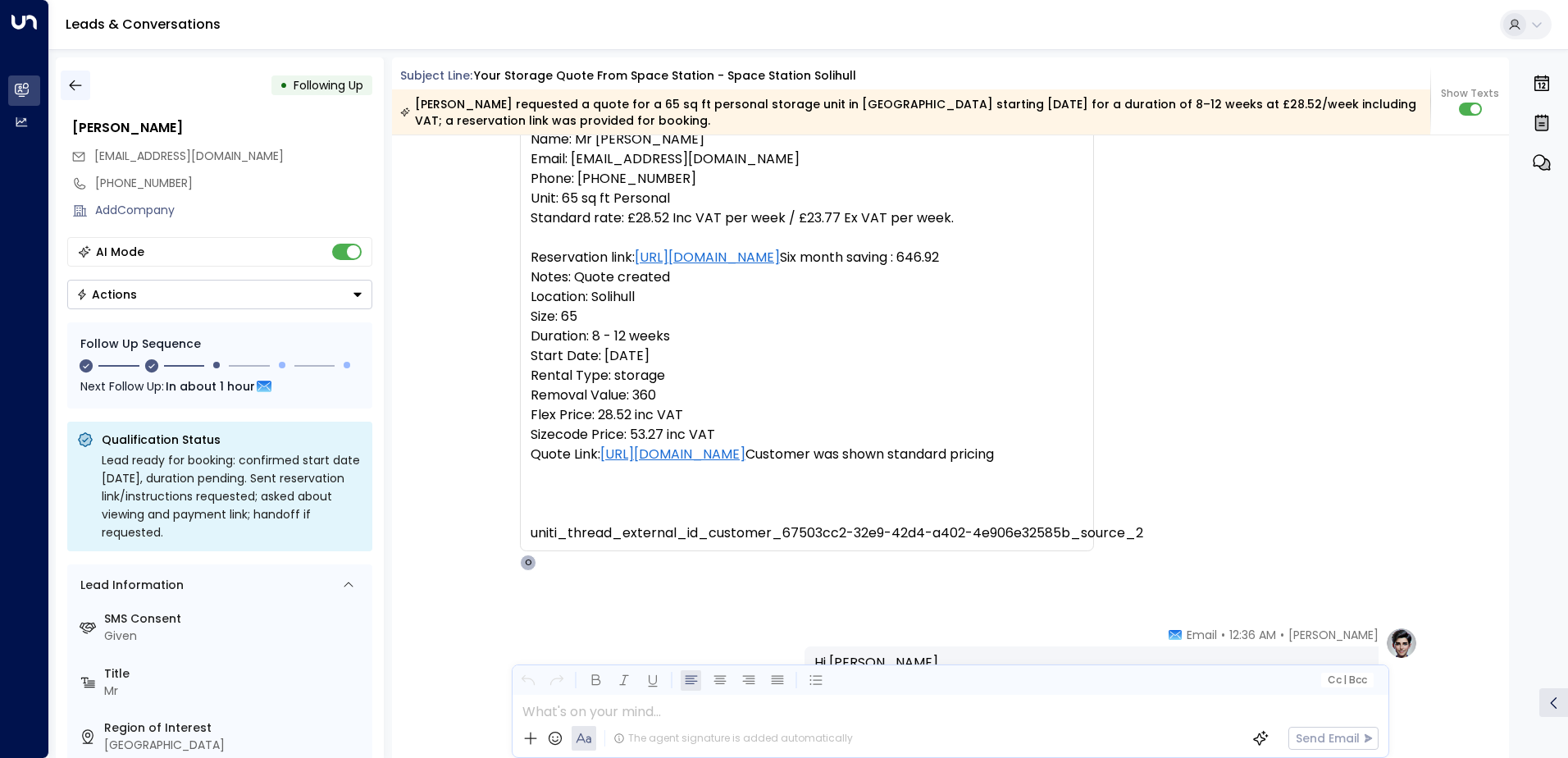
click at [78, 89] on icon "button" at bounding box center [75, 85] width 16 height 16
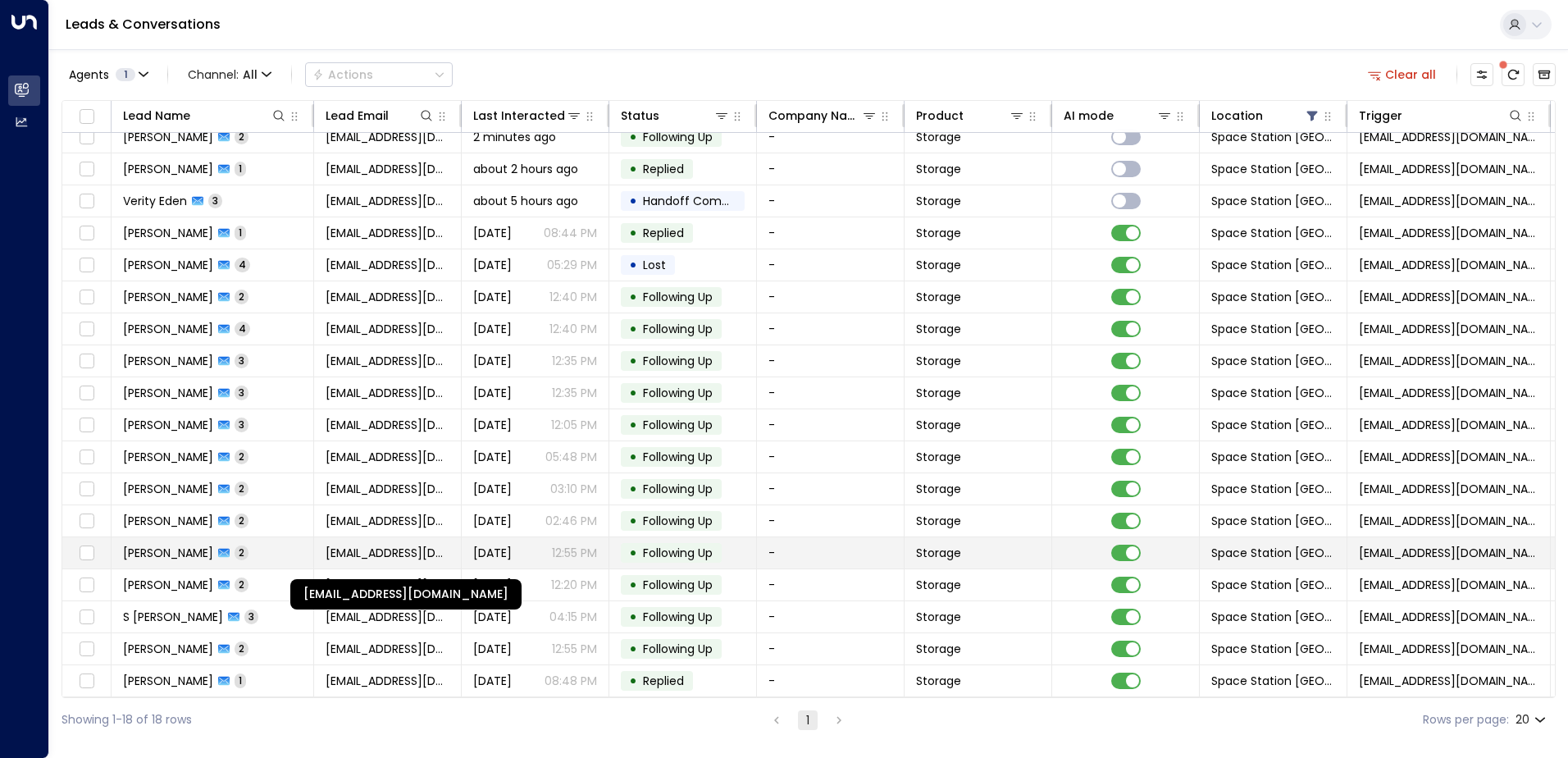
scroll to position [16, 0]
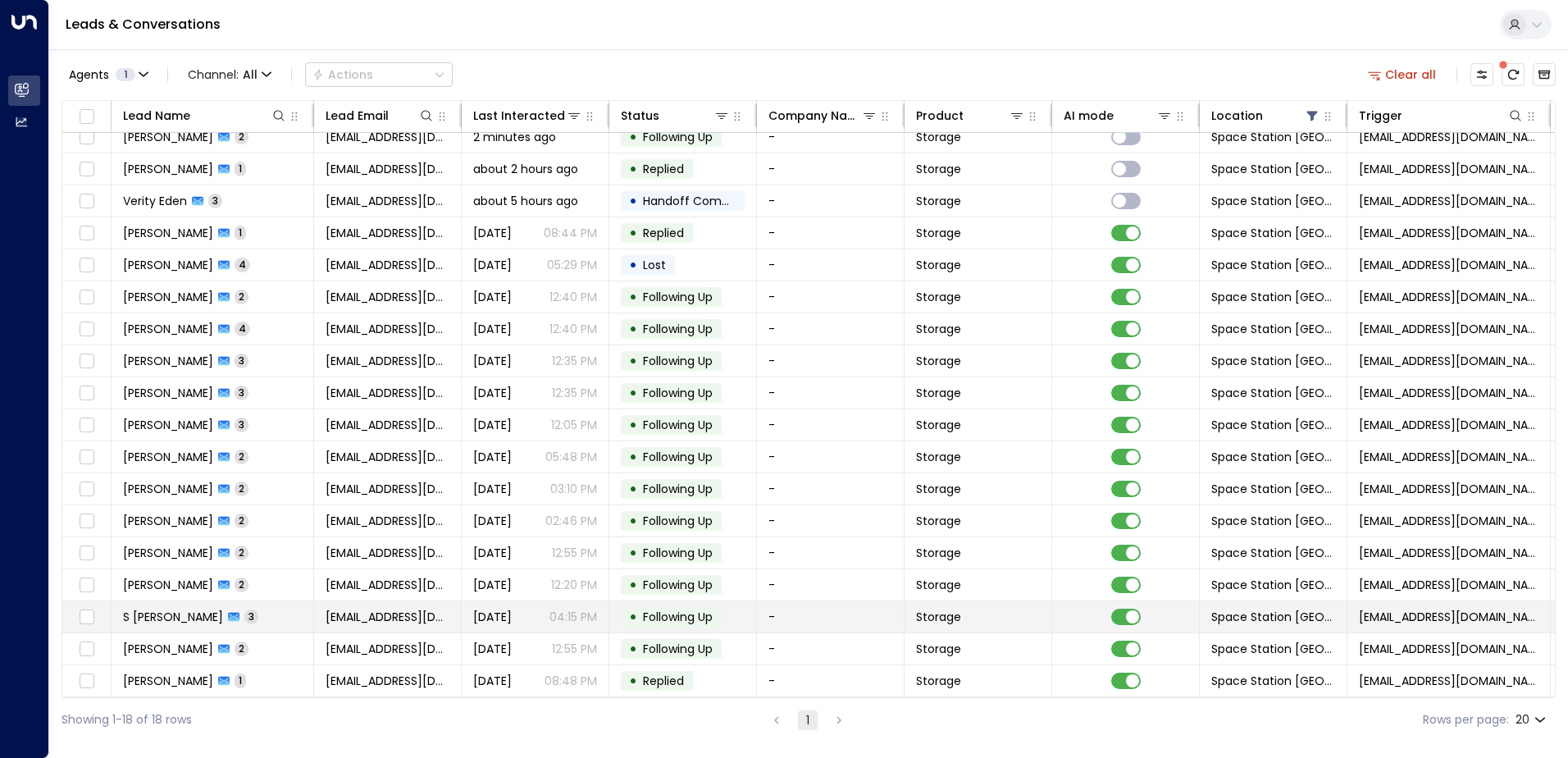
click at [302, 607] on td "S [PERSON_NAME] 3" at bounding box center [213, 616] width 203 height 31
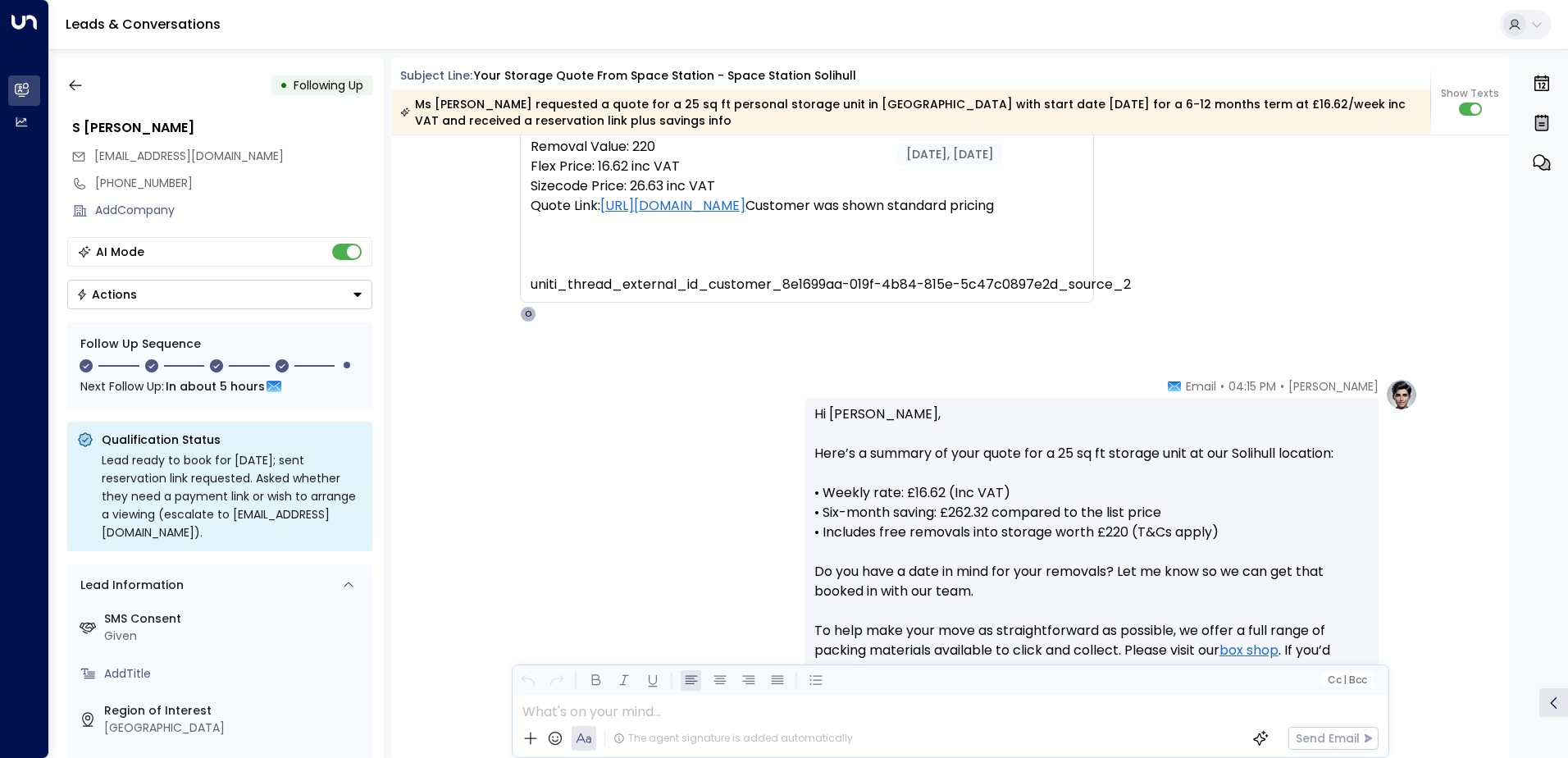
scroll to position [27, 0]
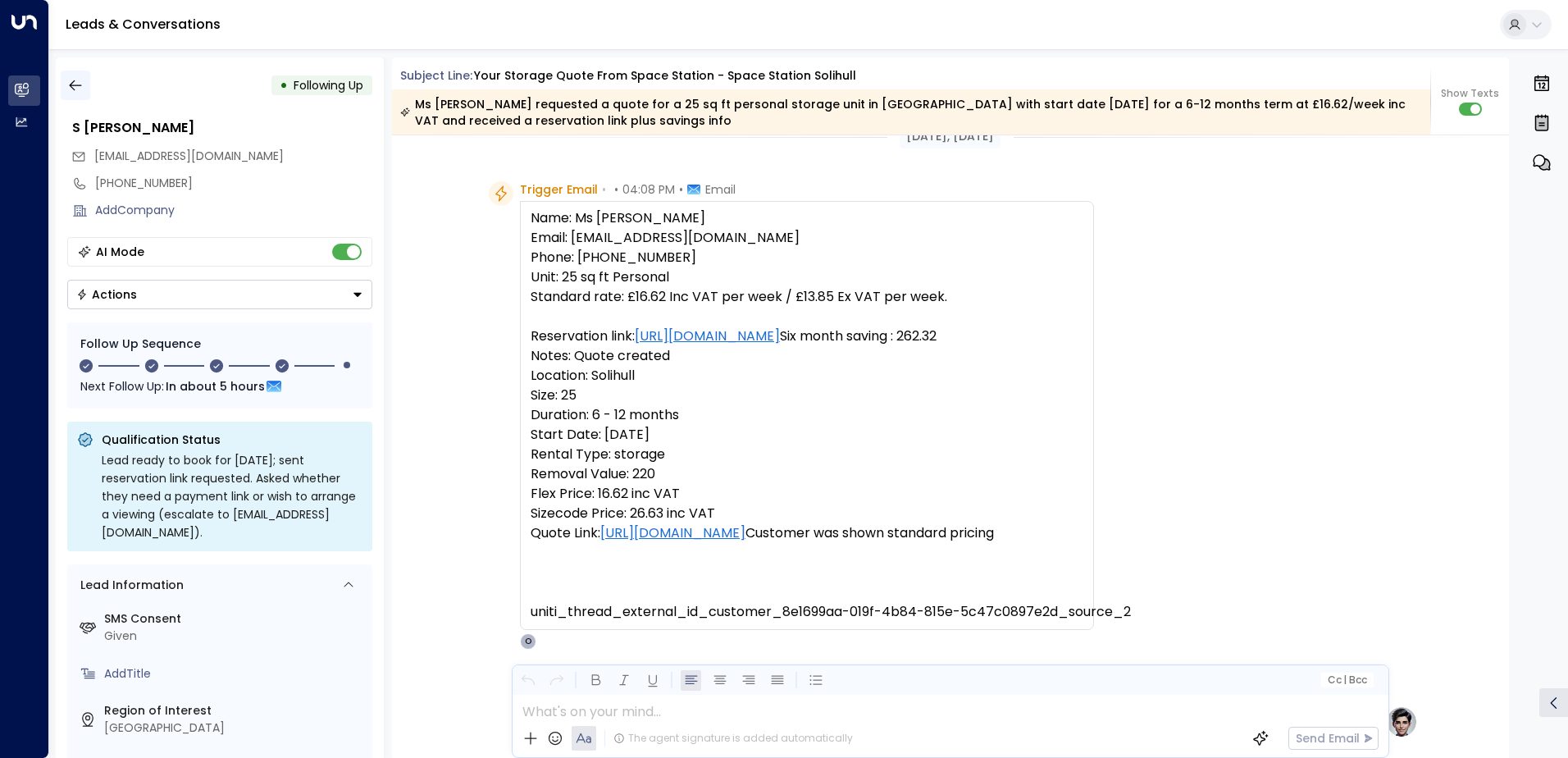
click at [69, 83] on icon "button" at bounding box center [75, 85] width 16 height 16
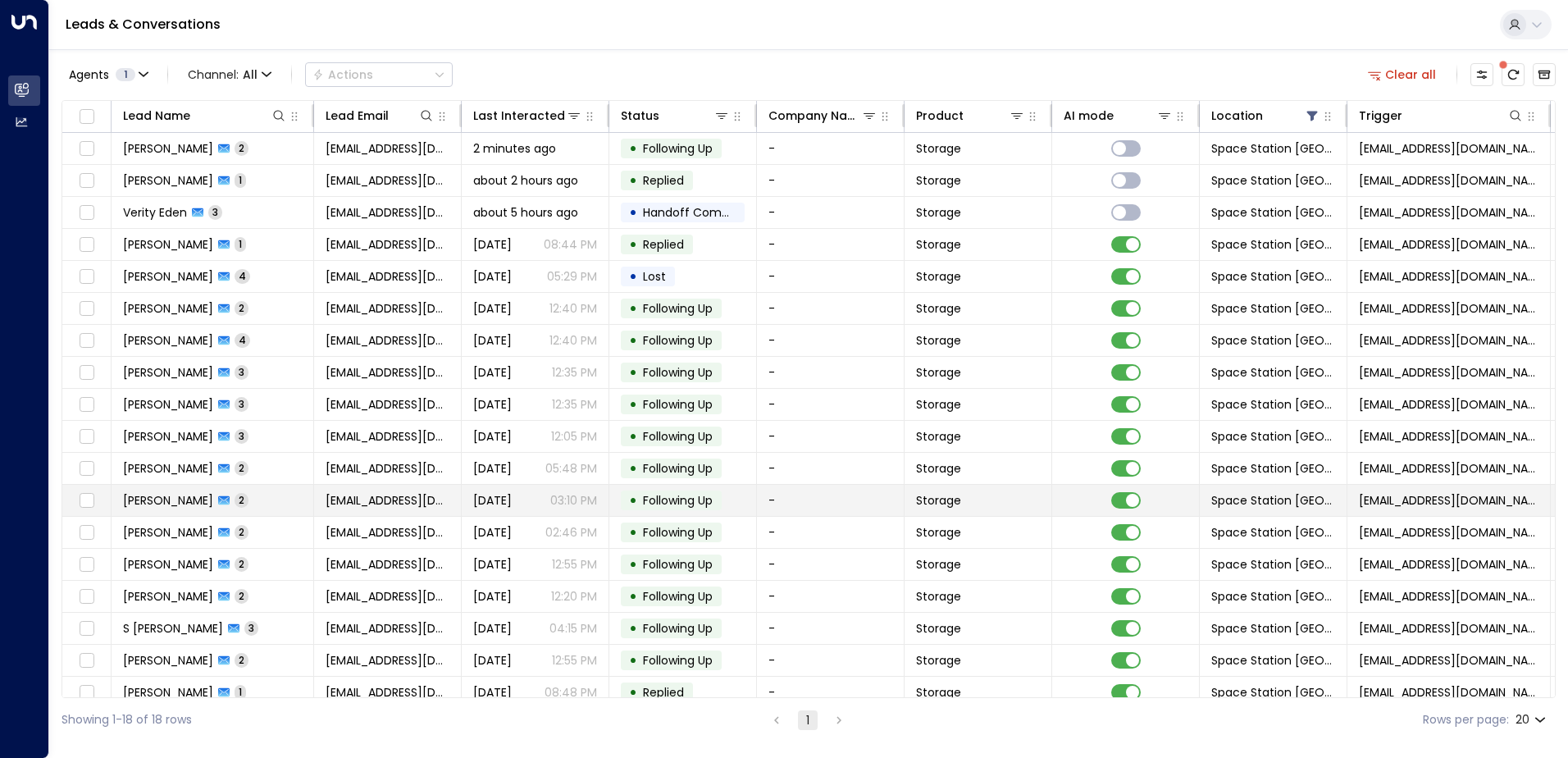
scroll to position [16, 0]
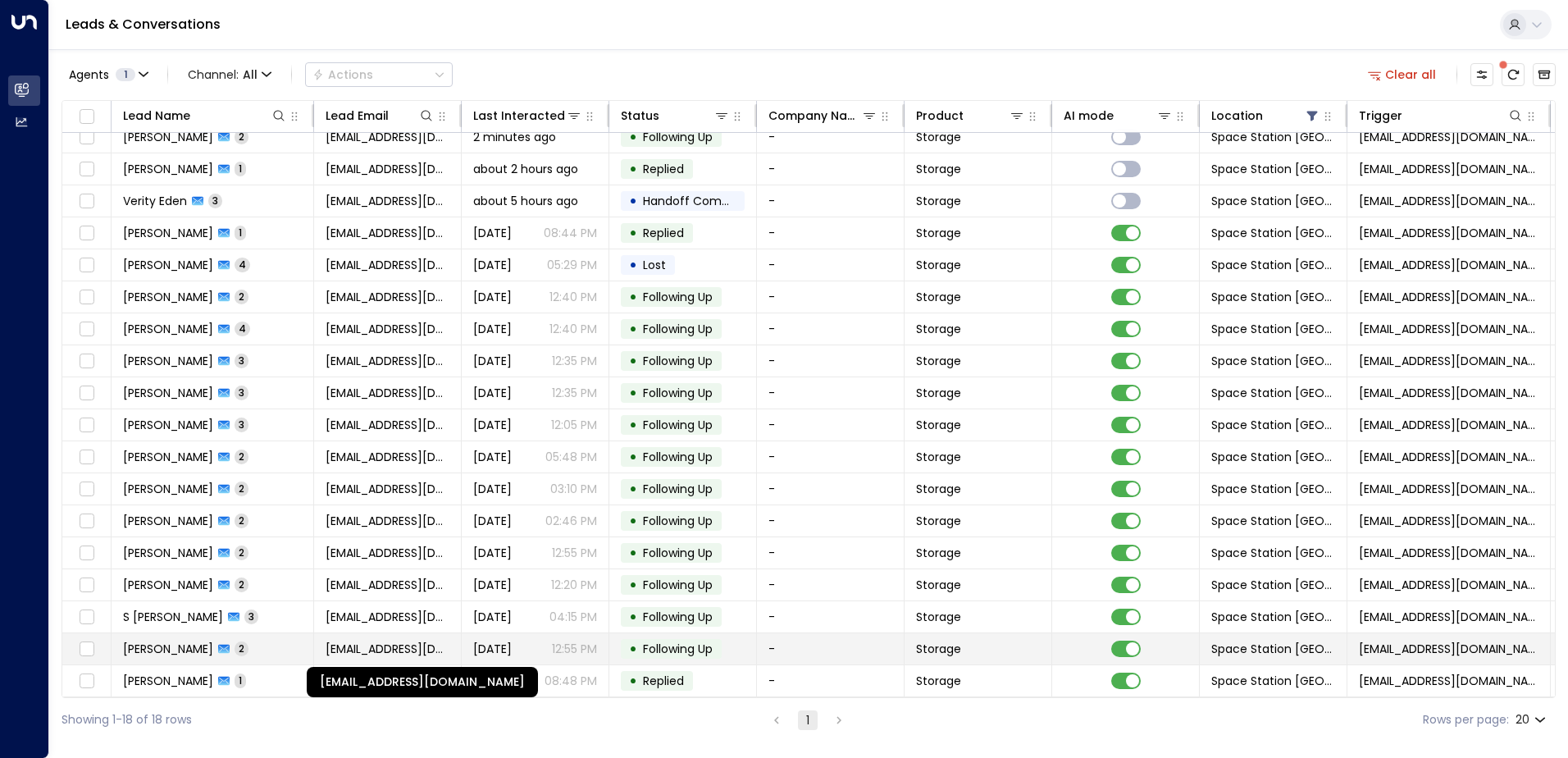
click at [397, 641] on span "[EMAIL_ADDRESS][DOMAIN_NAME]" at bounding box center [387, 649] width 124 height 16
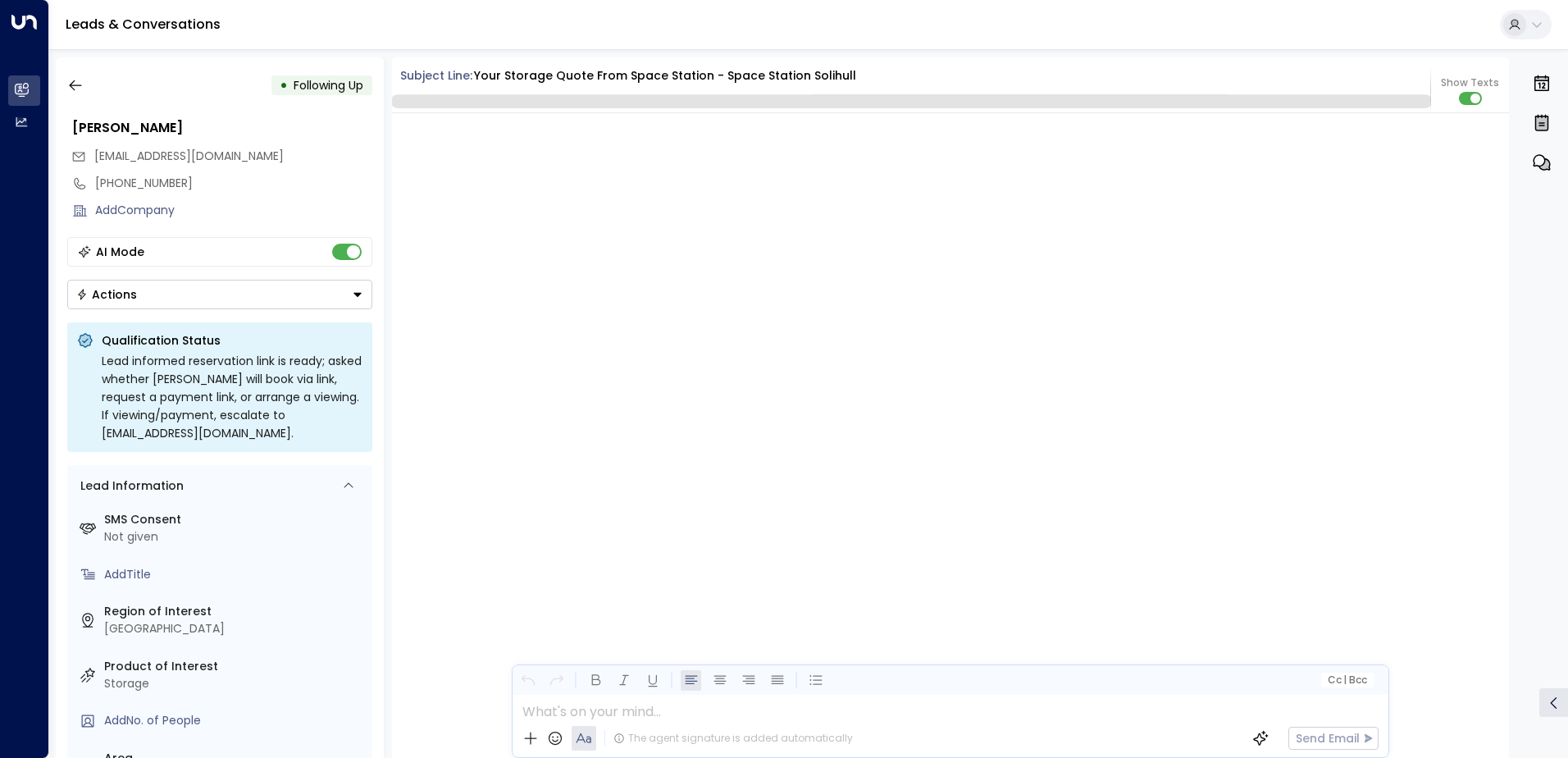
scroll to position [1753, 0]
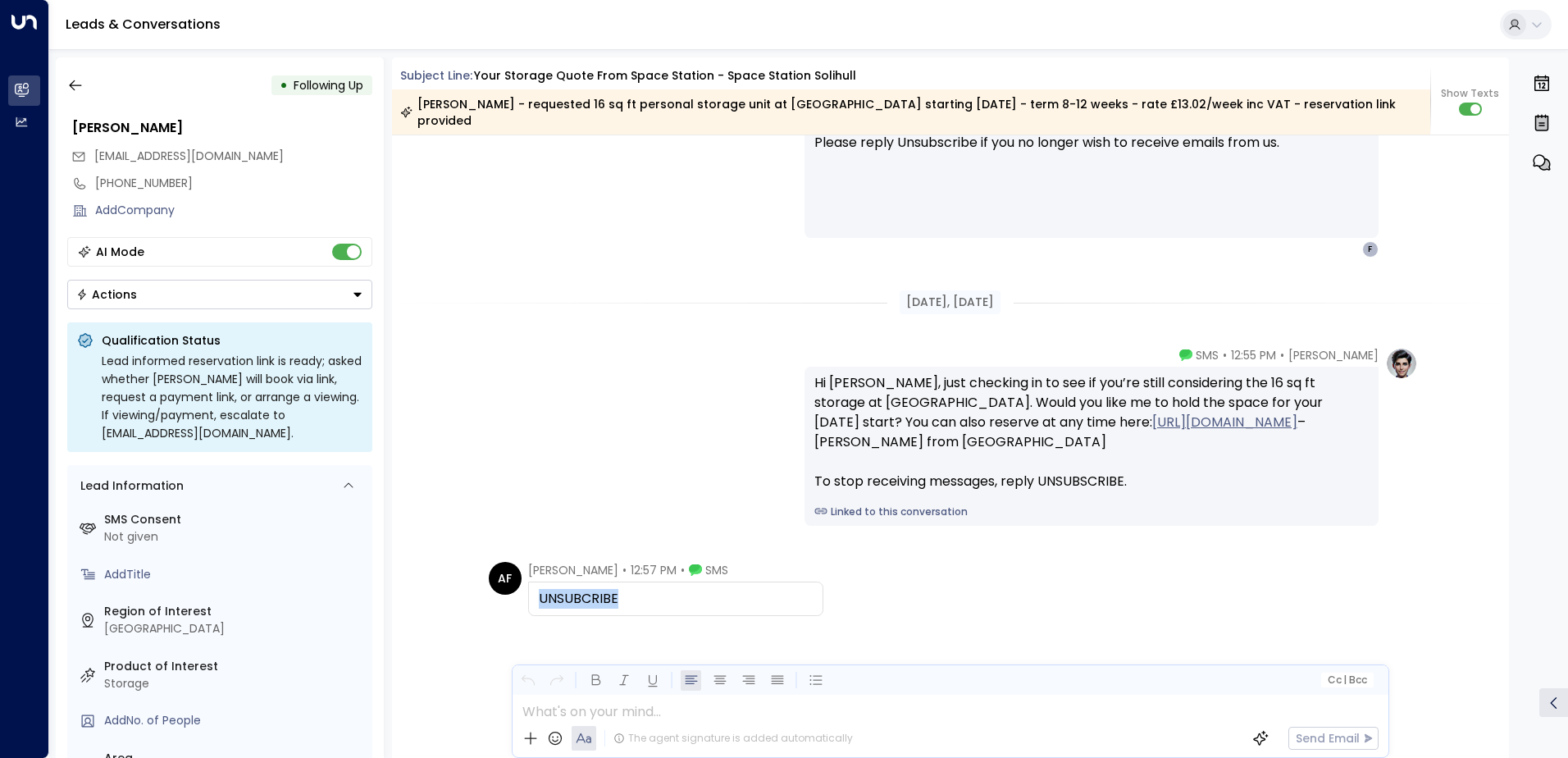
drag, startPoint x: 559, startPoint y: 572, endPoint x: 523, endPoint y: 571, distance: 36.0
click at [523, 571] on div "AF [PERSON_NAME] • 12:57 PM • SMS UNSUBCRIBE" at bounding box center [656, 589] width 334 height 54
drag, startPoint x: 523, startPoint y: 571, endPoint x: 587, endPoint y: 587, distance: 66.0
copy div "UNSUBCRIBE"
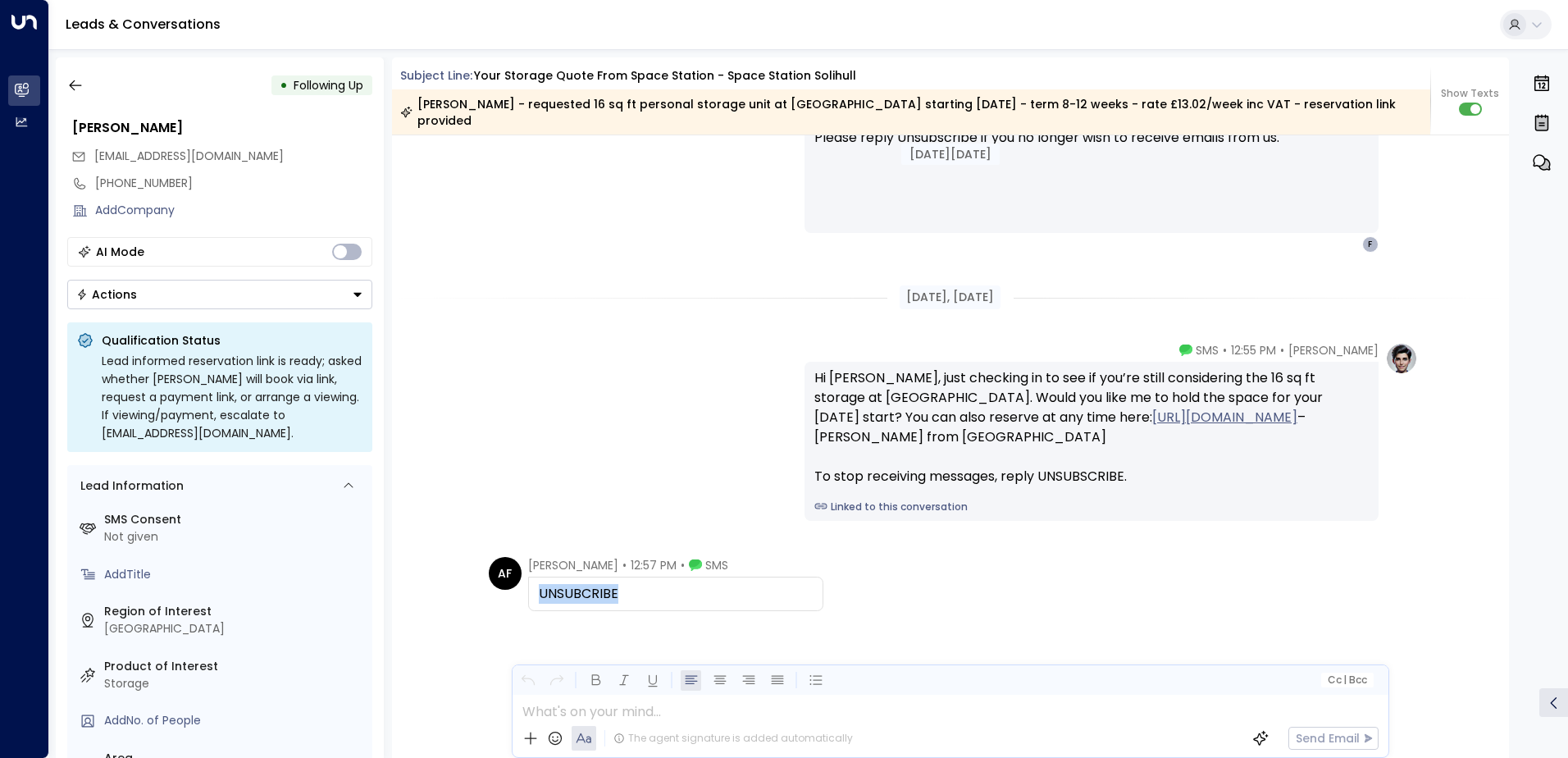
scroll to position [1759, 0]
click at [54, 79] on div "• Following Up [PERSON_NAME] [EMAIL_ADDRESS][DOMAIN_NAME] [PHONE_NUMBER] Add Co…" at bounding box center [808, 407] width 1519 height 717
click at [71, 79] on icon "button" at bounding box center [75, 85] width 16 height 16
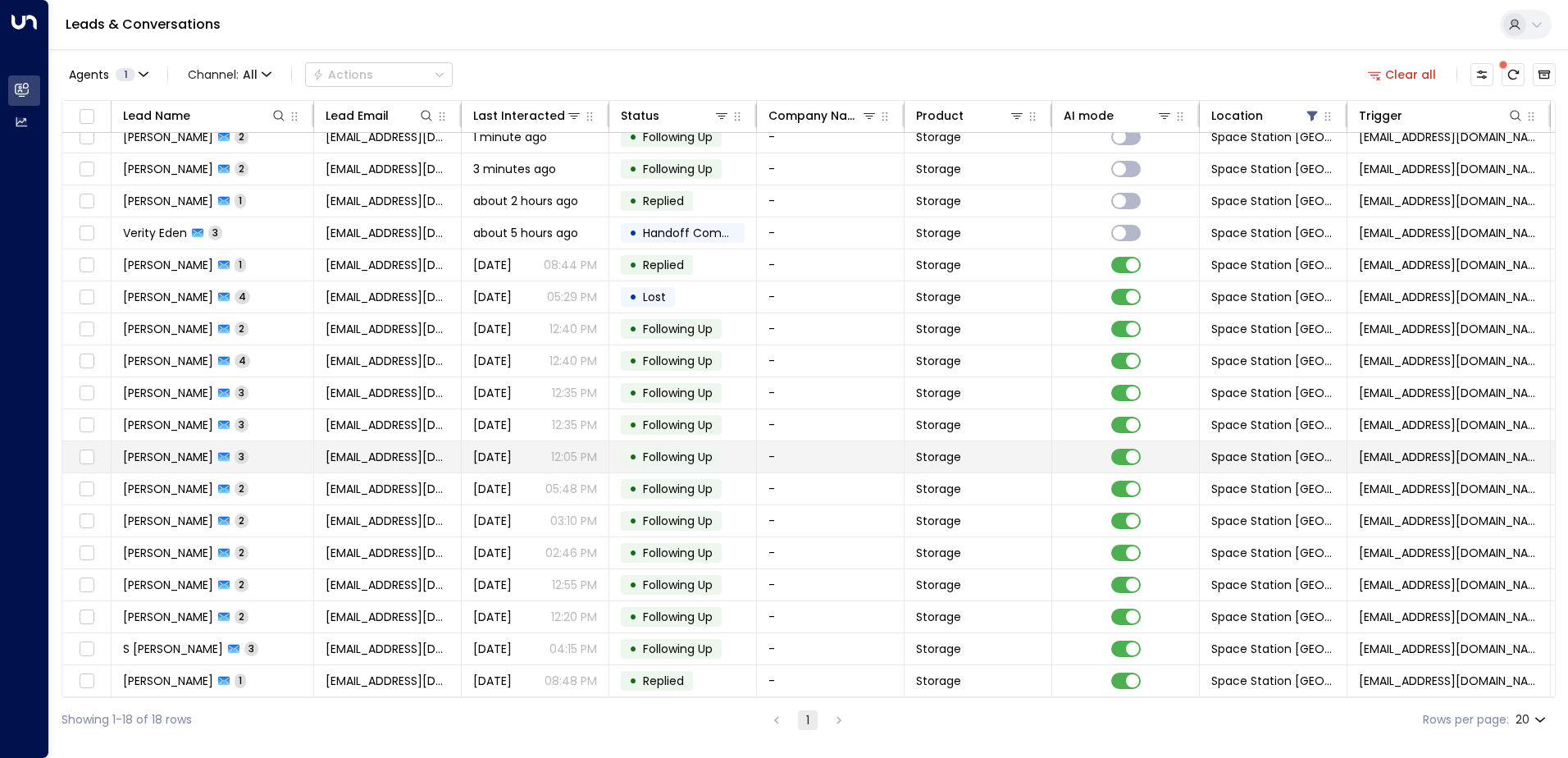
scroll to position [16, 0]
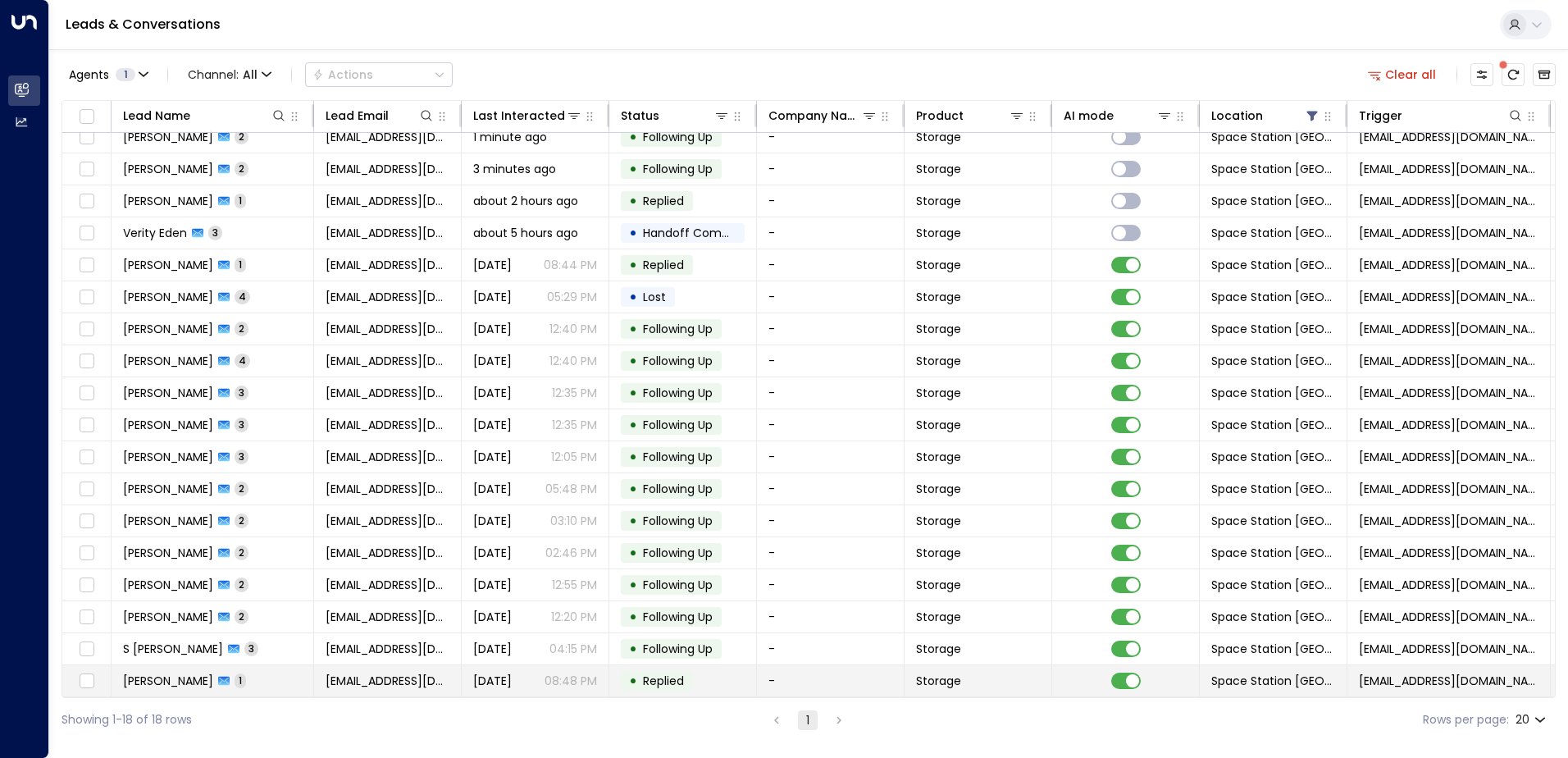
click at [441, 674] on td "[EMAIL_ADDRESS][DOMAIN_NAME]" at bounding box center [388, 680] width 148 height 31
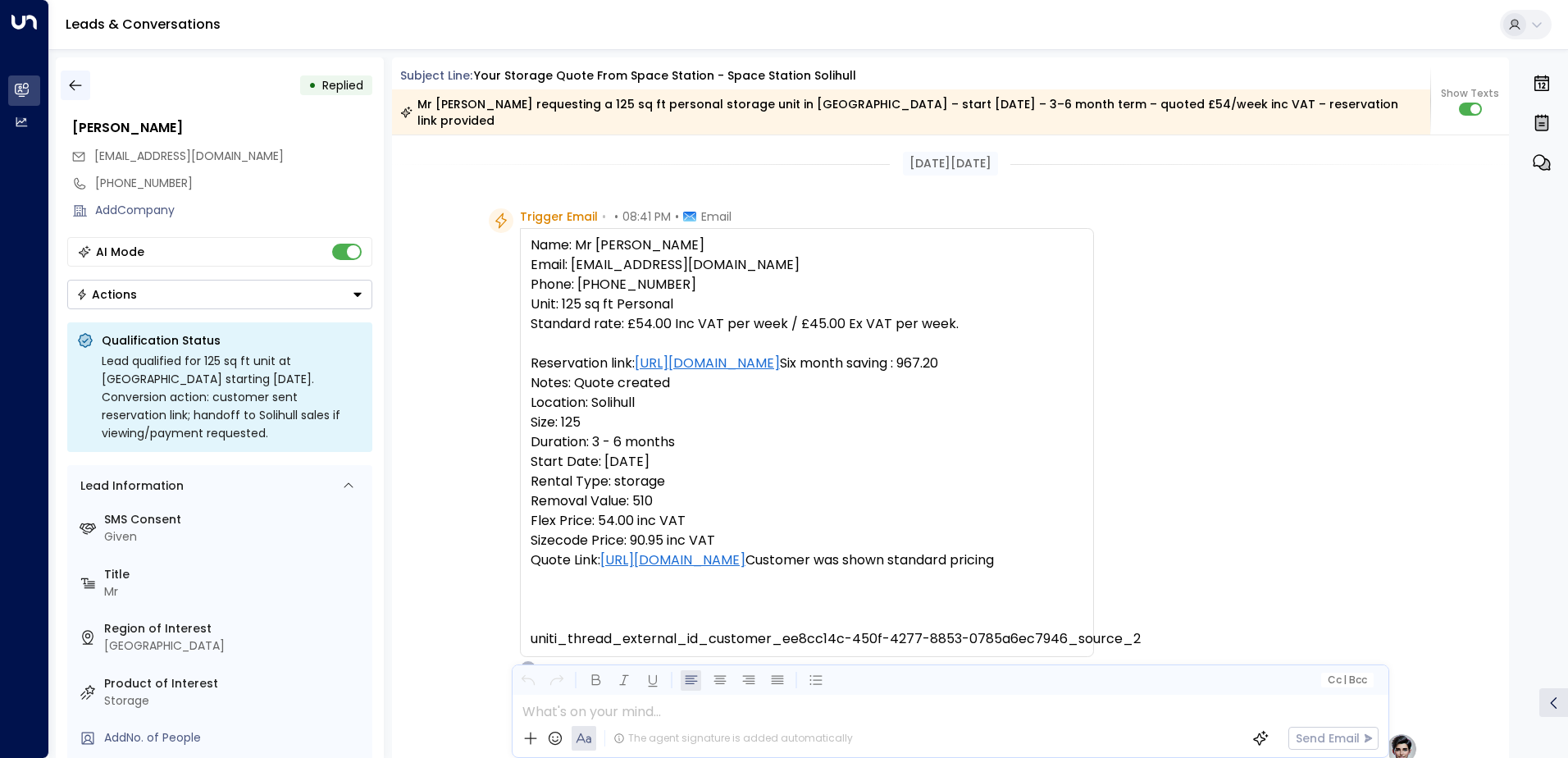
click at [74, 83] on icon "button" at bounding box center [75, 85] width 16 height 16
